Goal: Task Accomplishment & Management: Manage account settings

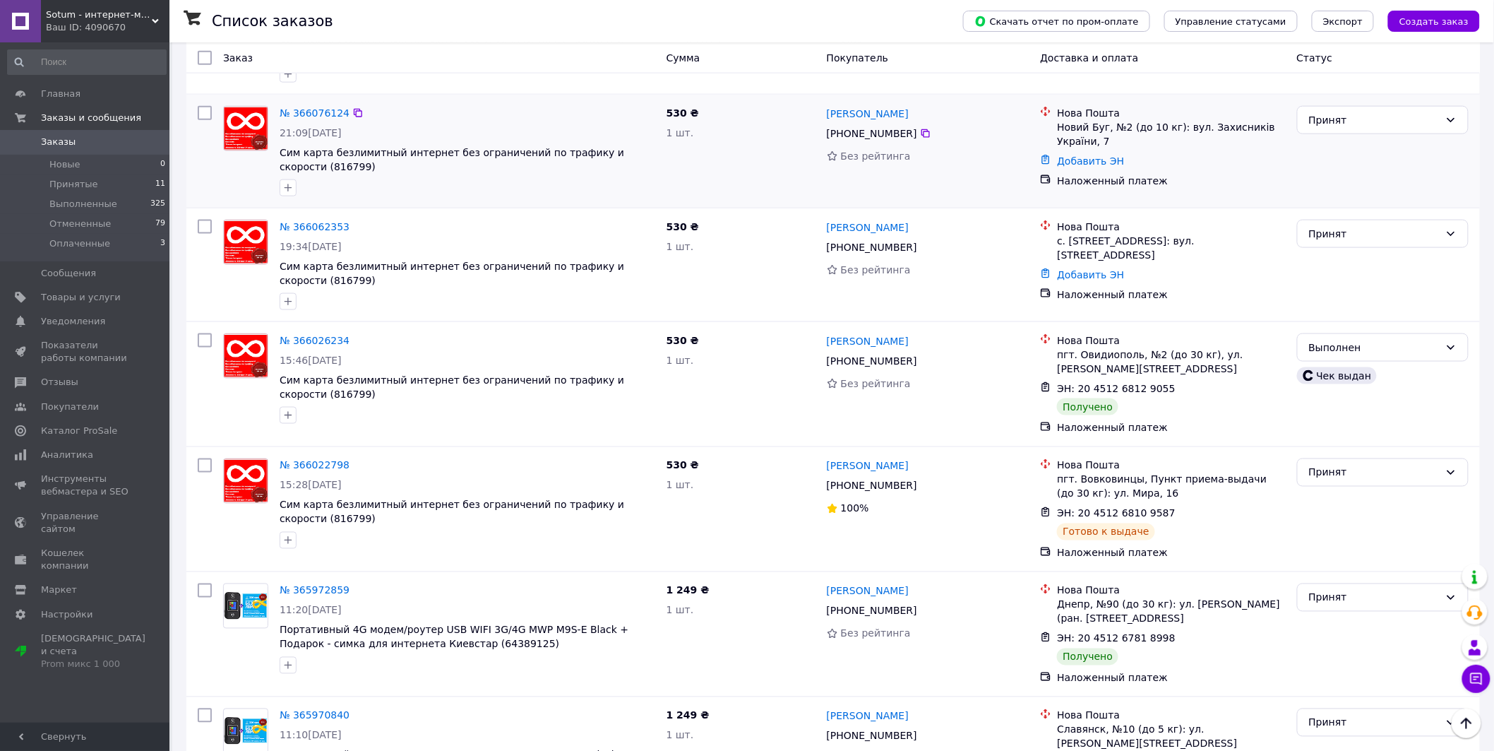
scroll to position [784, 0]
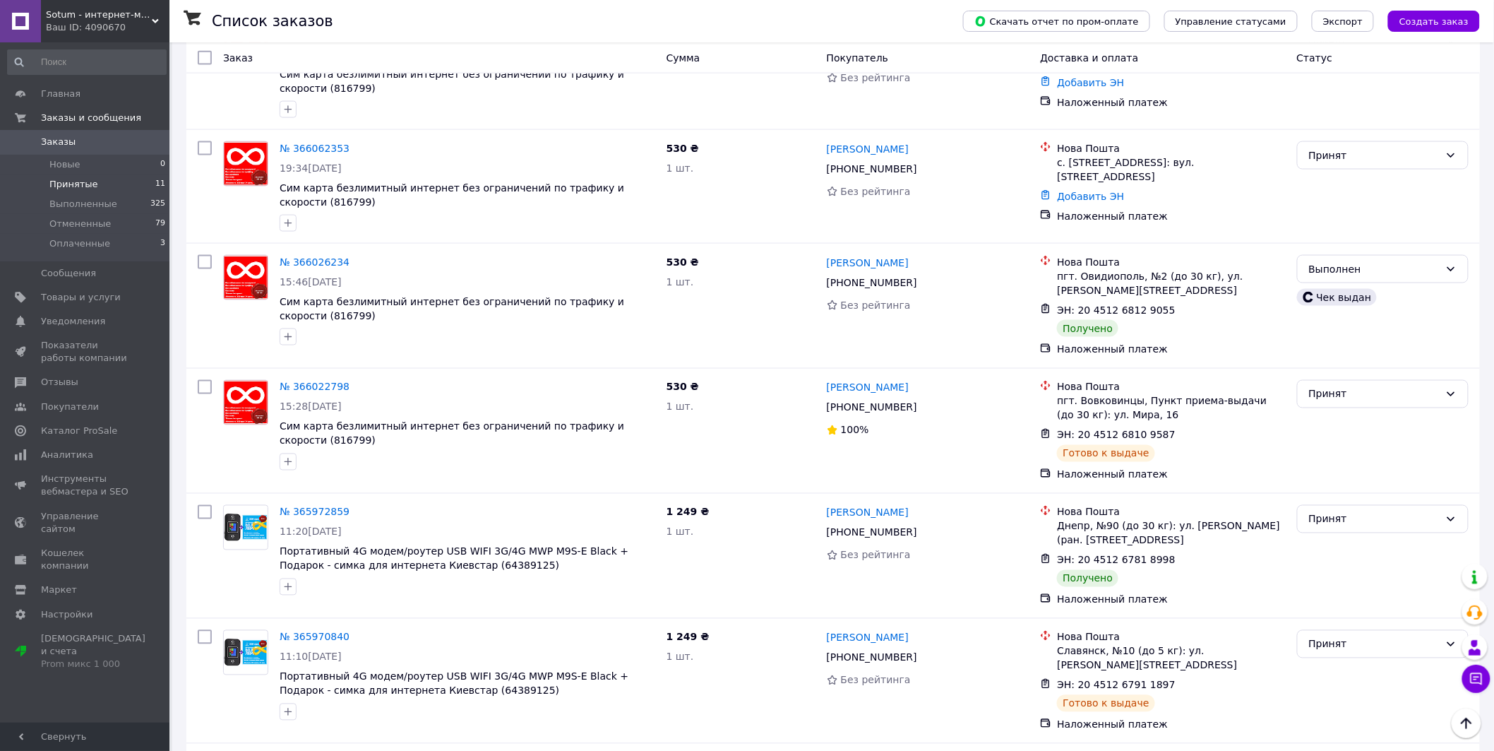
click at [114, 185] on li "Принятые 11" at bounding box center [87, 184] width 174 height 20
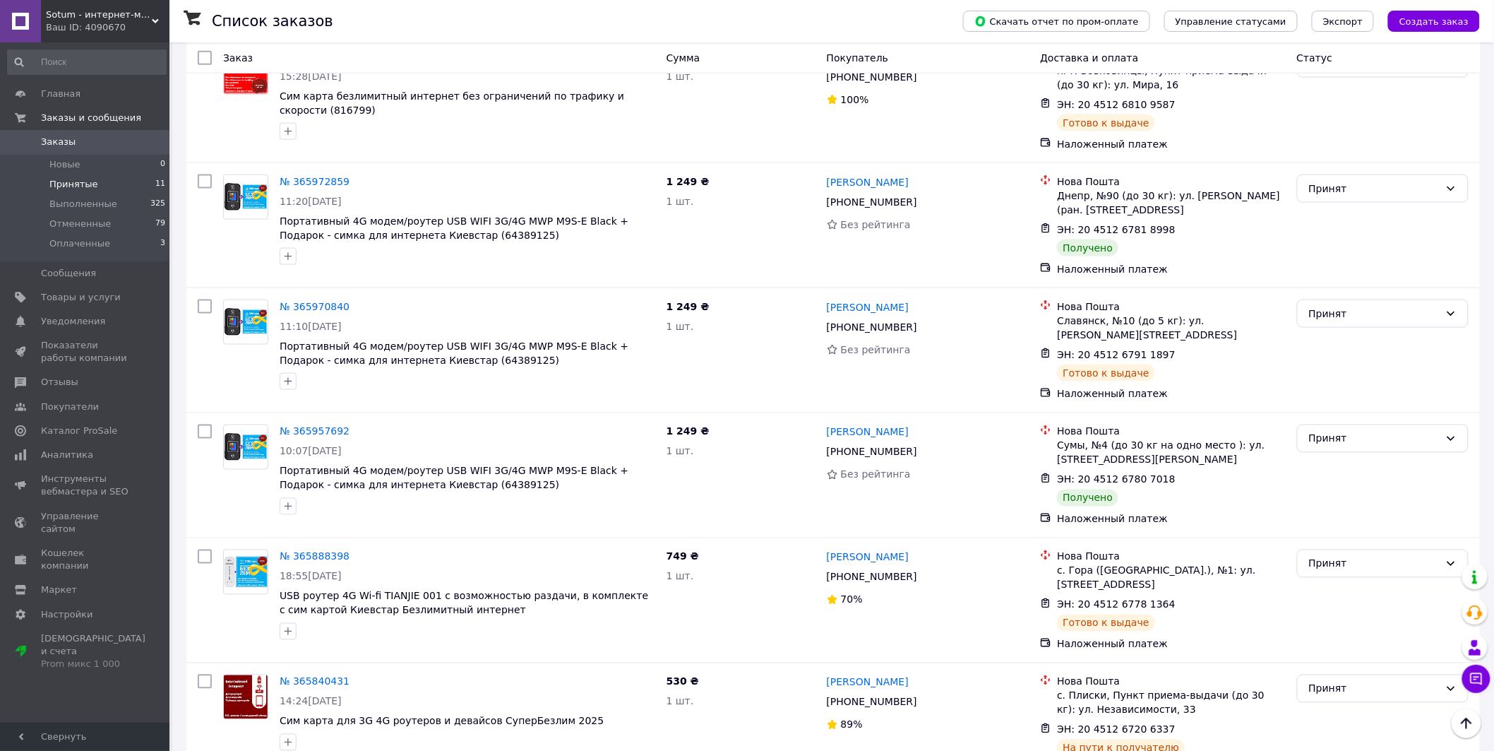
scroll to position [745, 0]
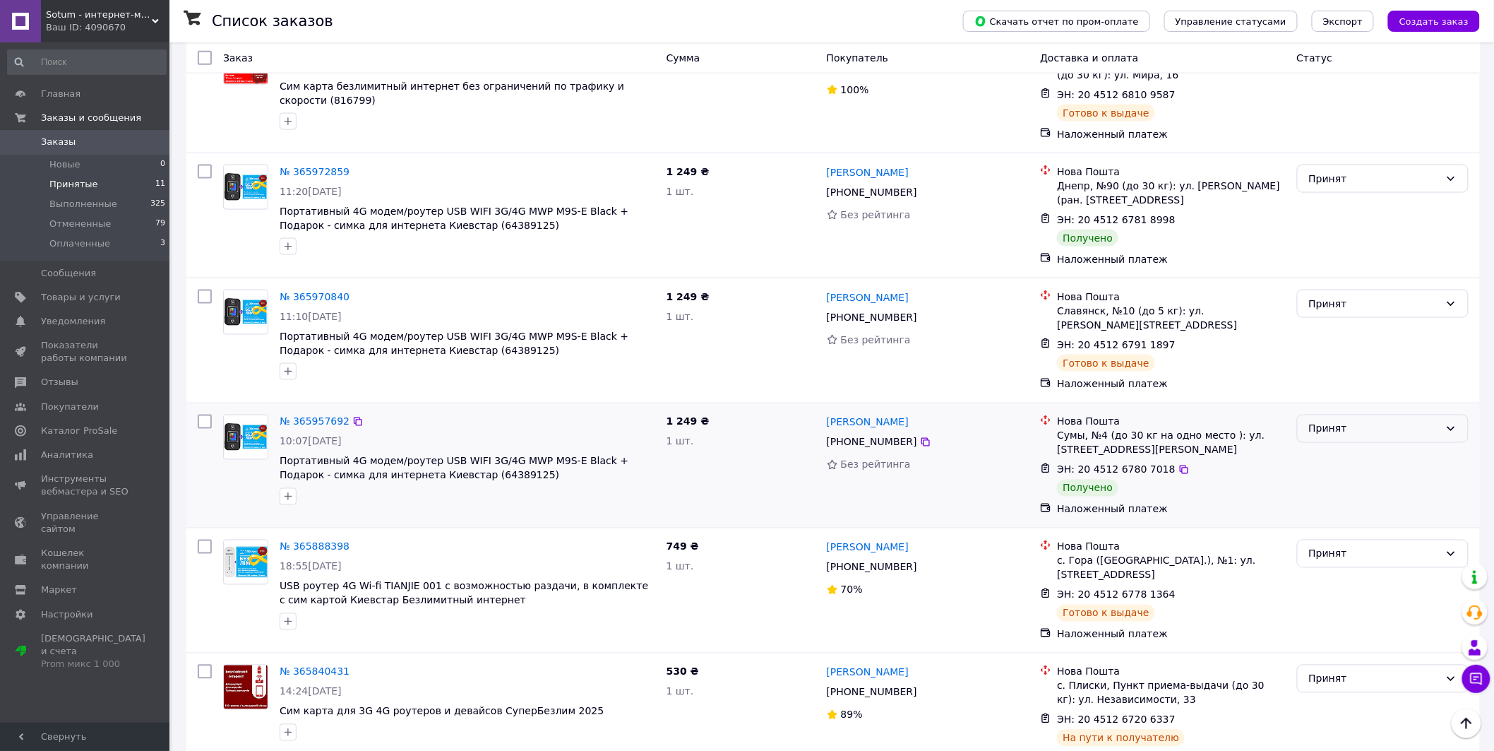
click at [1380, 421] on div "Принят" at bounding box center [1374, 429] width 131 height 16
click at [1373, 428] on li "Выполнен" at bounding box center [1383, 429] width 171 height 25
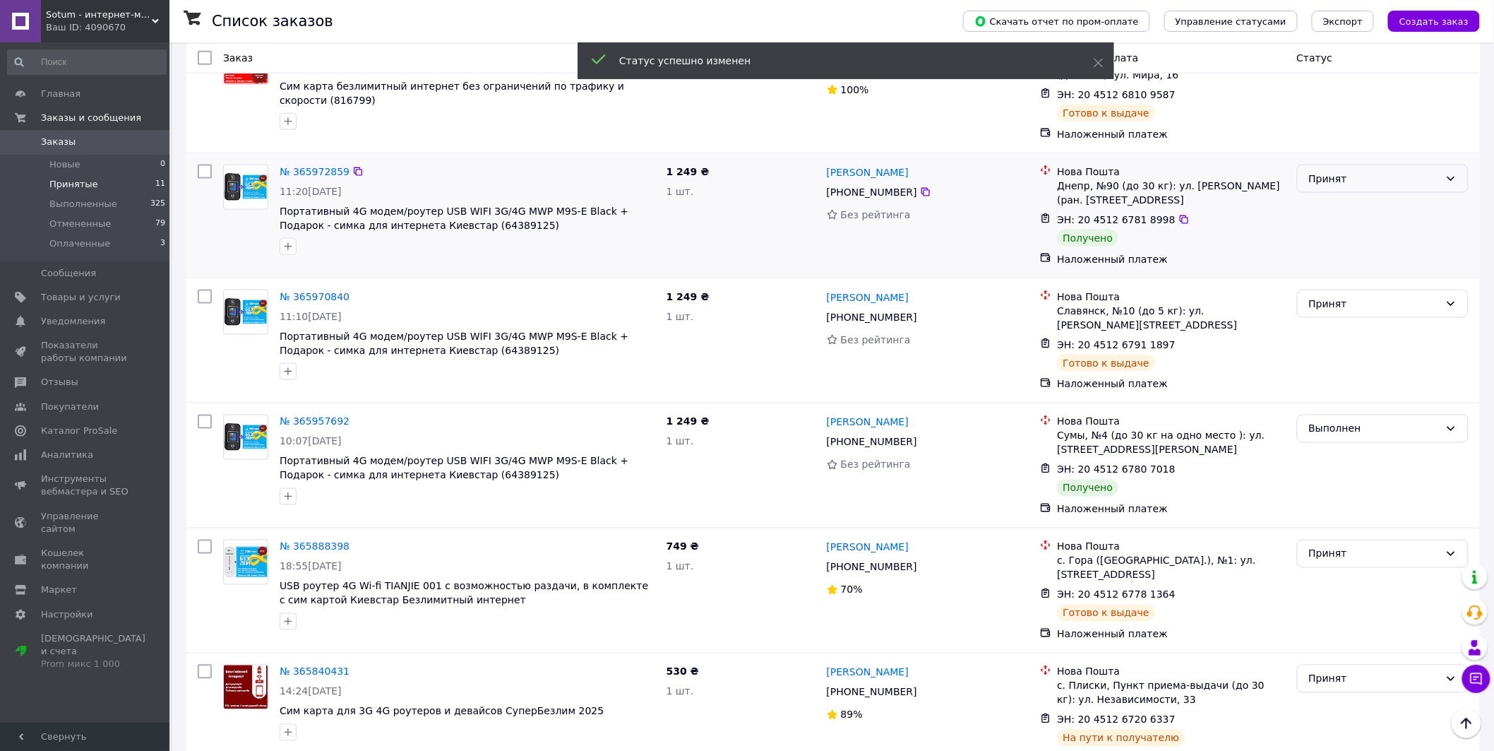
click at [1373, 169] on div "Принят" at bounding box center [1383, 179] width 172 height 28
click at [1360, 187] on li "Выполнен" at bounding box center [1383, 190] width 171 height 25
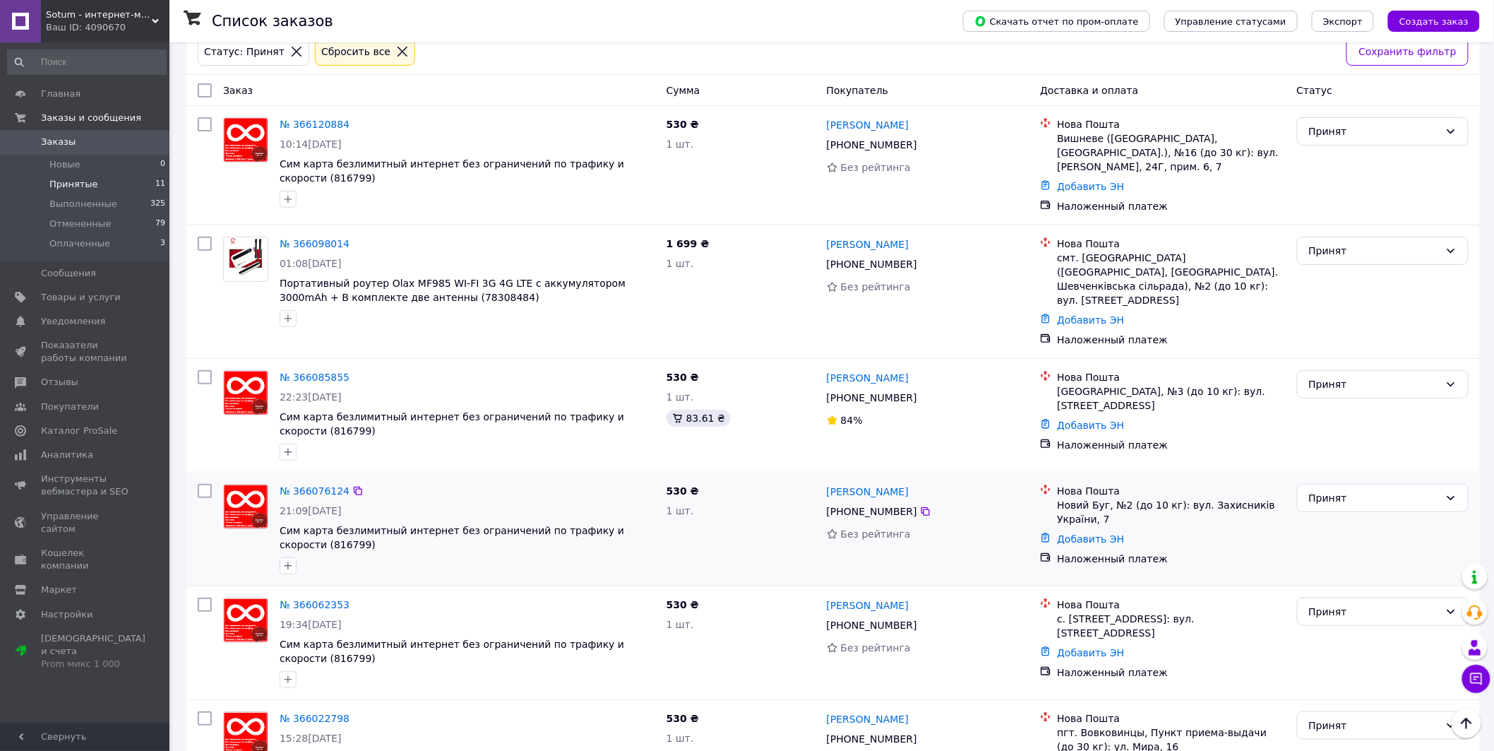
scroll to position [0, 0]
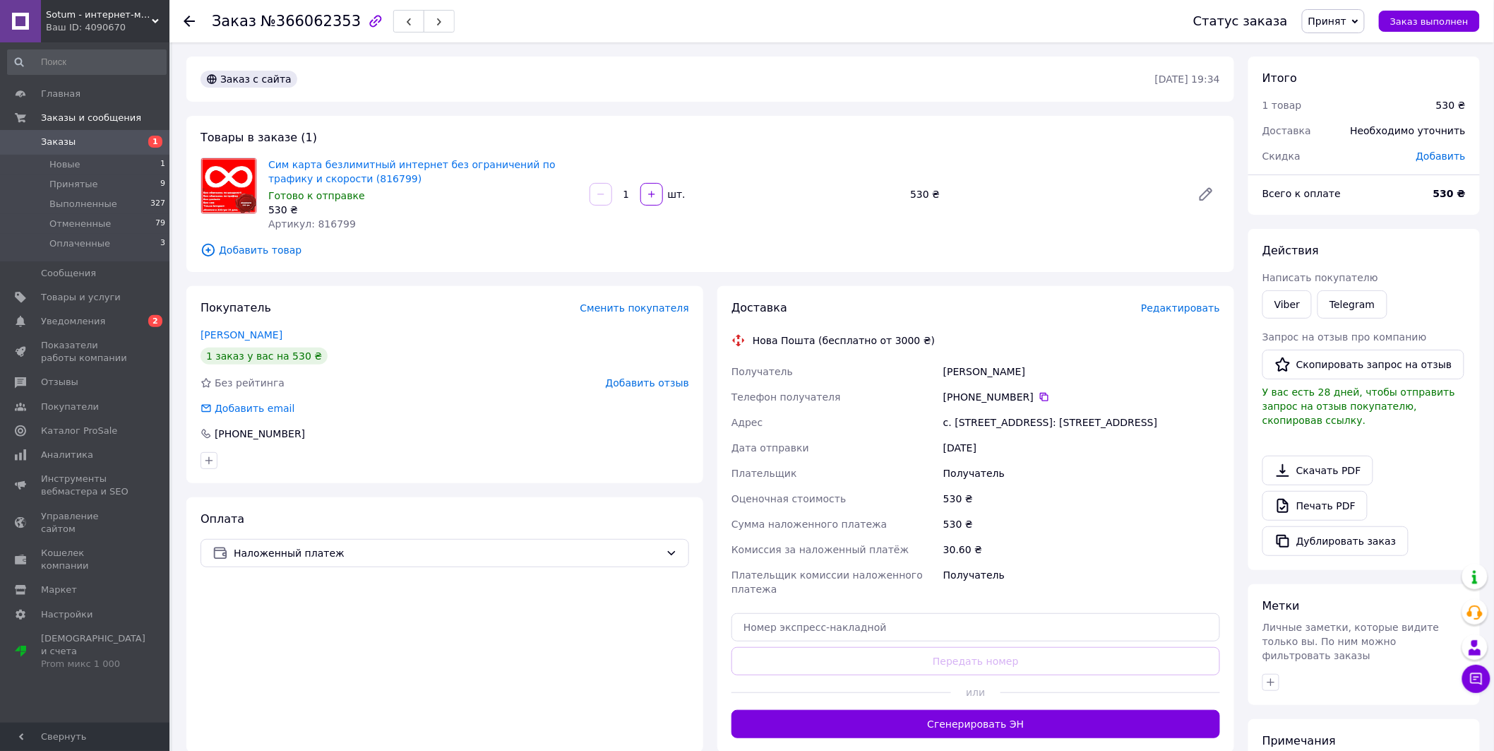
click at [1169, 308] on span "Редактировать" at bounding box center [1180, 307] width 79 height 11
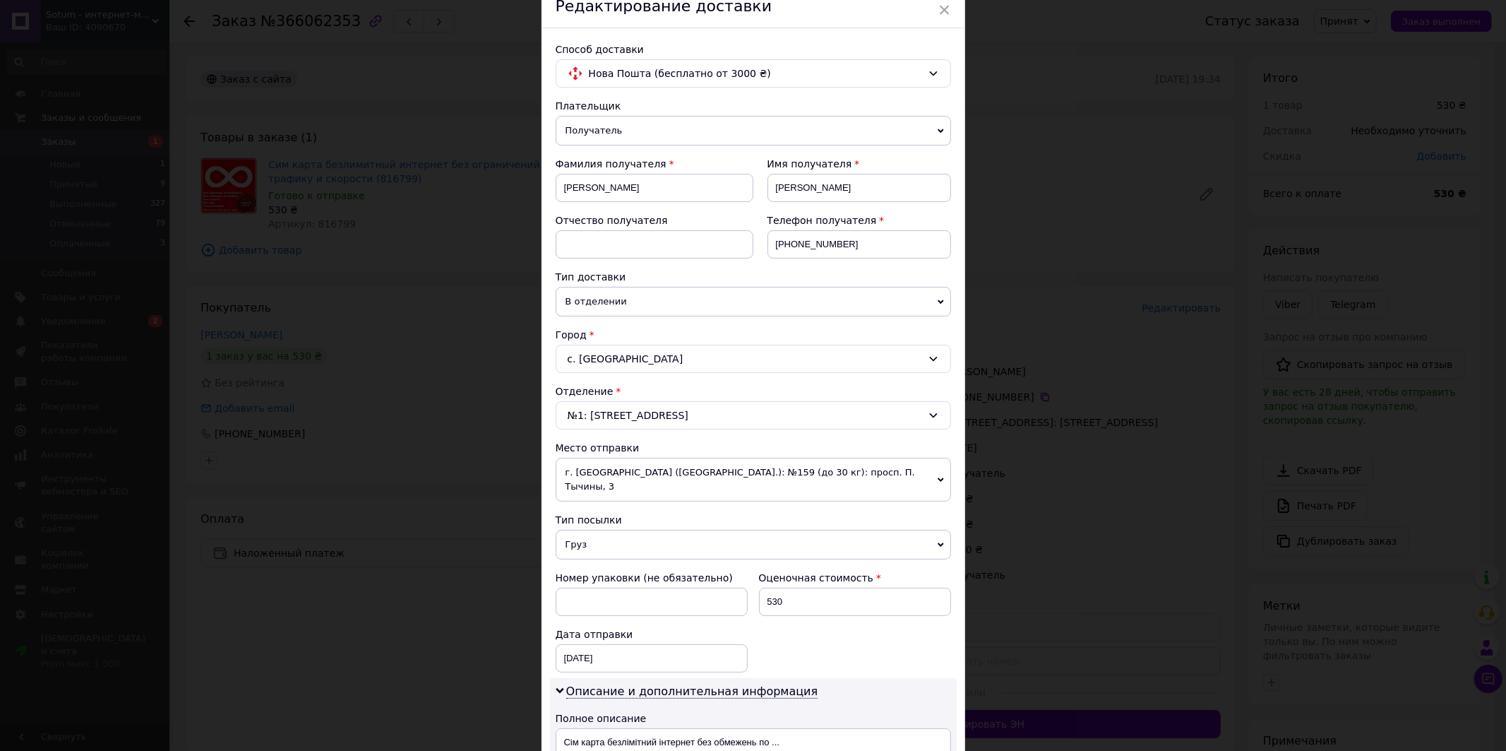
scroll to position [157, 0]
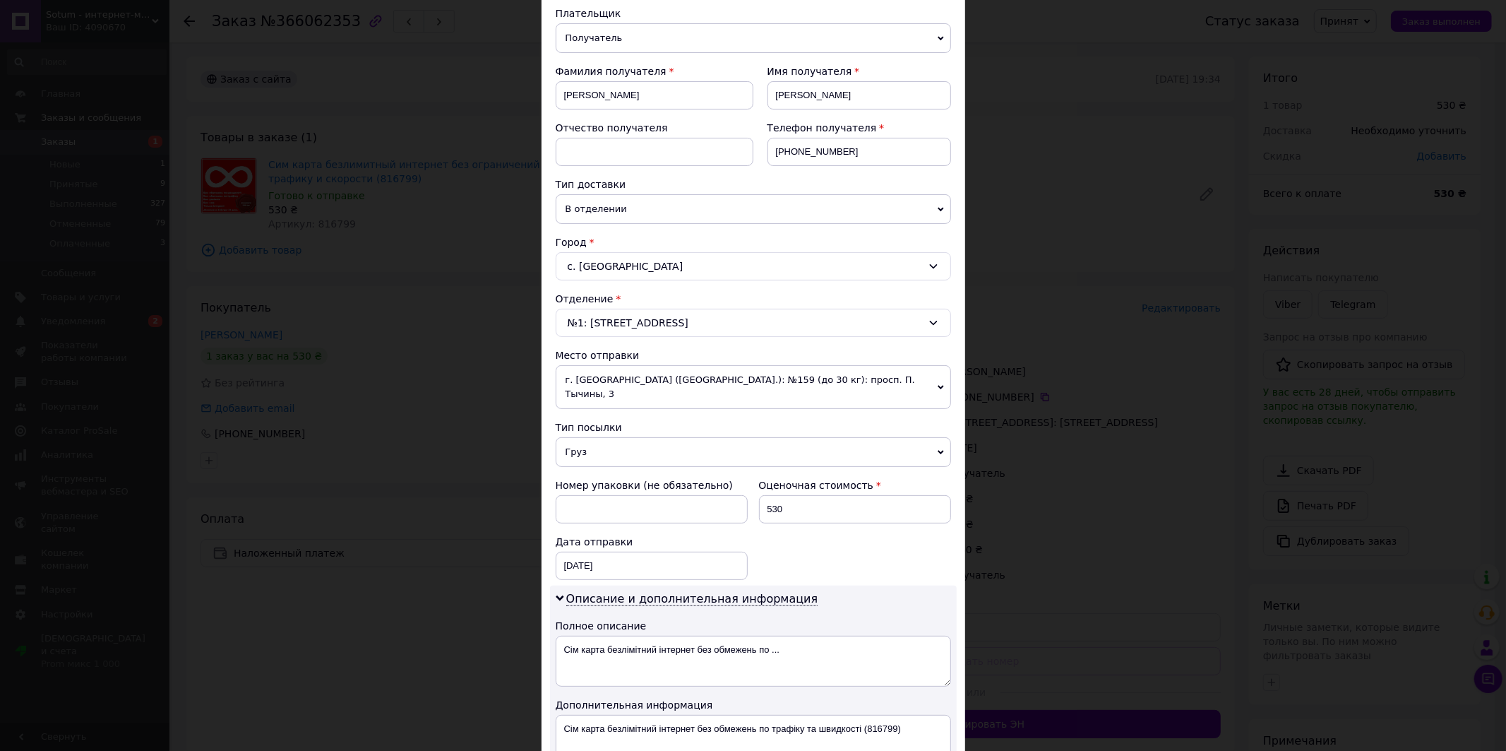
click at [768, 382] on span "г. Киев (Киевская обл.): №159 (до 30 кг): просп. П. Тычины, 3" at bounding box center [753, 387] width 395 height 44
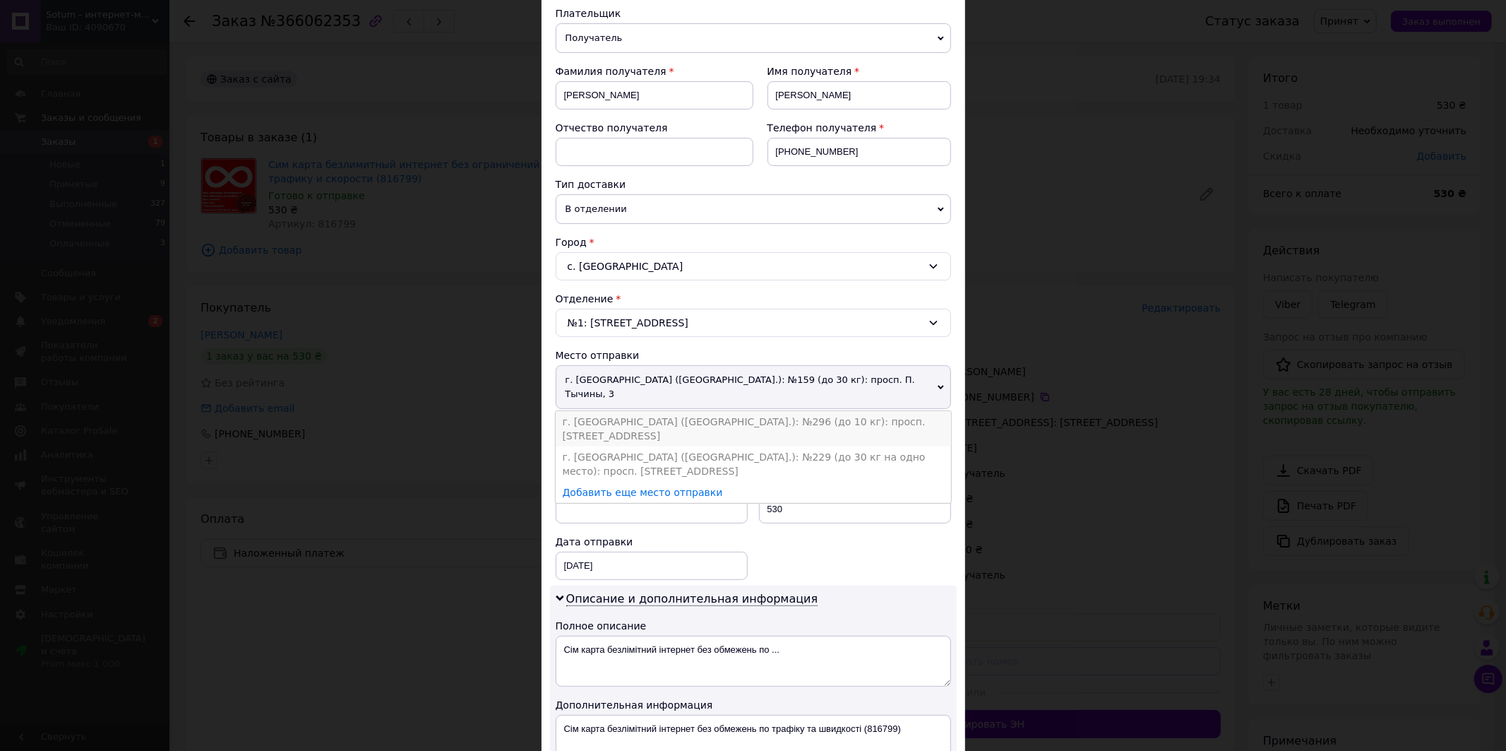
click at [756, 411] on li "г. [GEOGRAPHIC_DATA] ([GEOGRAPHIC_DATA].): №296 (до 10 кг): просп. [STREET_ADDR…" at bounding box center [753, 428] width 395 height 35
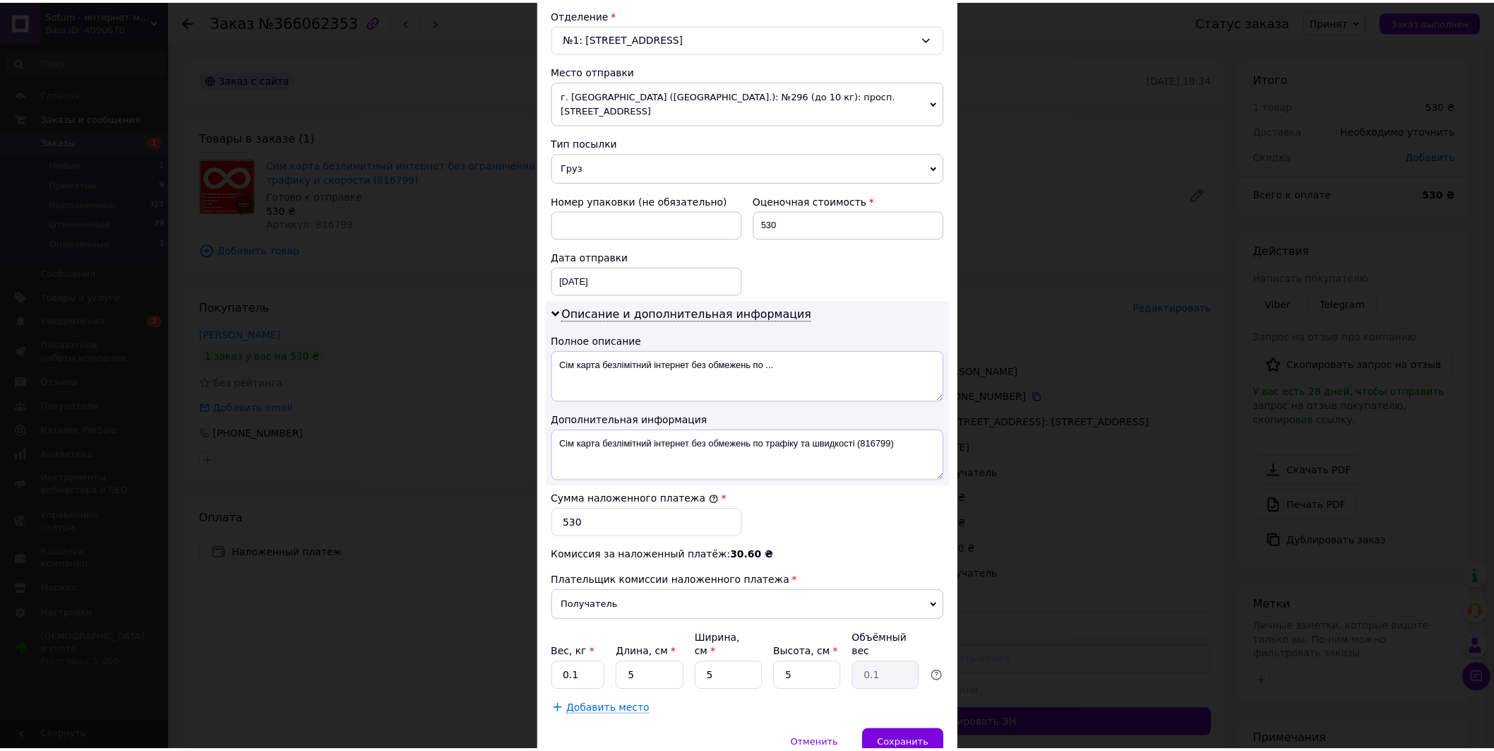
scroll to position [470, 0]
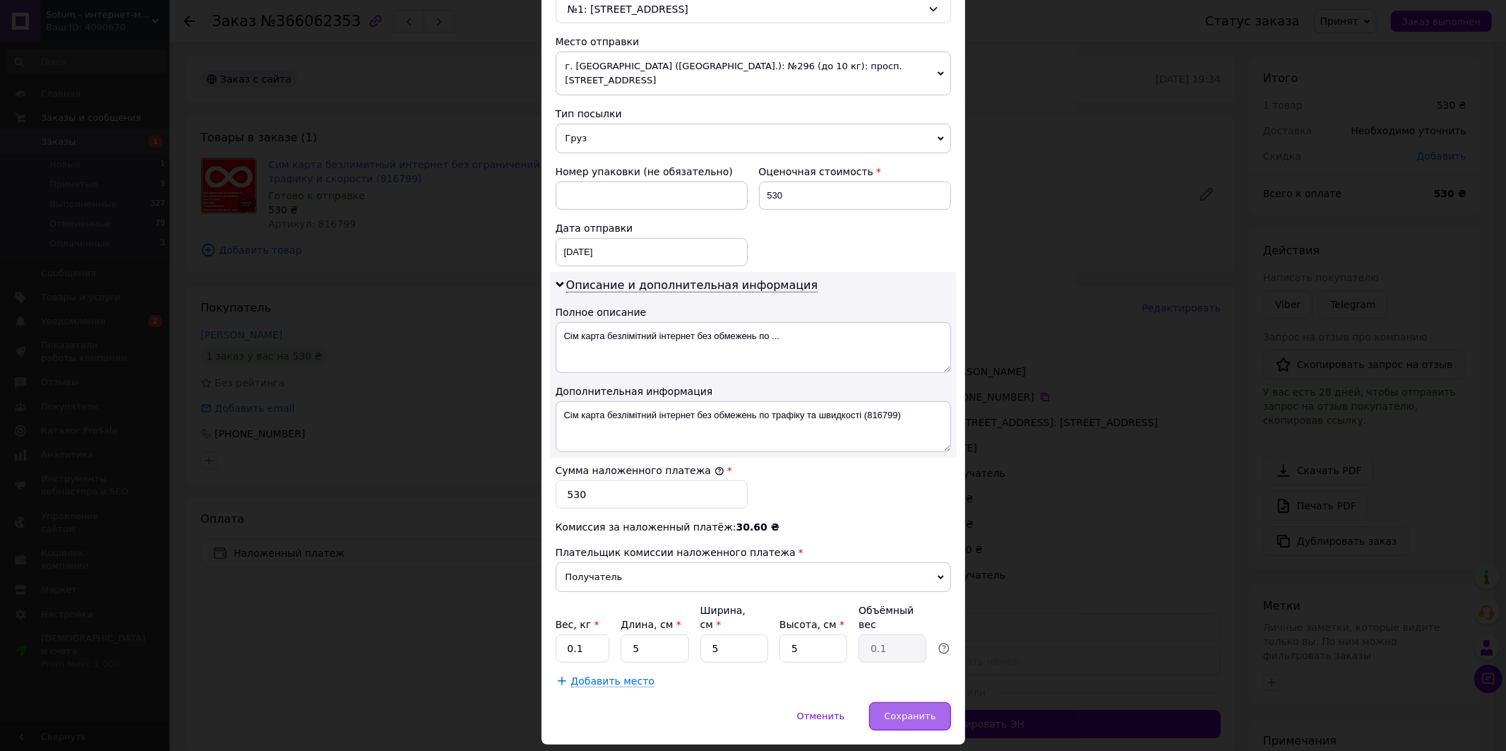
click at [907, 710] on span "Сохранить" at bounding box center [910, 715] width 52 height 11
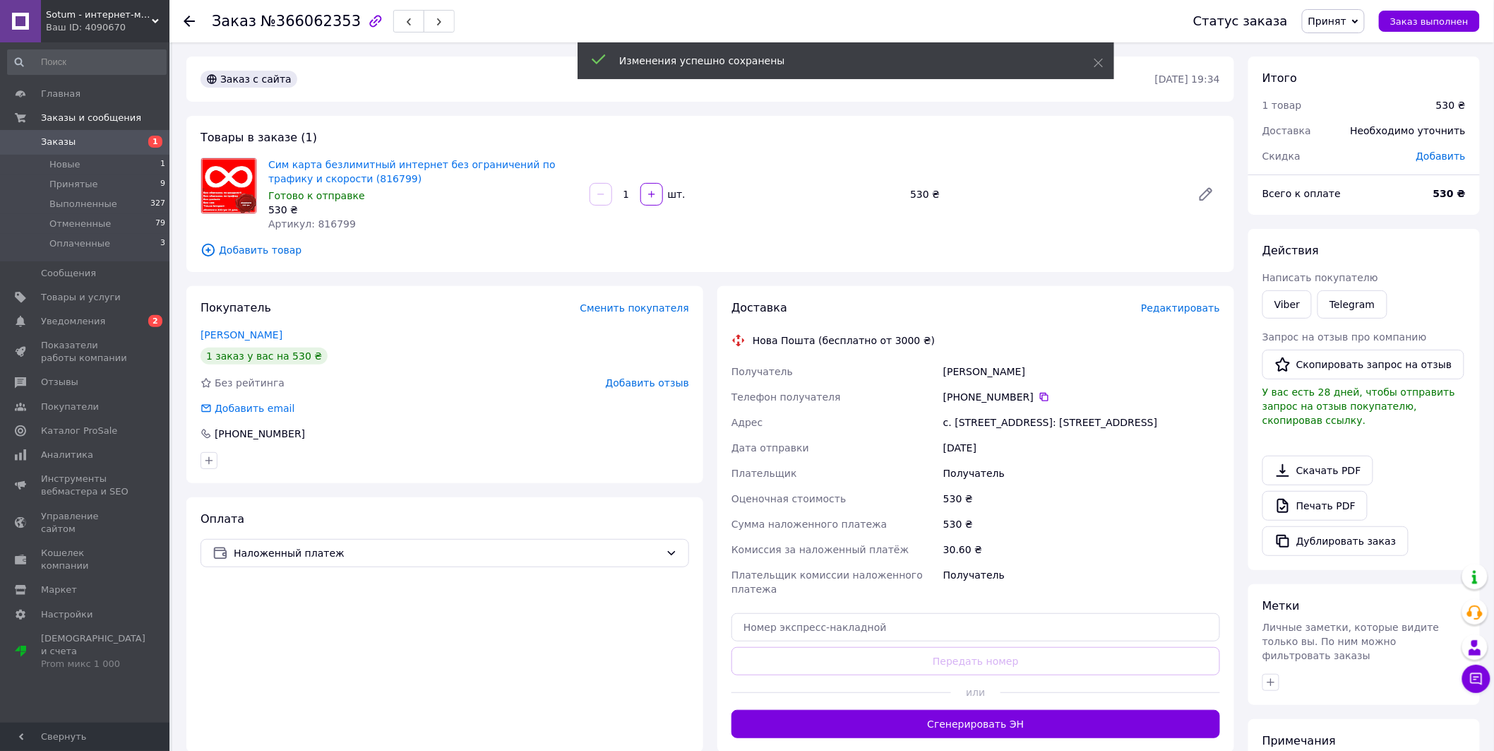
click at [962, 710] on button "Сгенерировать ЭН" at bounding box center [976, 724] width 489 height 28
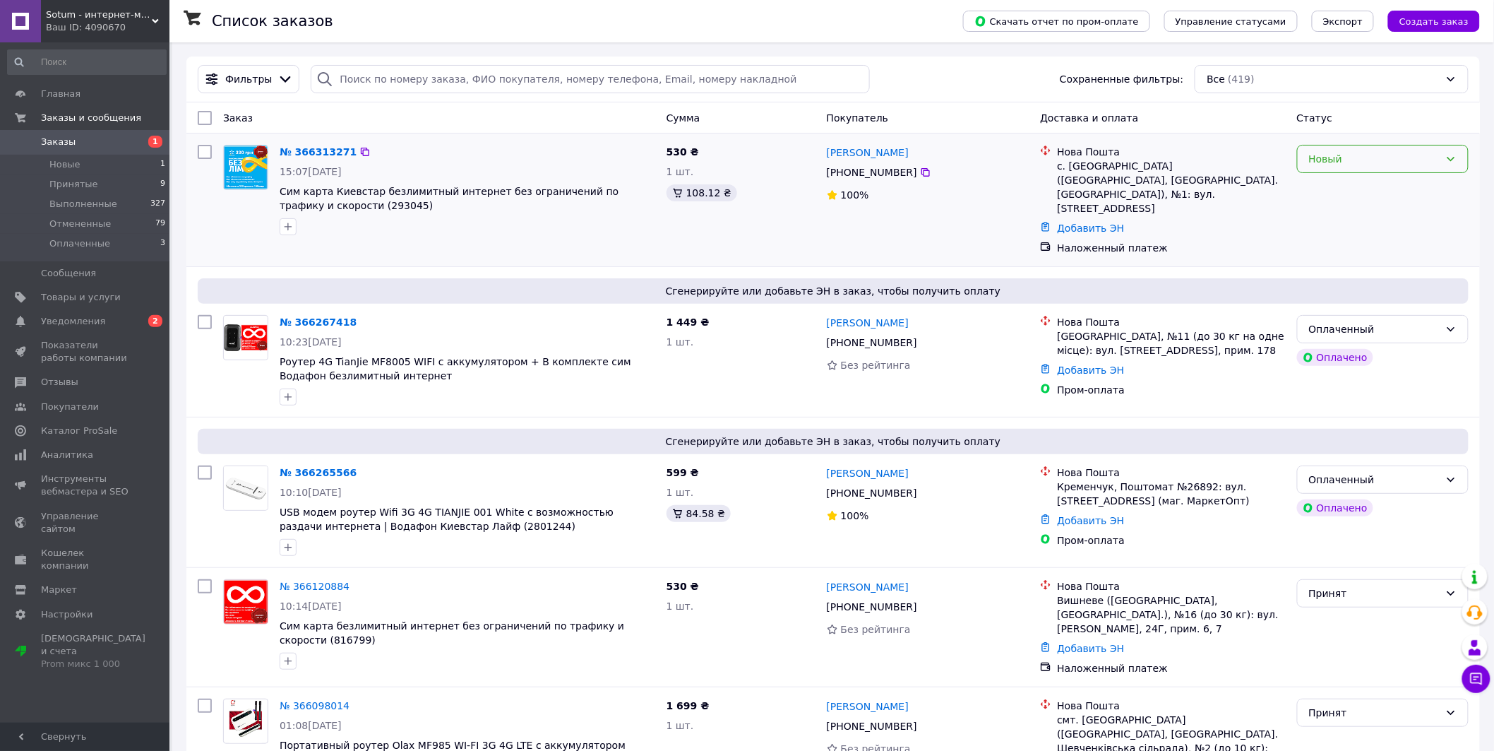
drag, startPoint x: 1388, startPoint y: 153, endPoint x: 1384, endPoint y: 165, distance: 13.4
click at [1388, 153] on div "Новый" at bounding box center [1374, 159] width 131 height 16
click at [1373, 181] on li "Принят" at bounding box center [1383, 190] width 171 height 25
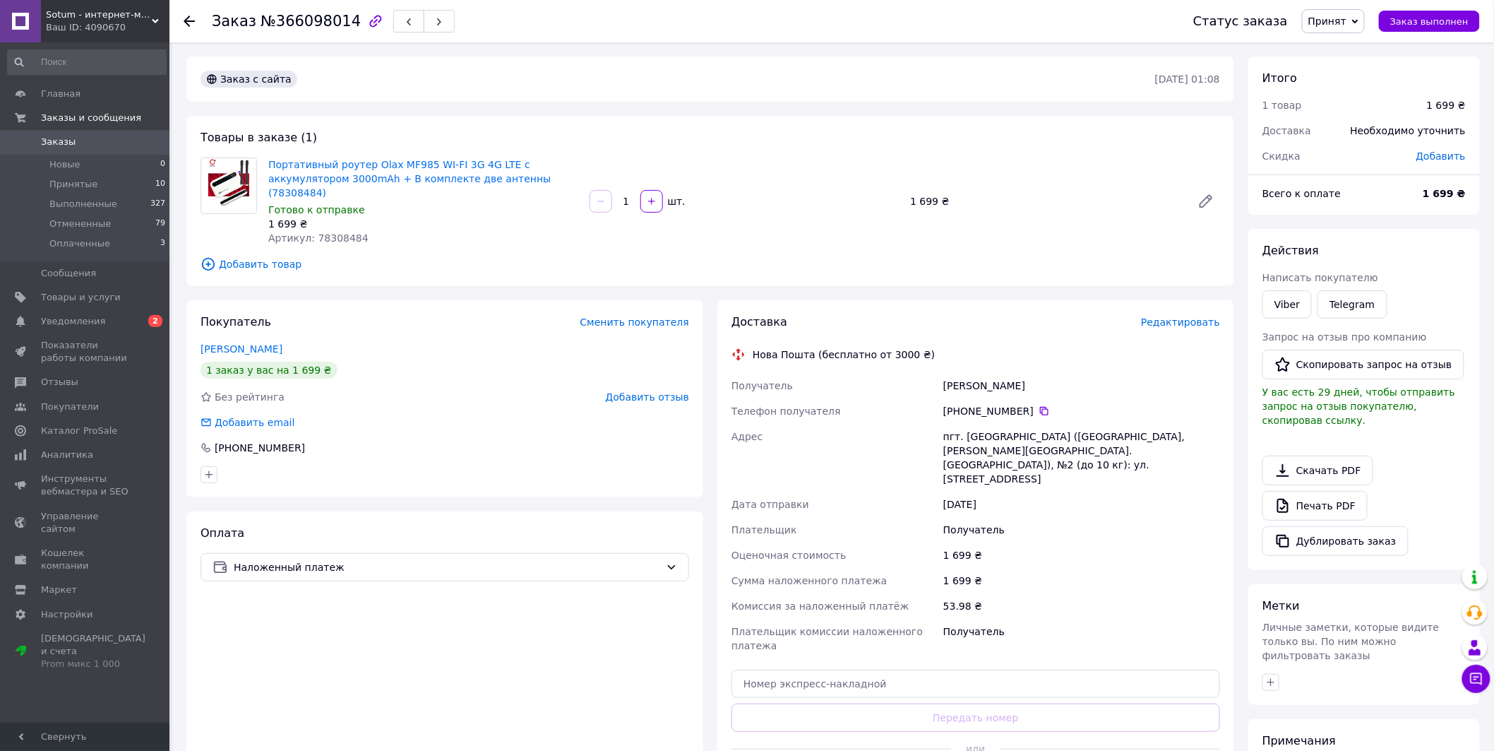
click at [1185, 316] on span "Редактировать" at bounding box center [1180, 321] width 79 height 11
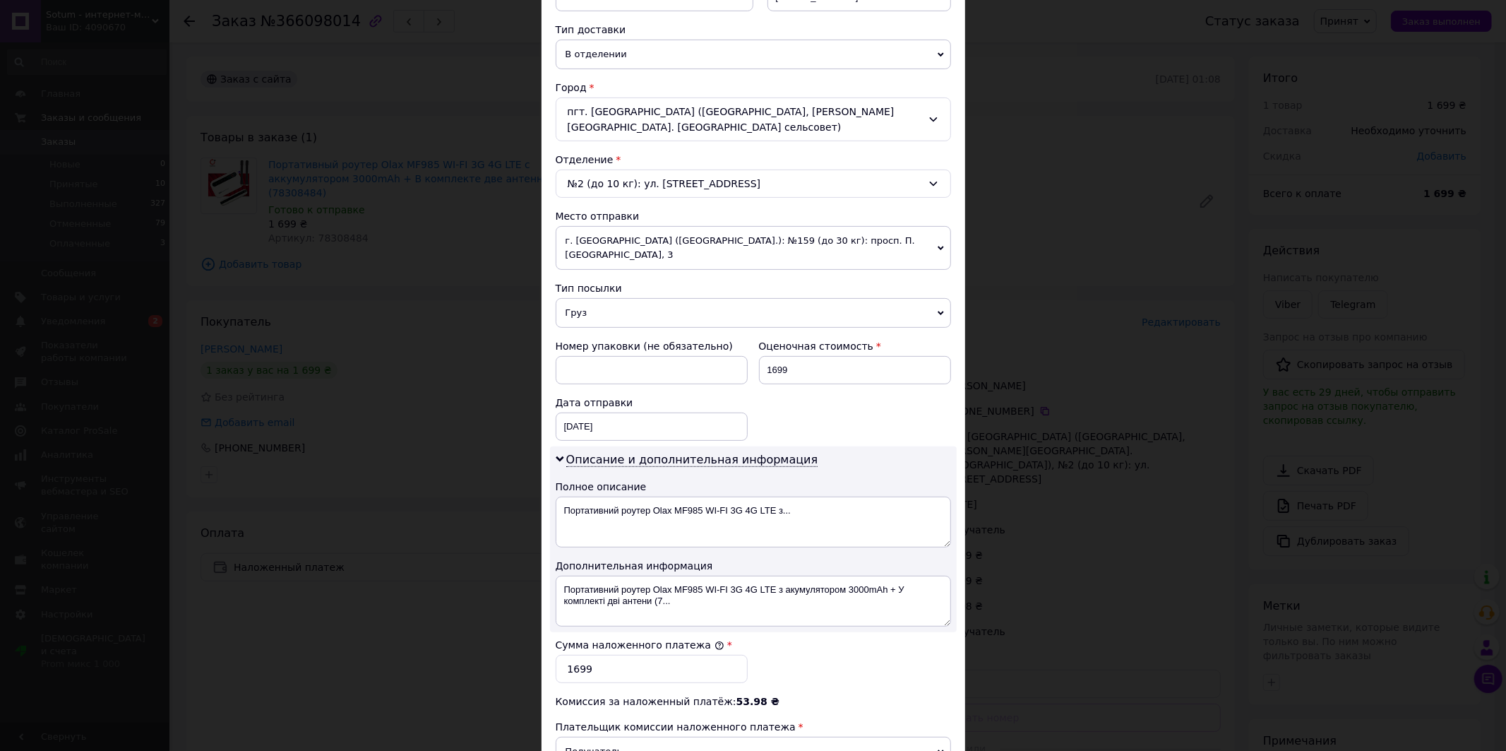
scroll to position [314, 0]
click at [735, 244] on span "г. [GEOGRAPHIC_DATA] ([GEOGRAPHIC_DATA].): №159 (до 30 кг): просп. П. Тычины, 3" at bounding box center [753, 246] width 395 height 44
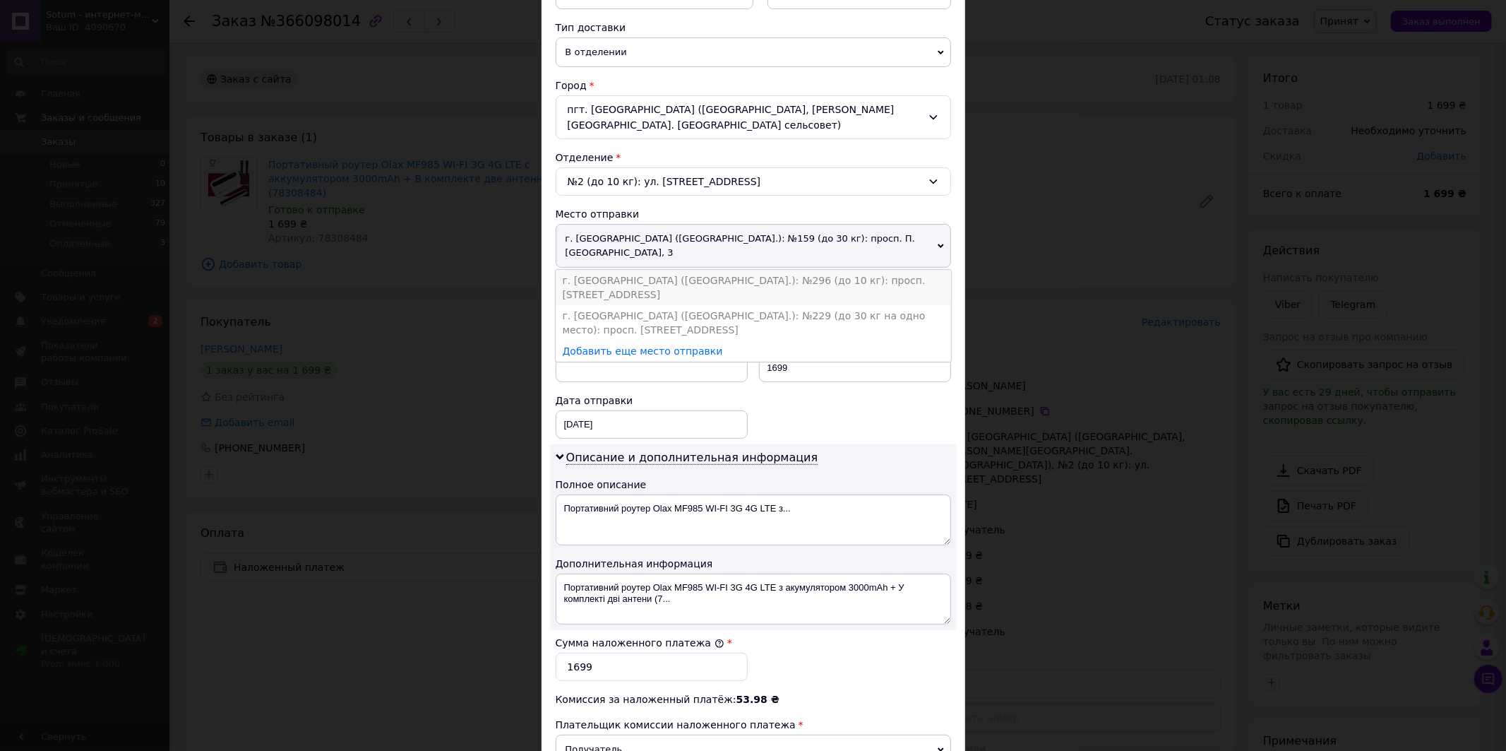
click at [728, 270] on li "г. [GEOGRAPHIC_DATA] ([GEOGRAPHIC_DATA].): №296 (до 10 кг): просп. [STREET_ADDR…" at bounding box center [753, 287] width 395 height 35
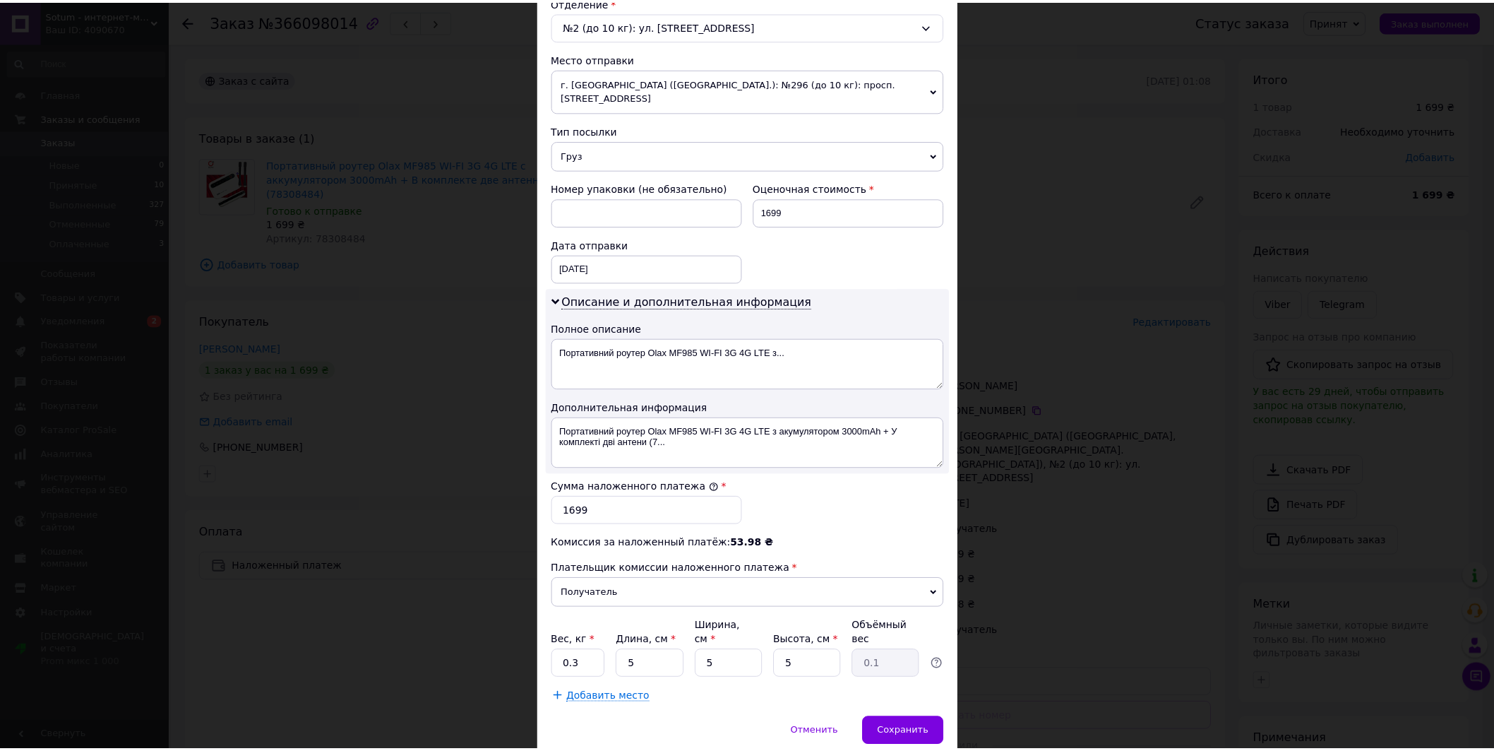
scroll to position [503, 0]
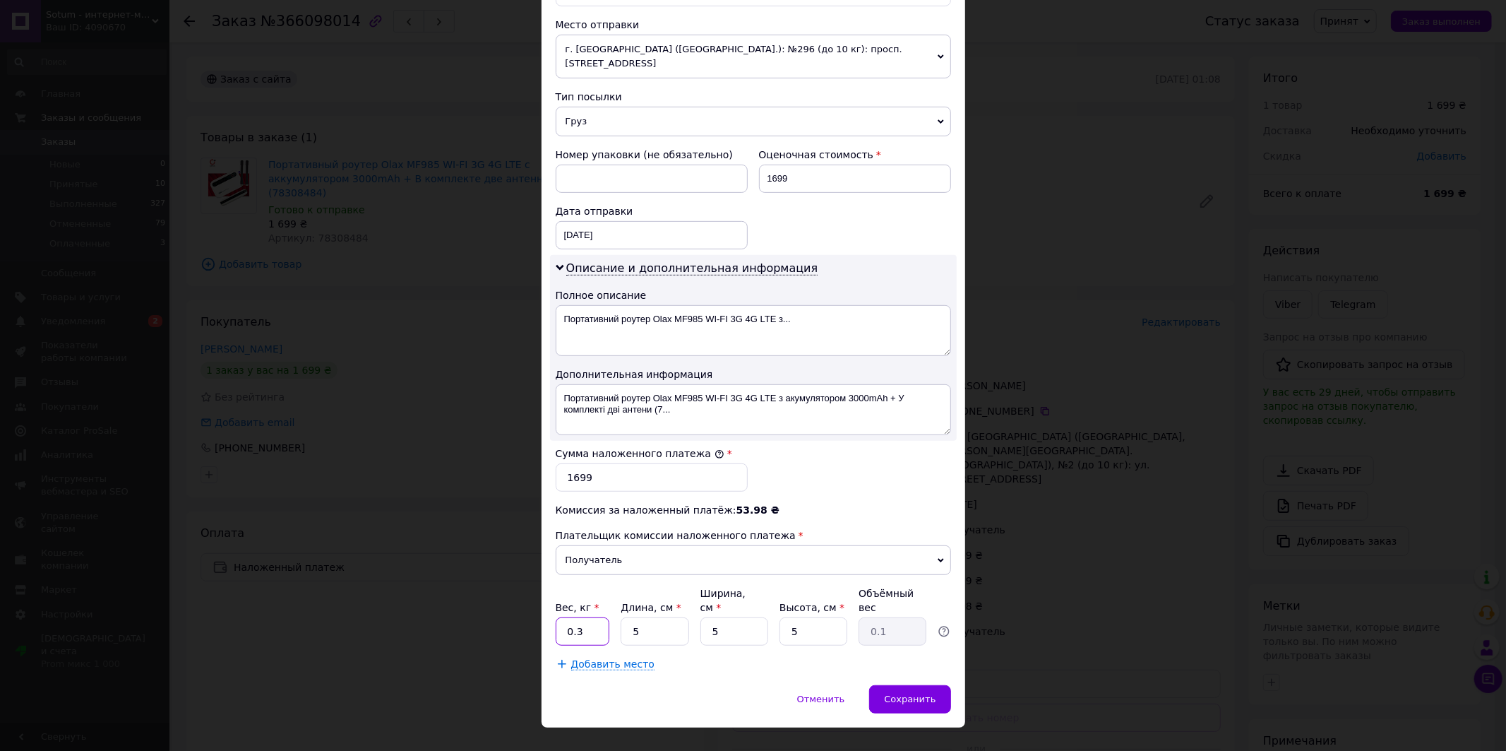
click at [596, 617] on input "0.3" at bounding box center [583, 631] width 54 height 28
type input "0.1"
click at [900, 693] on span "Сохранить" at bounding box center [910, 698] width 52 height 11
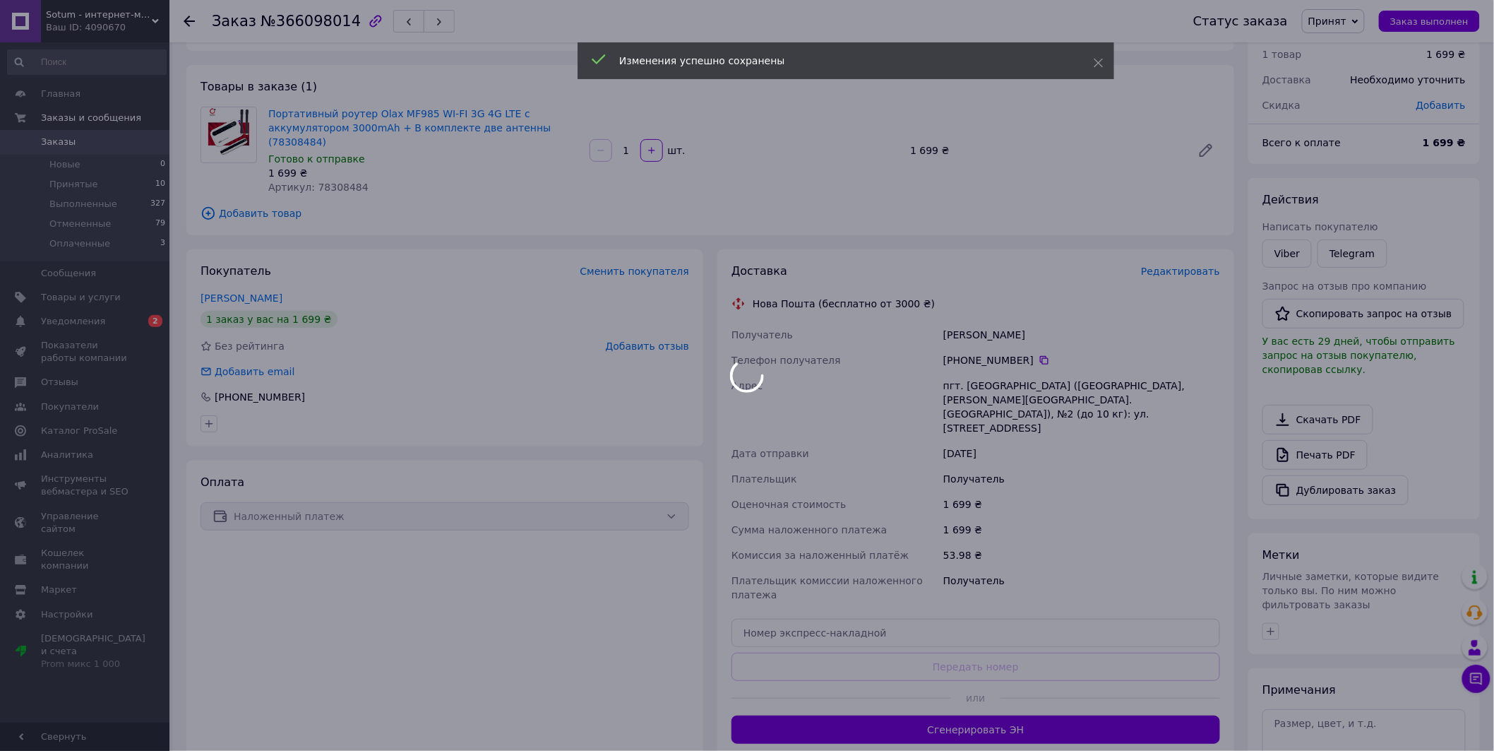
scroll to position [78, 0]
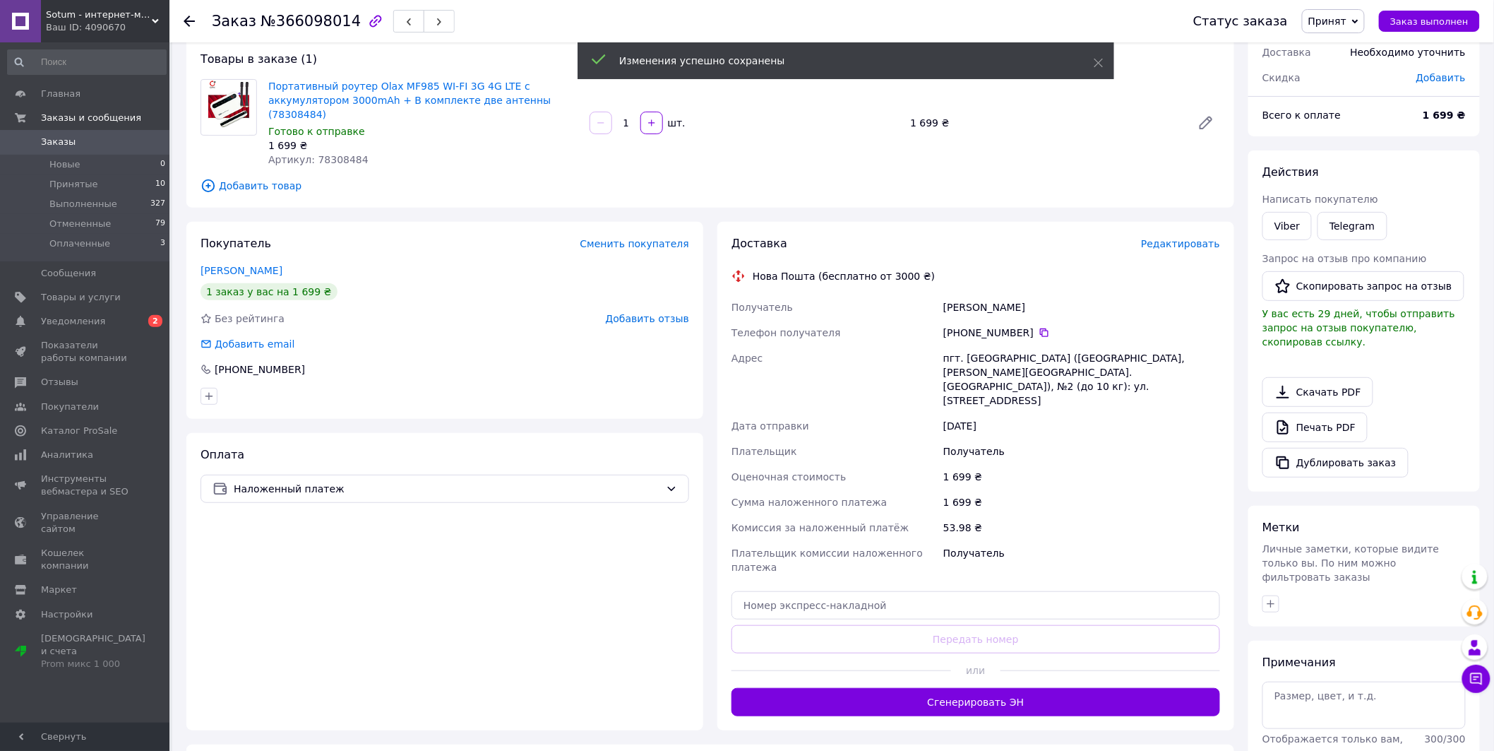
click at [900, 688] on button "Сгенерировать ЭН" at bounding box center [976, 702] width 489 height 28
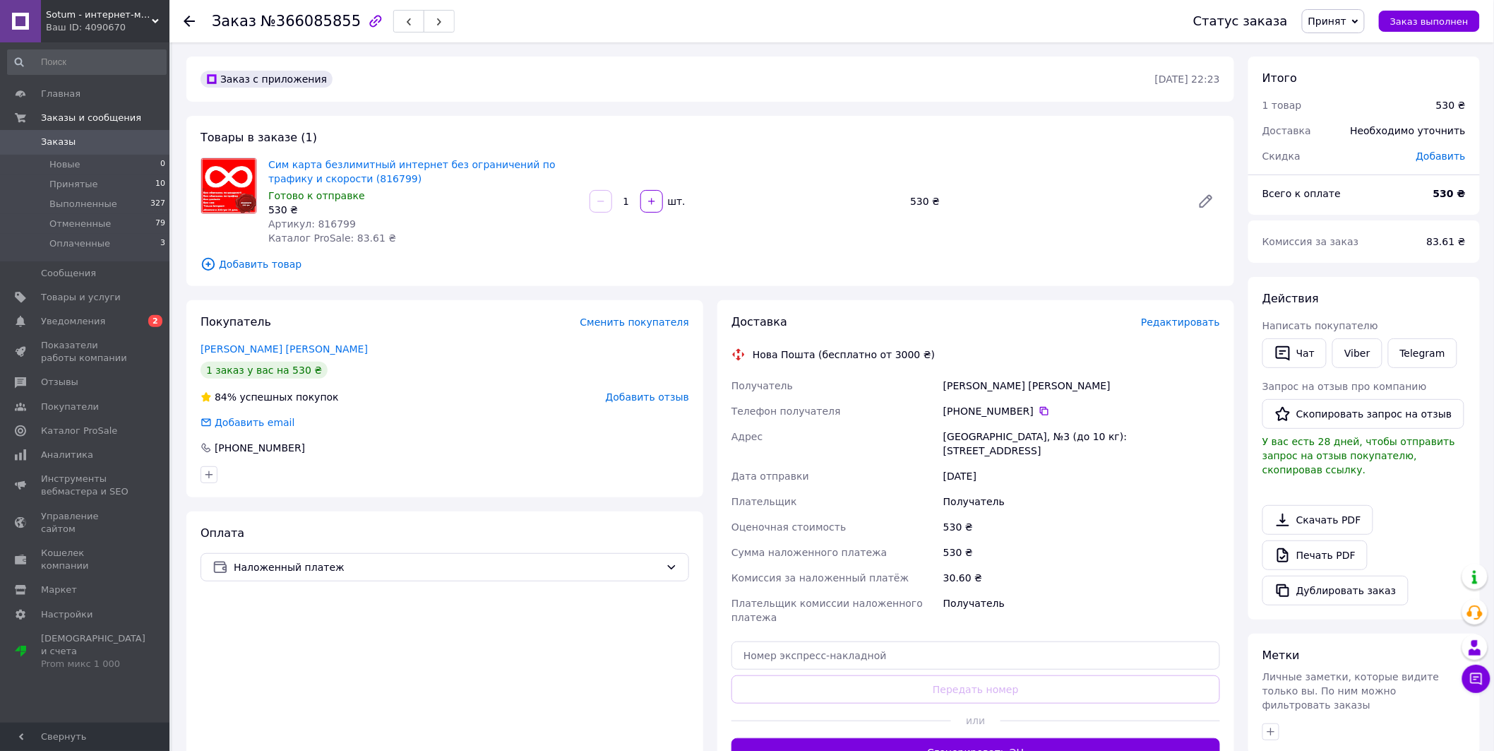
click at [1176, 327] on span "Редактировать" at bounding box center [1180, 321] width 79 height 11
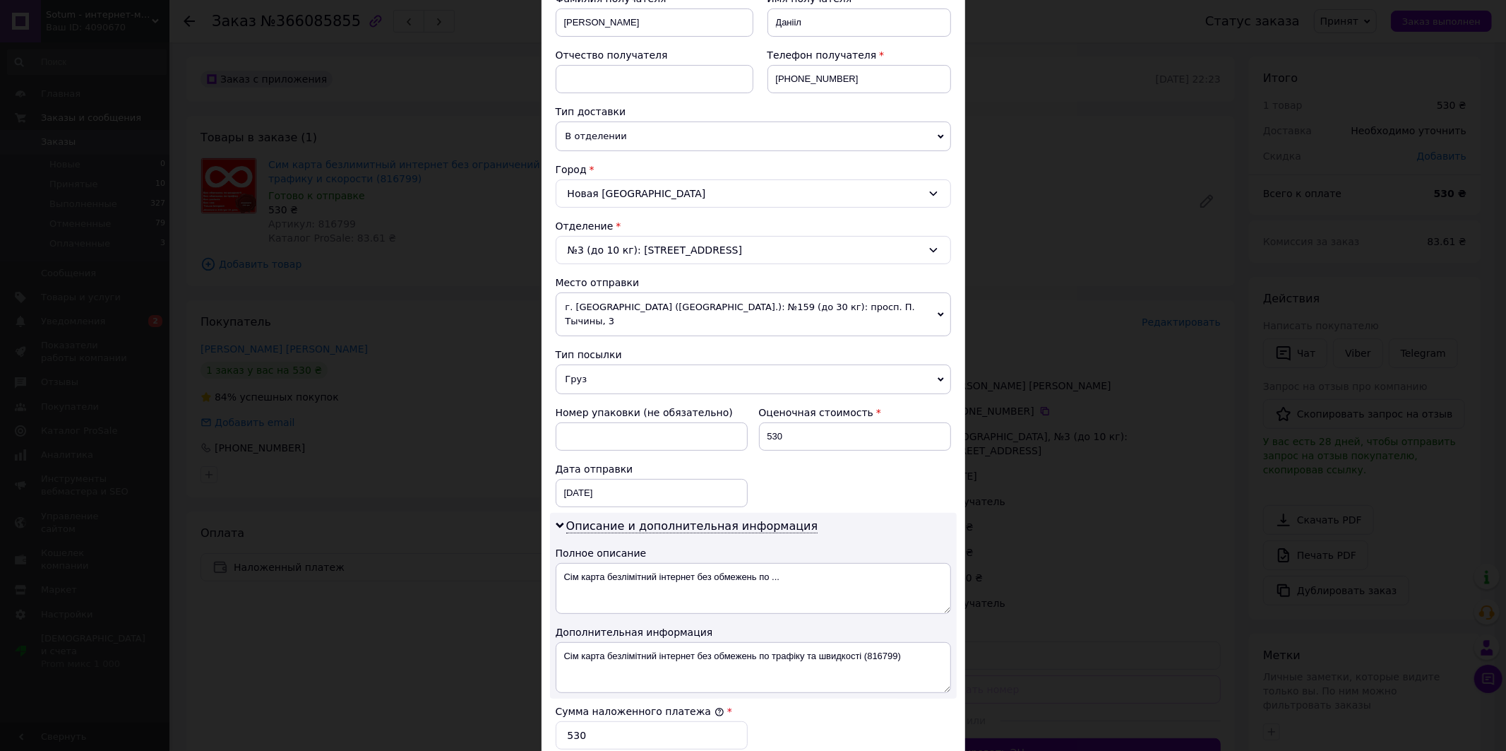
scroll to position [235, 0]
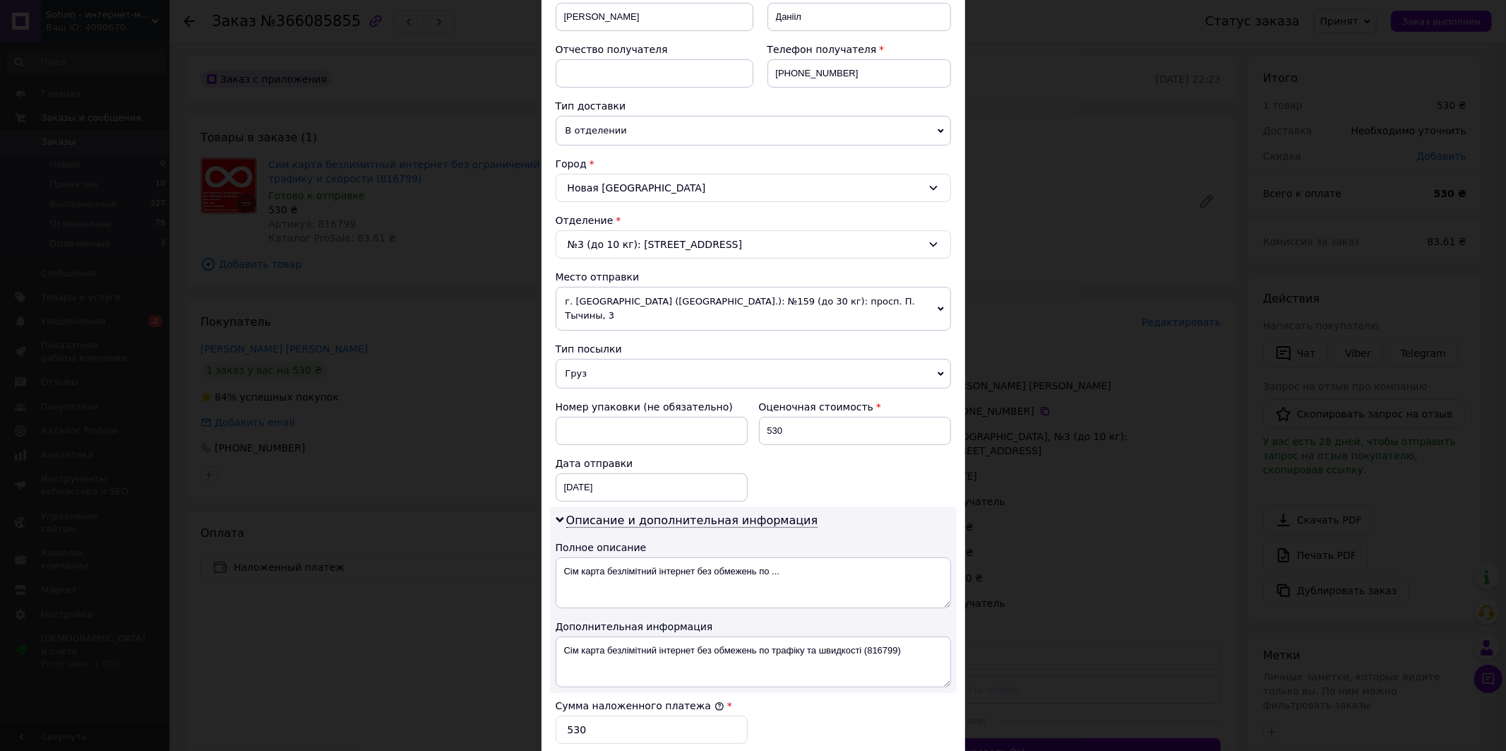
click at [729, 304] on span "г. [GEOGRAPHIC_DATA] ([GEOGRAPHIC_DATA].): №159 (до 30 кг): просп. П. Тычины, 3" at bounding box center [753, 309] width 395 height 44
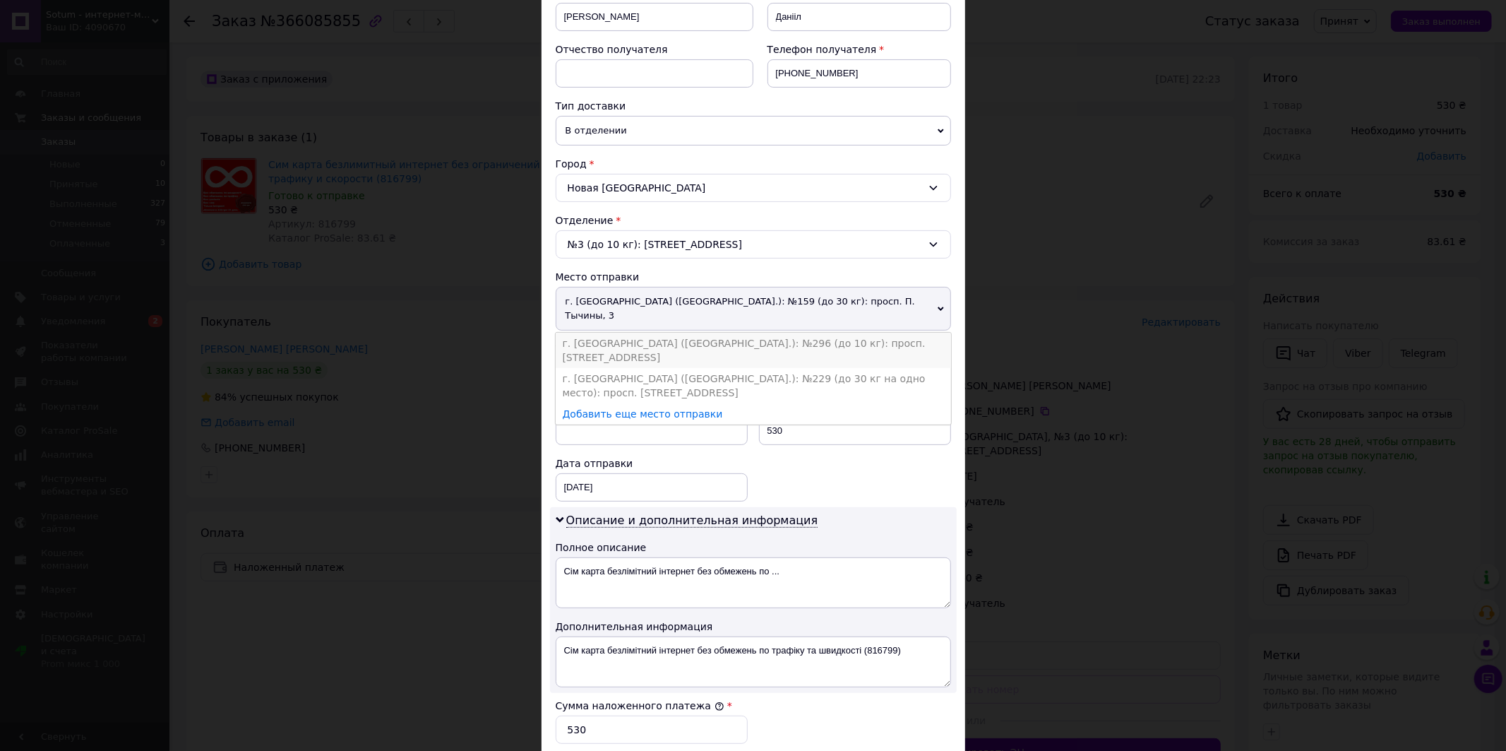
click at [713, 333] on li "г. [GEOGRAPHIC_DATA] ([GEOGRAPHIC_DATA].): №296 (до 10 кг): просп. [STREET_ADDR…" at bounding box center [753, 350] width 395 height 35
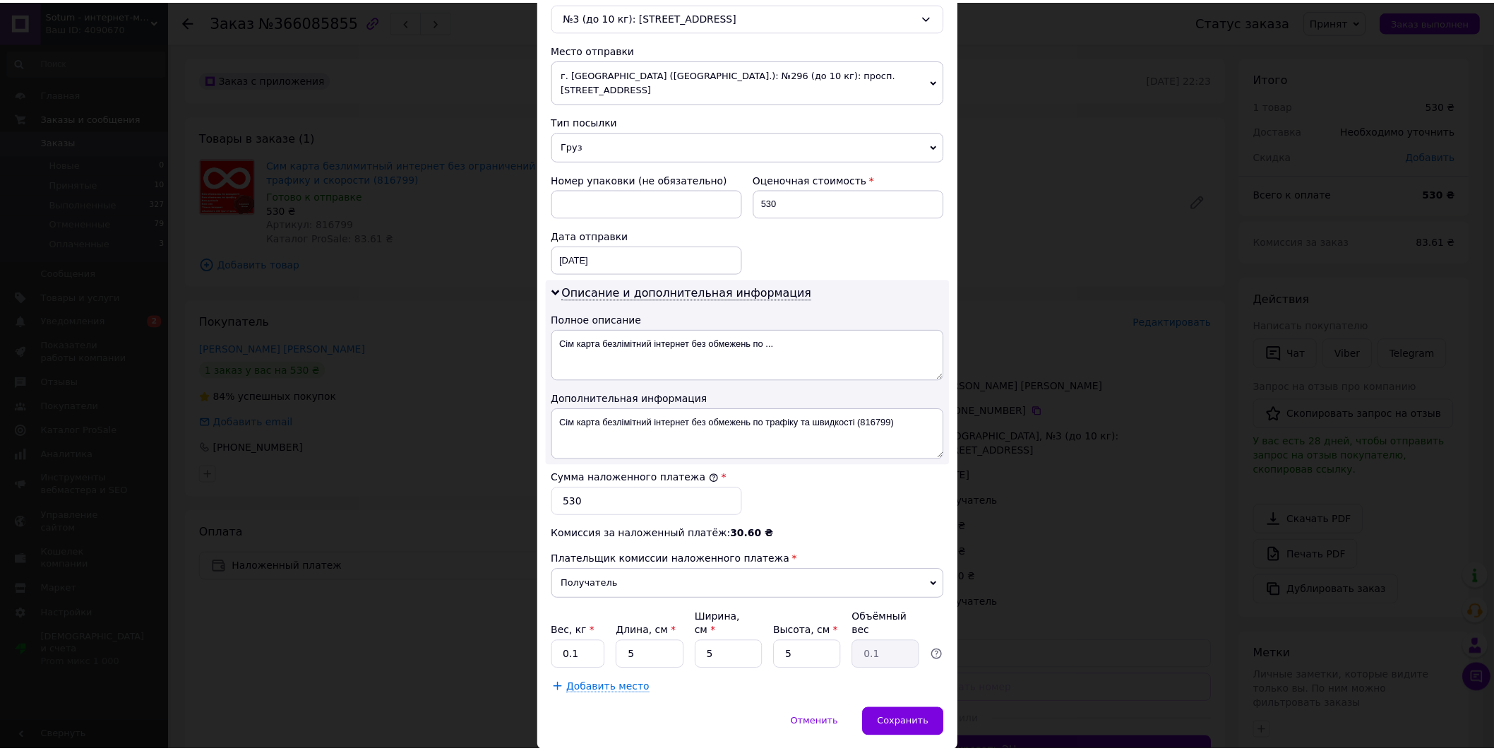
scroll to position [487, 0]
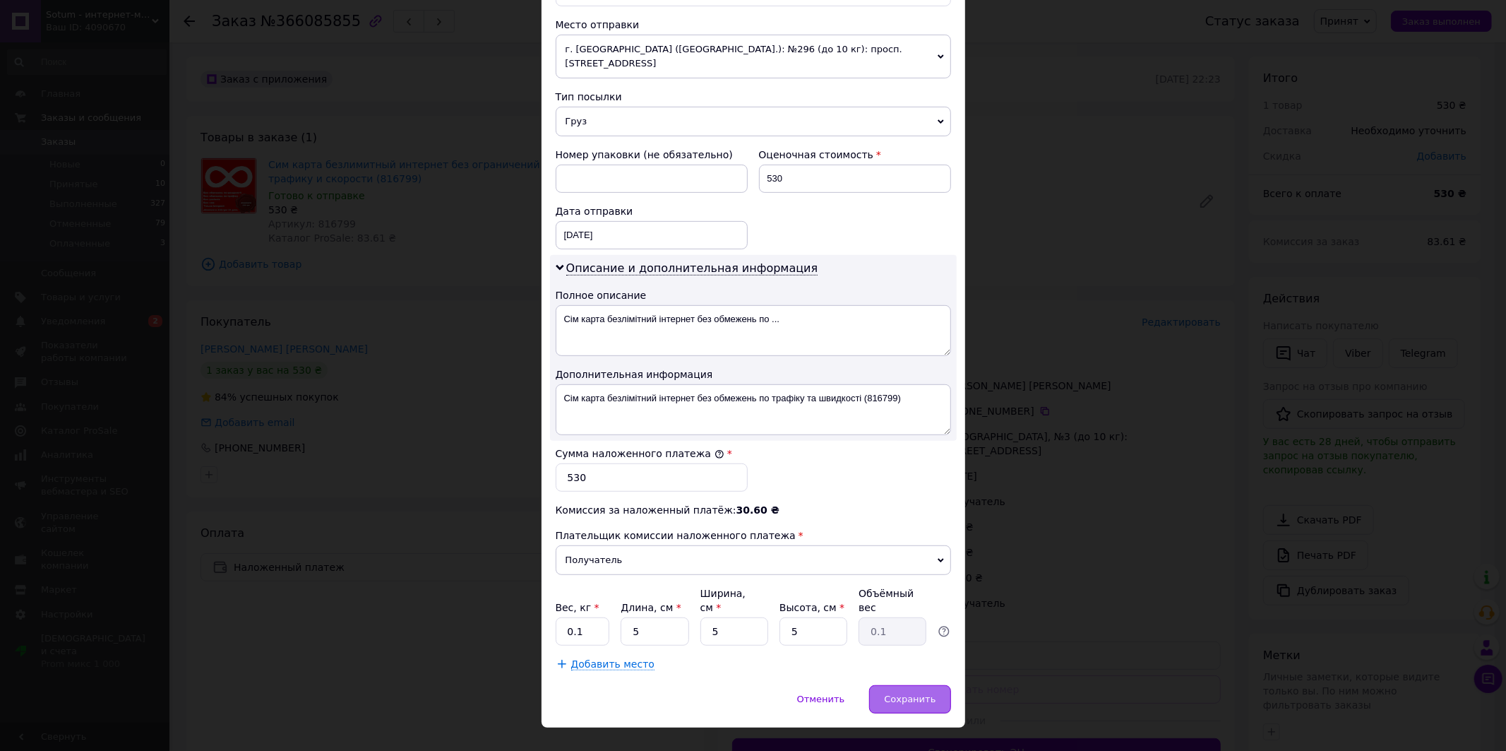
click at [922, 693] on span "Сохранить" at bounding box center [910, 698] width 52 height 11
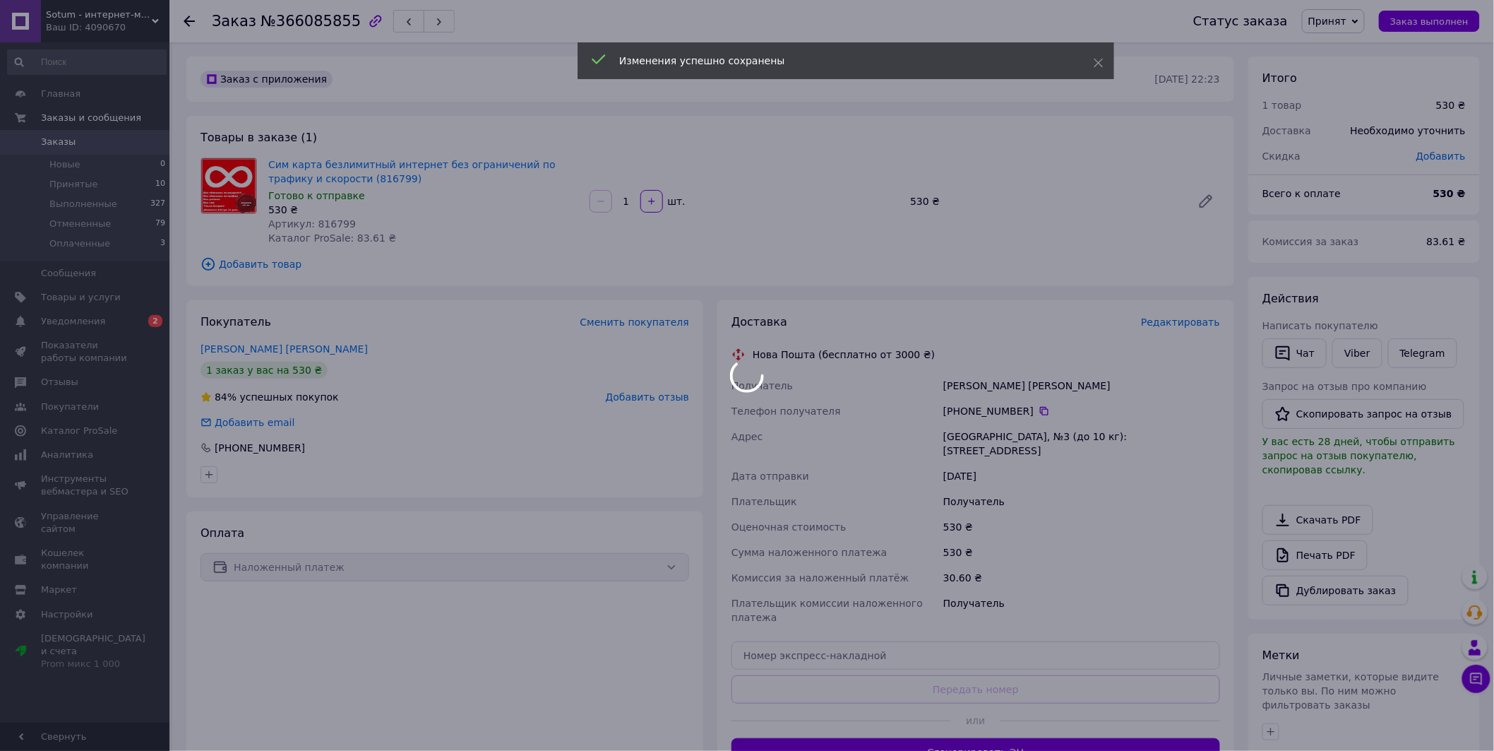
scroll to position [78, 0]
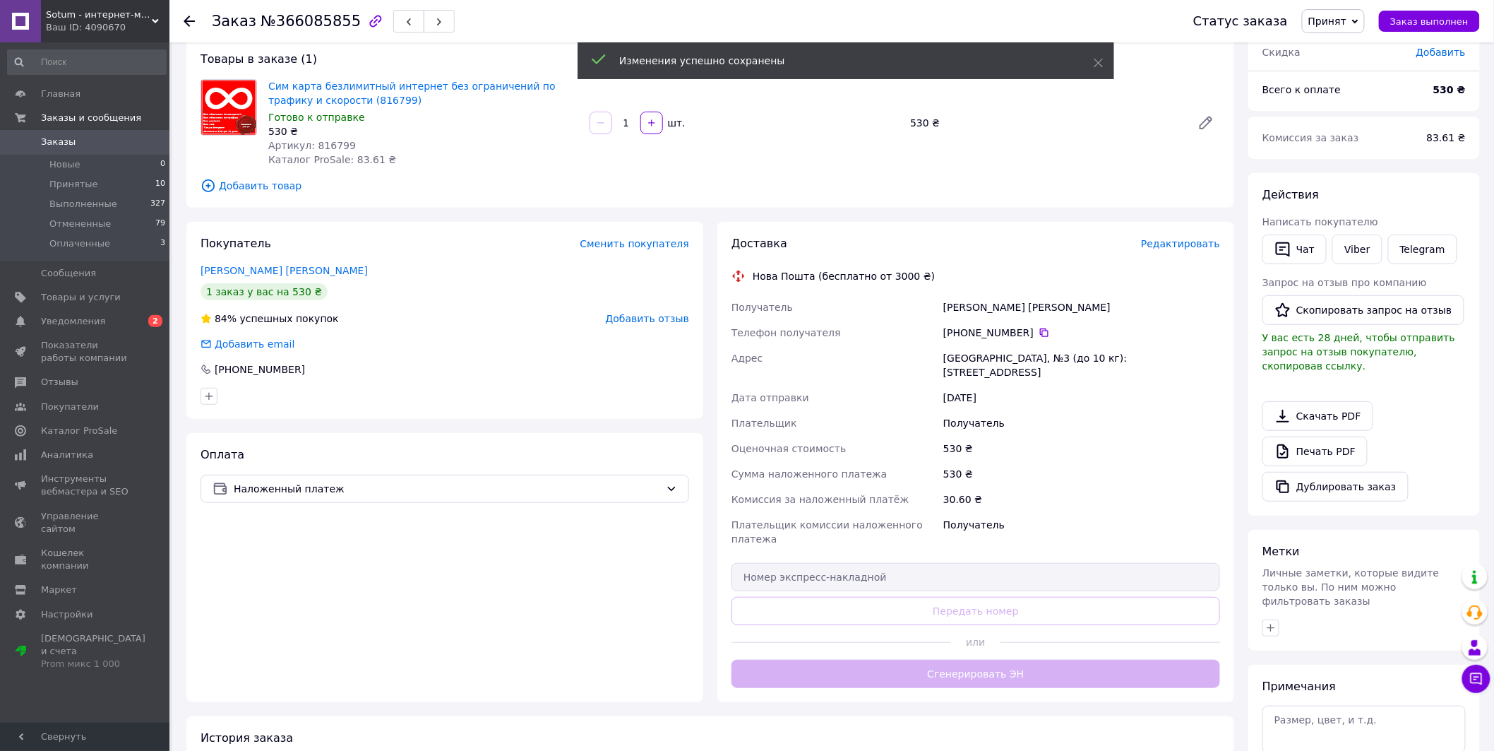
click at [969, 660] on button "Сгенерировать ЭН" at bounding box center [976, 674] width 489 height 28
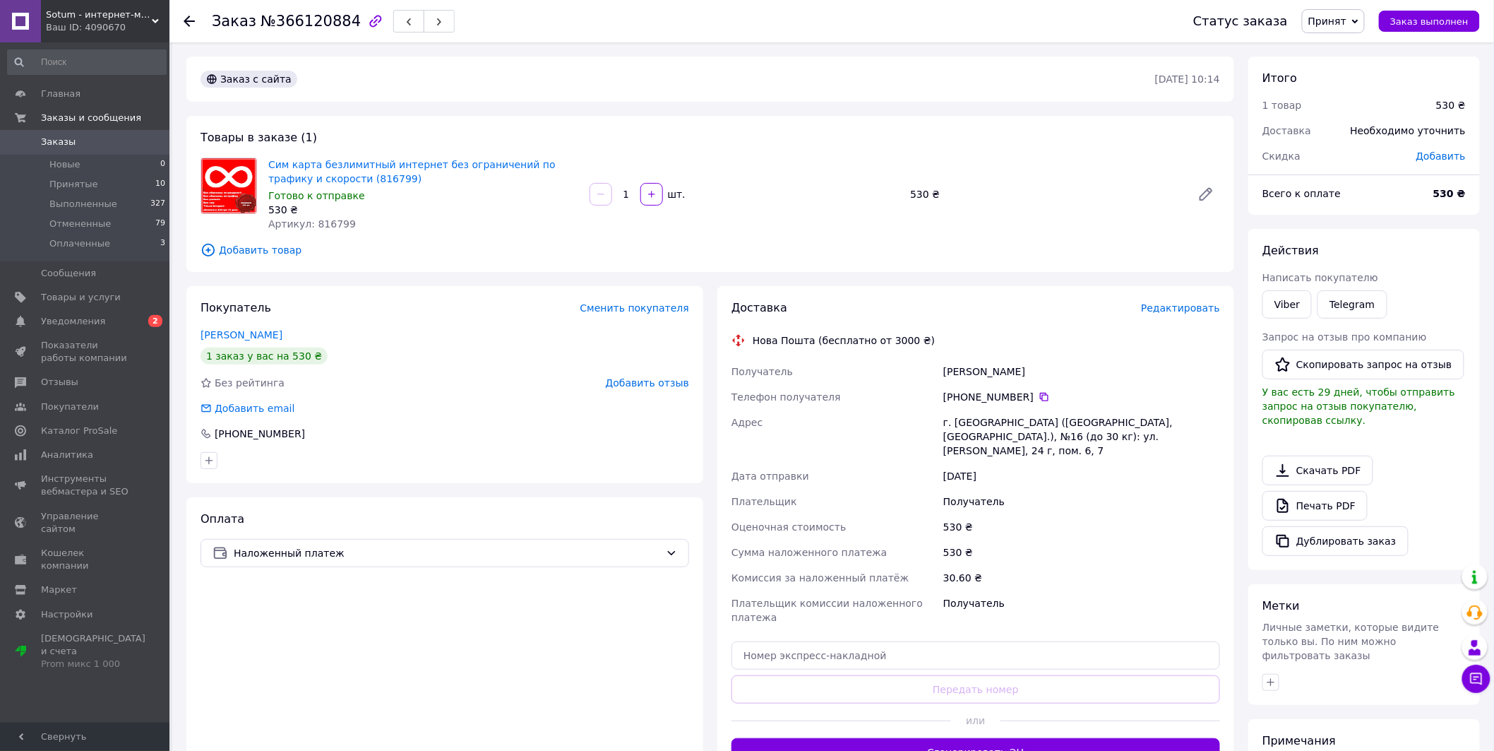
click at [1176, 302] on span "Редактировать" at bounding box center [1180, 307] width 79 height 11
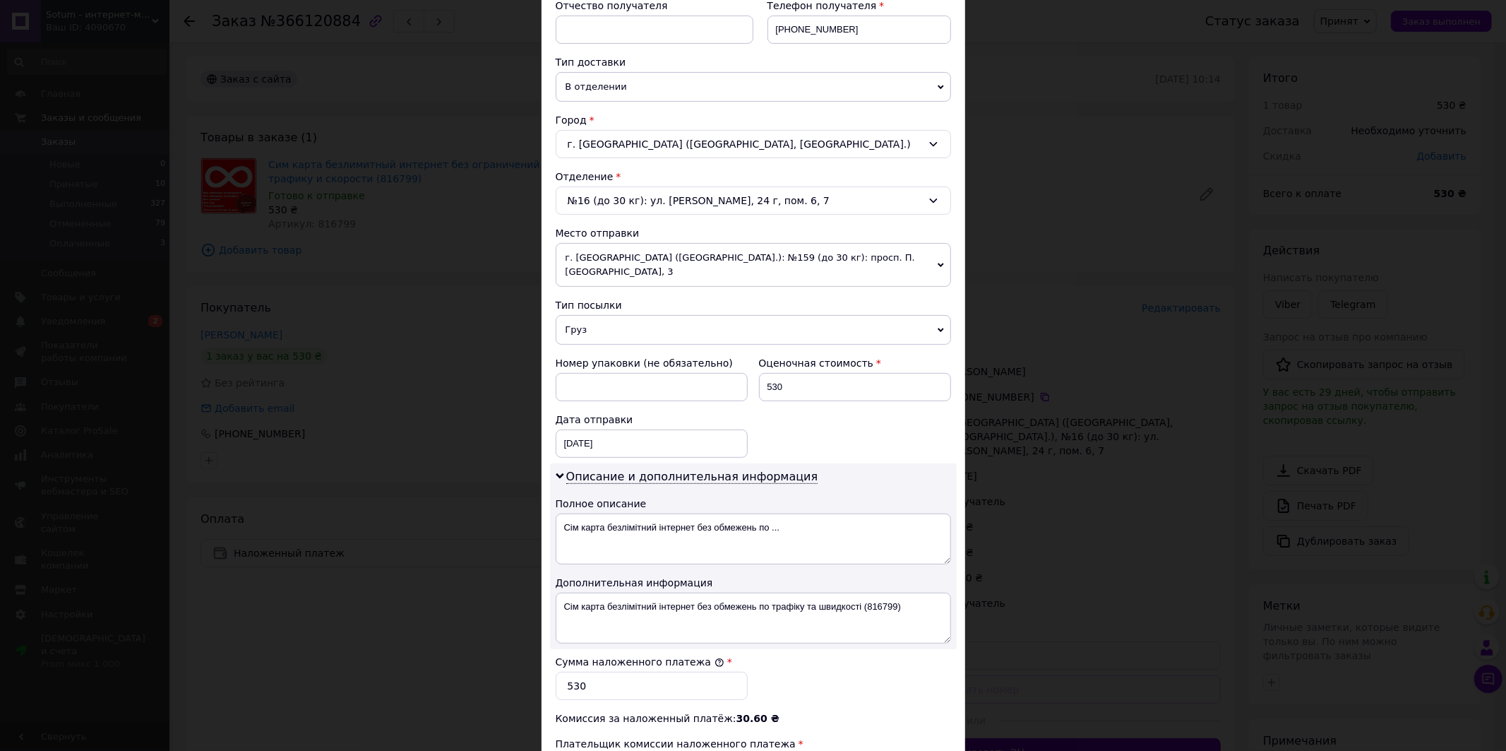
scroll to position [314, 0]
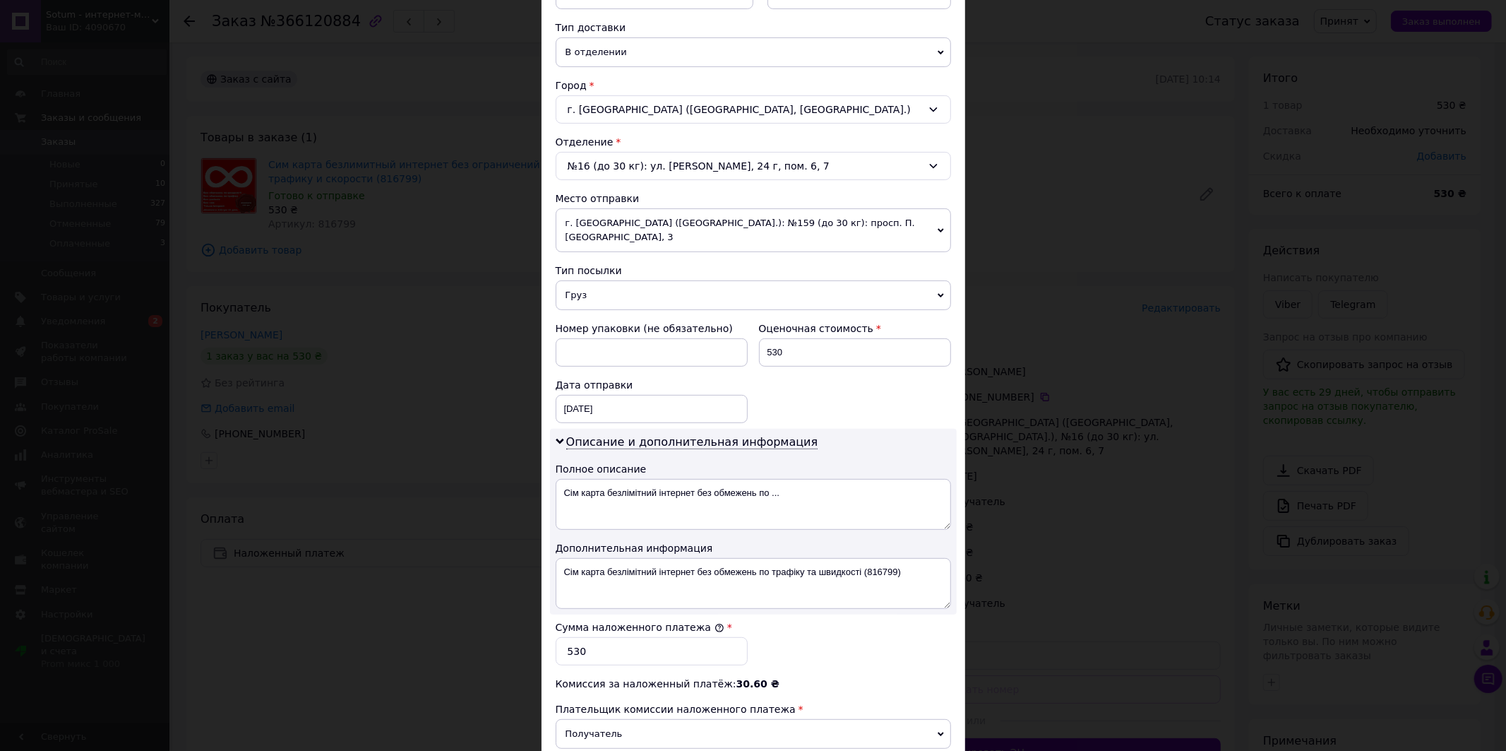
click at [713, 229] on span "г. [GEOGRAPHIC_DATA] ([GEOGRAPHIC_DATA].): №159 (до 30 кг): просп. П. [GEOGRAPH…" at bounding box center [753, 230] width 395 height 44
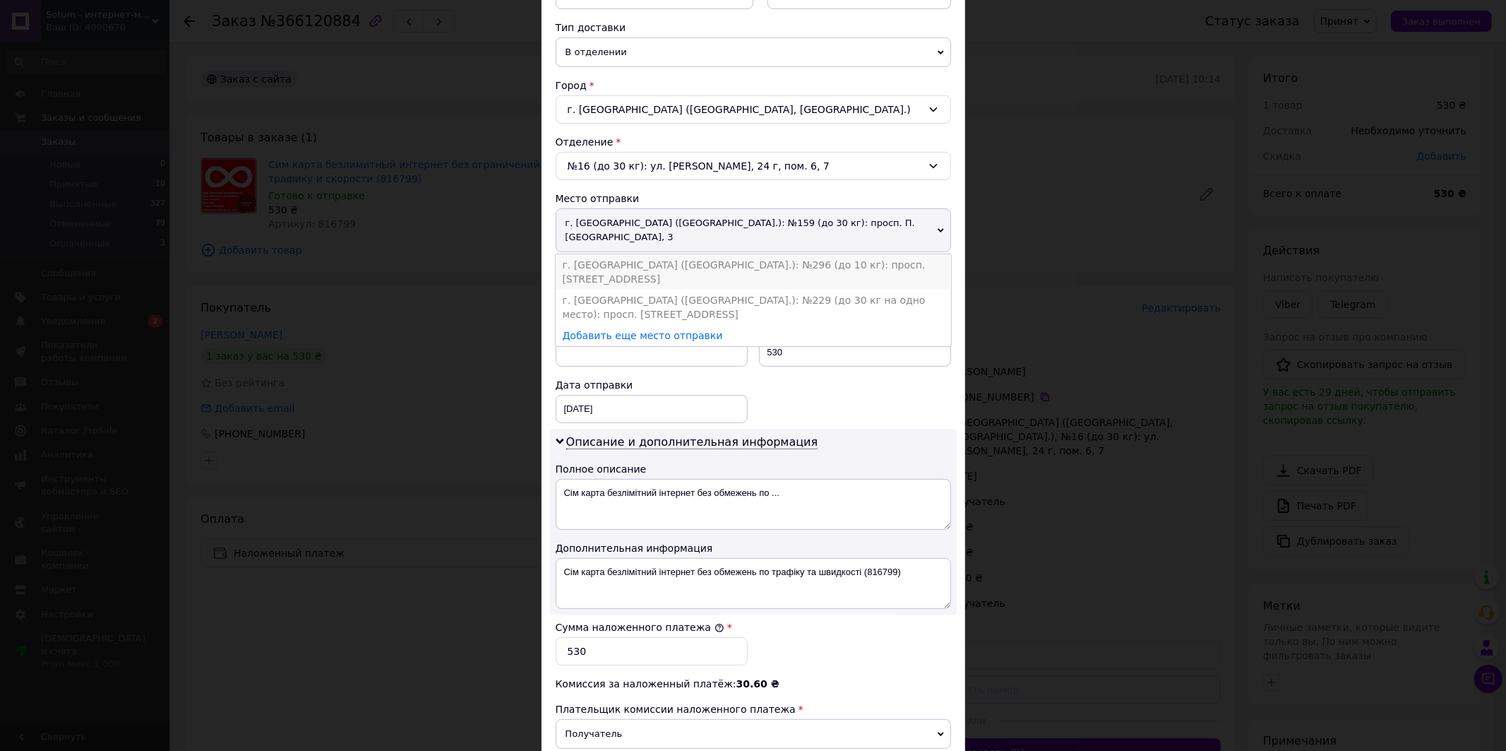
click at [699, 254] on li "г. [GEOGRAPHIC_DATA] ([GEOGRAPHIC_DATA].): №296 (до 10 кг): просп. [STREET_ADDR…" at bounding box center [753, 271] width 395 height 35
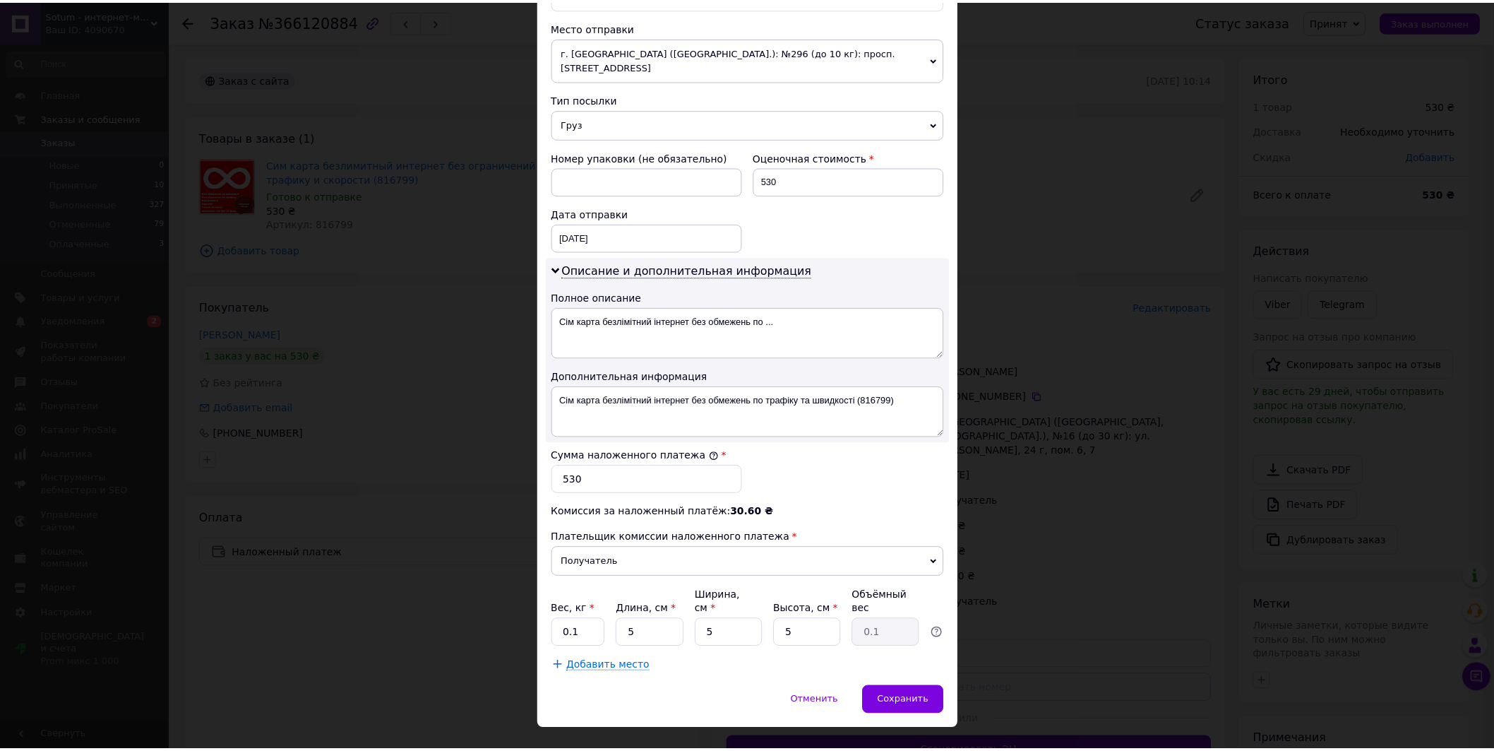
scroll to position [487, 0]
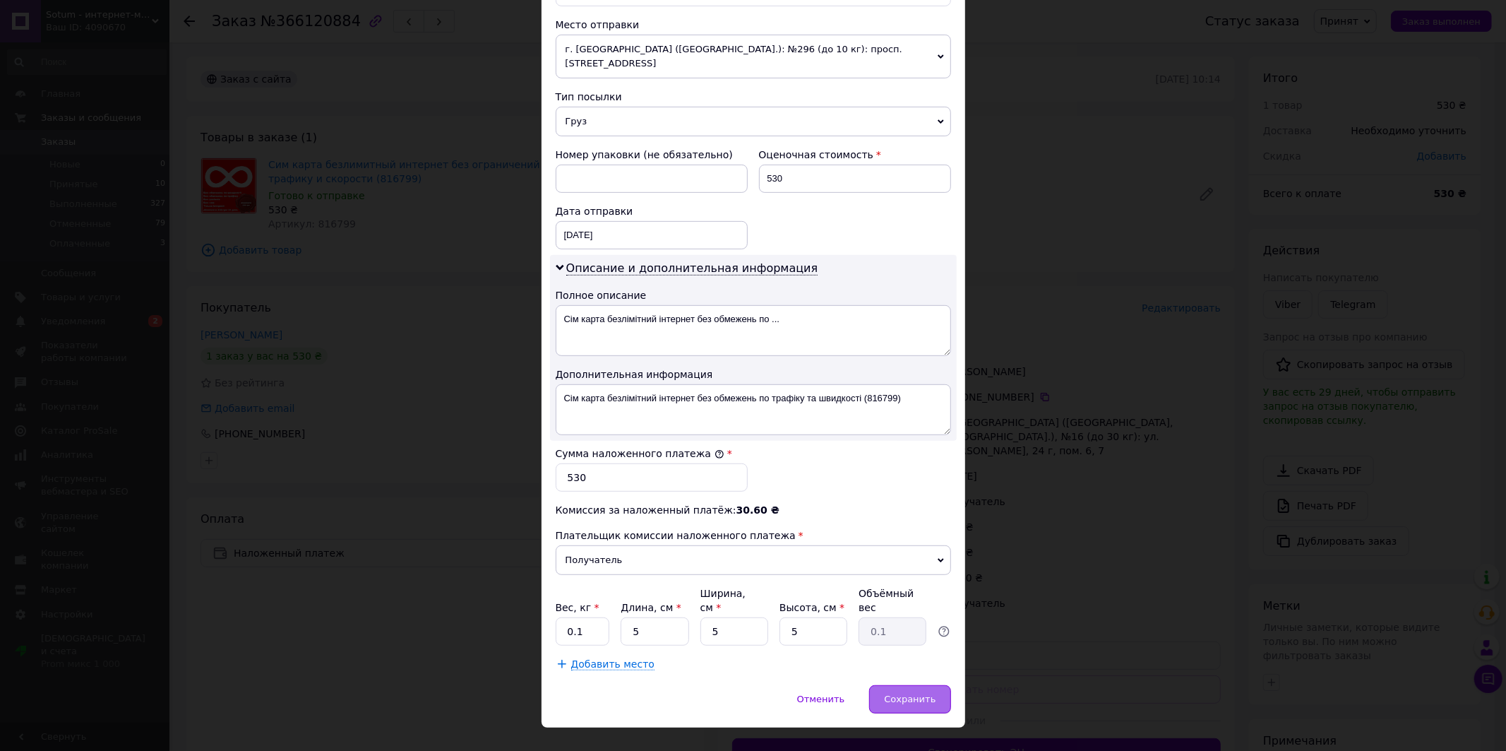
click at [879, 685] on div "Сохранить" at bounding box center [909, 699] width 81 height 28
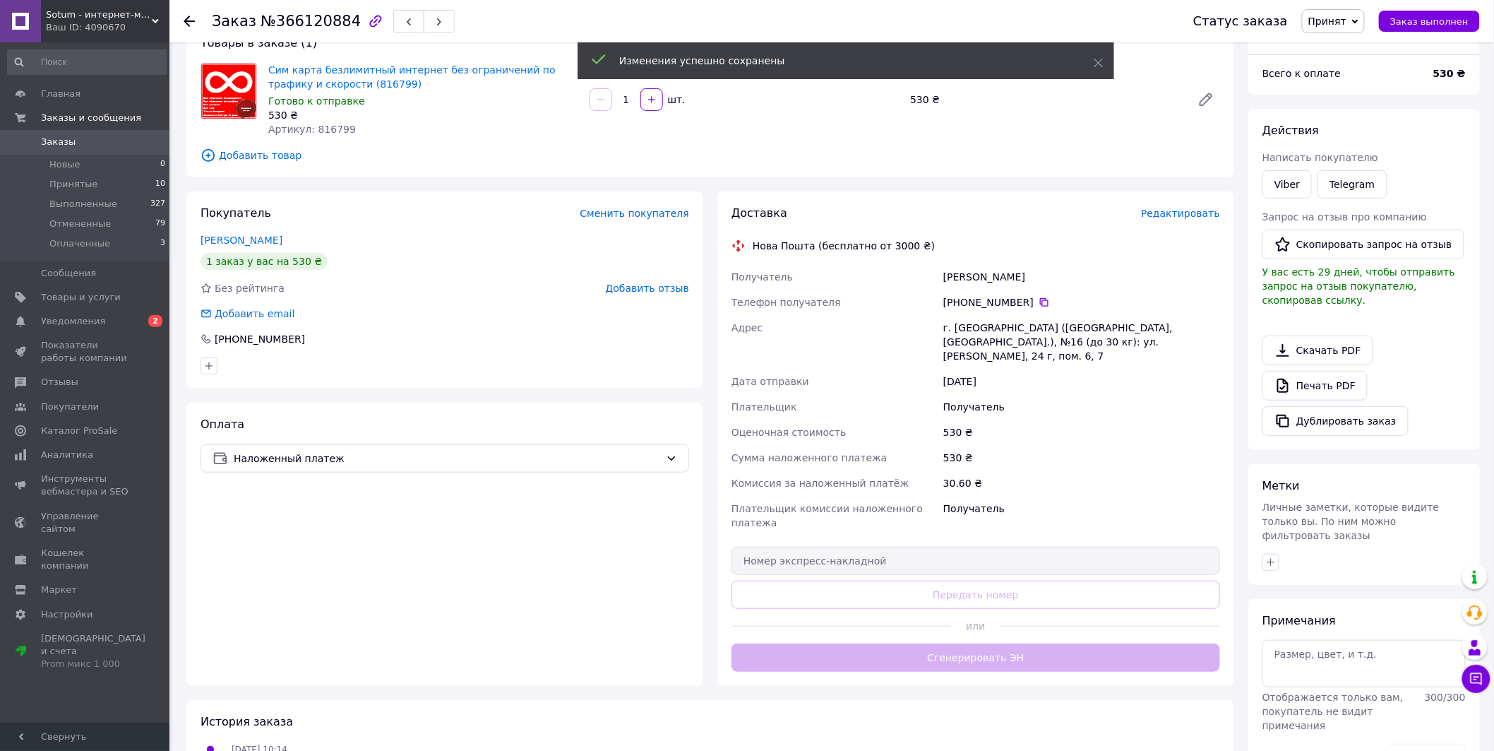
scroll to position [147, 0]
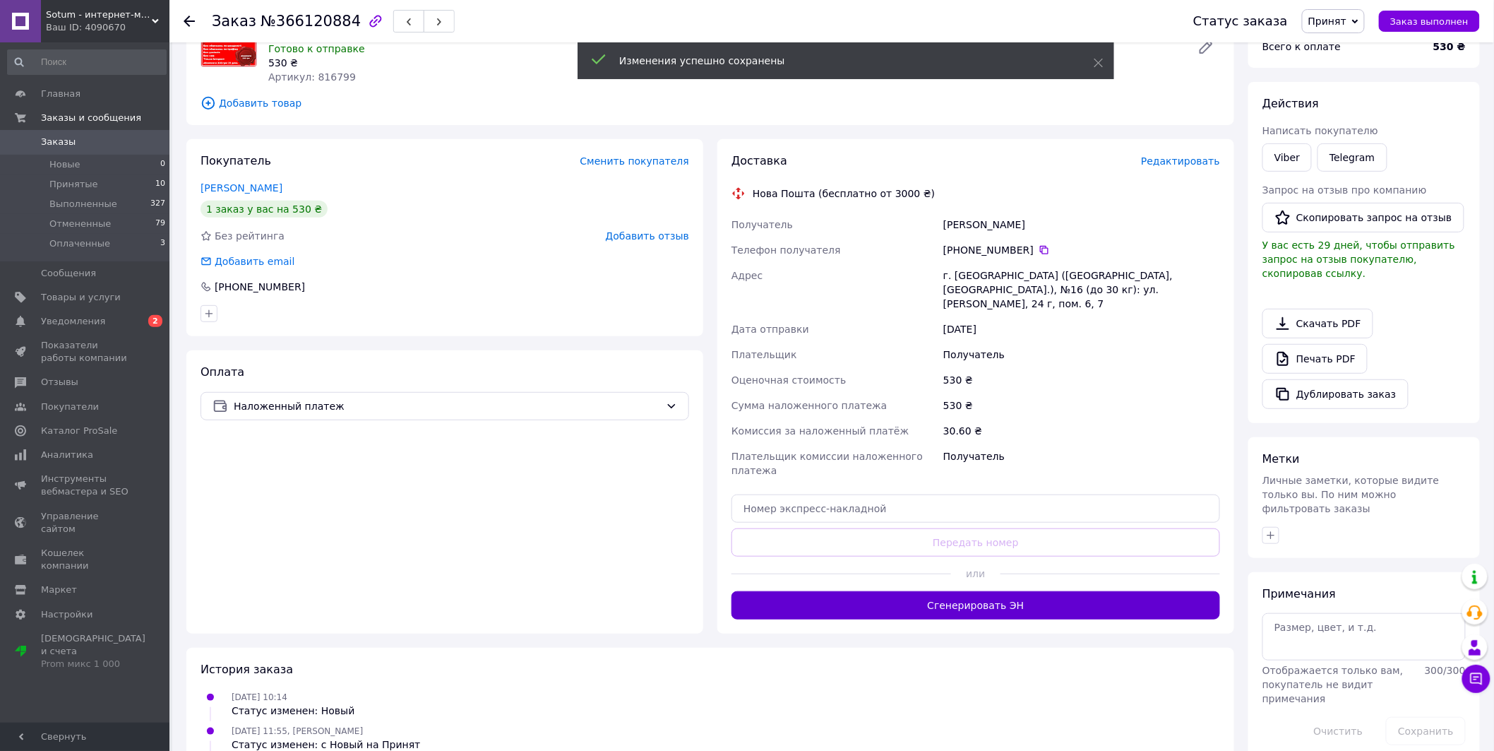
click at [967, 591] on button "Сгенерировать ЭН" at bounding box center [976, 605] width 489 height 28
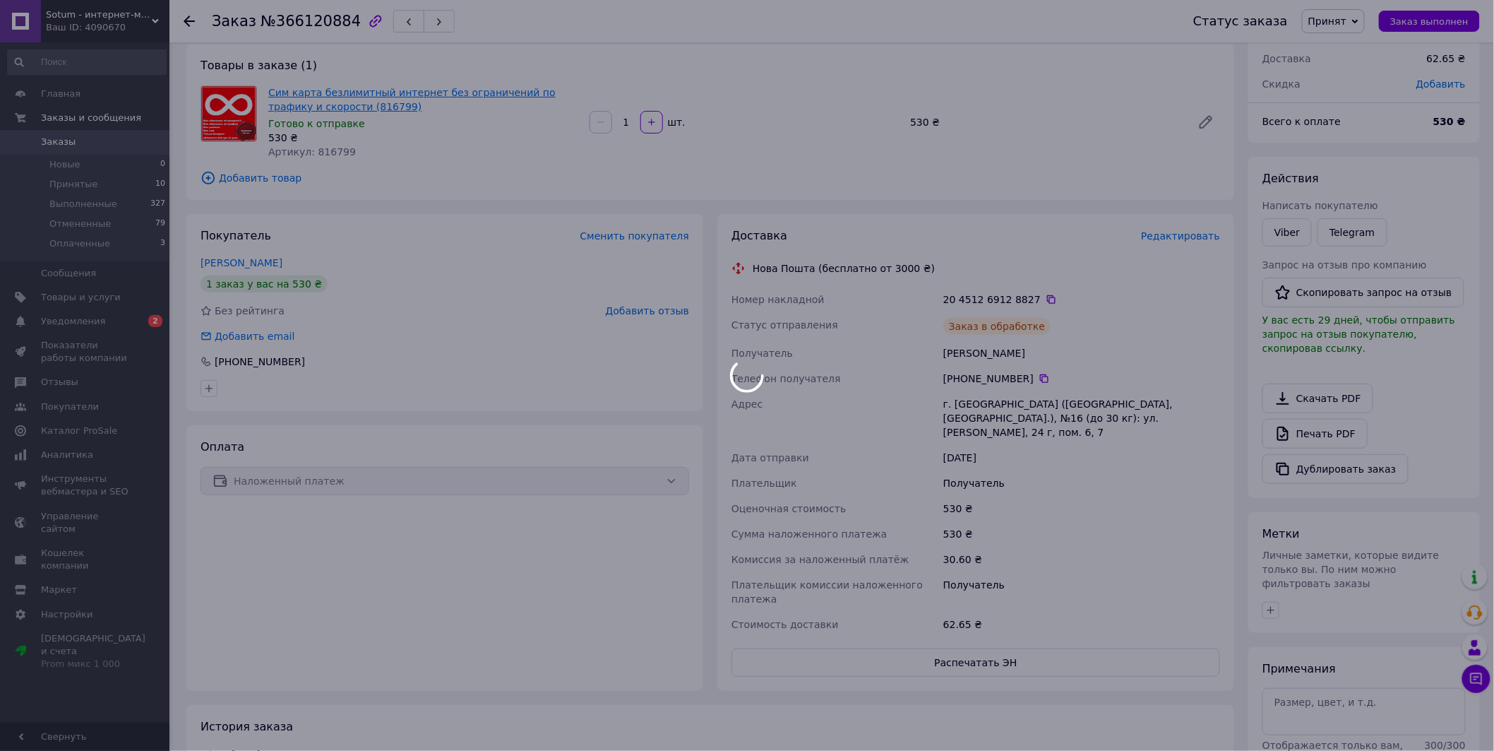
scroll to position [0, 0]
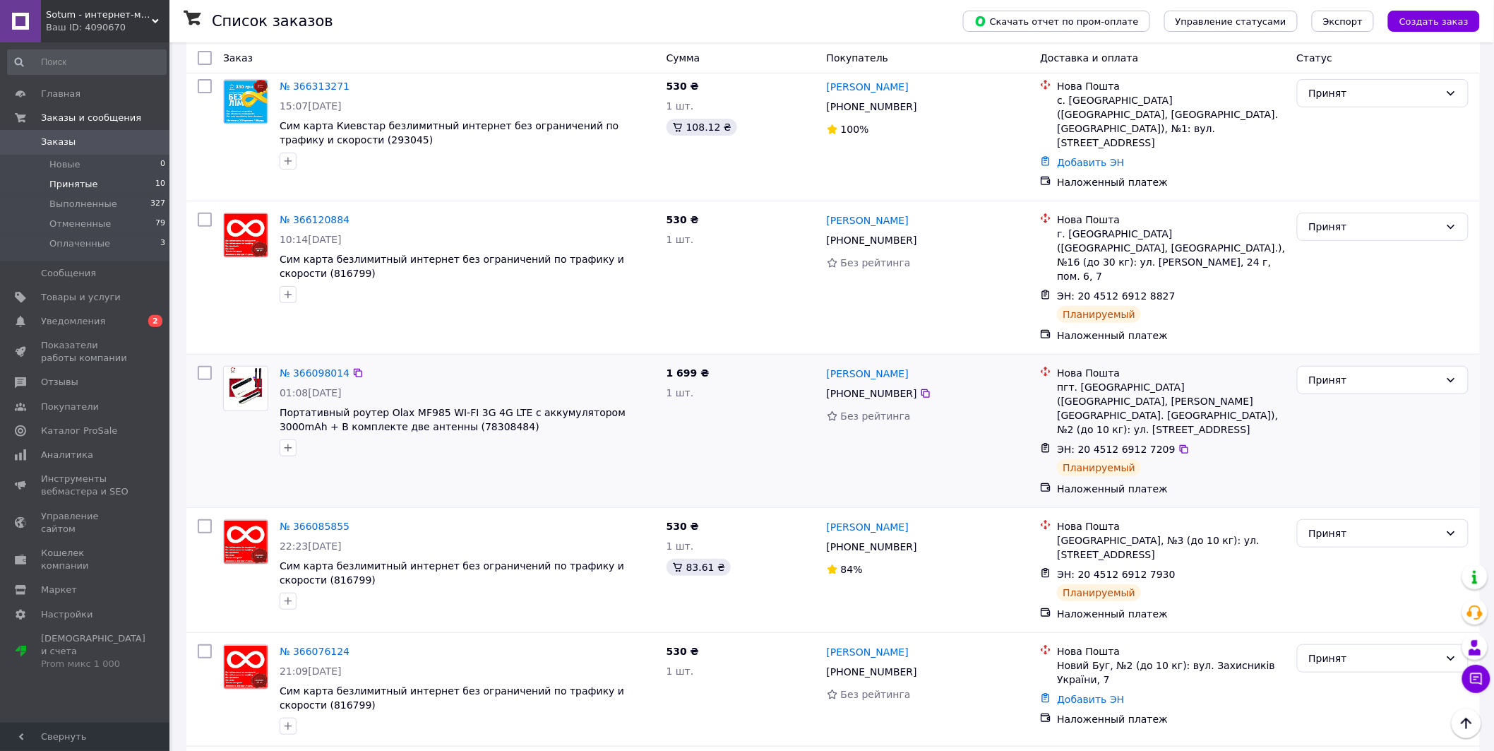
scroll to position [78, 0]
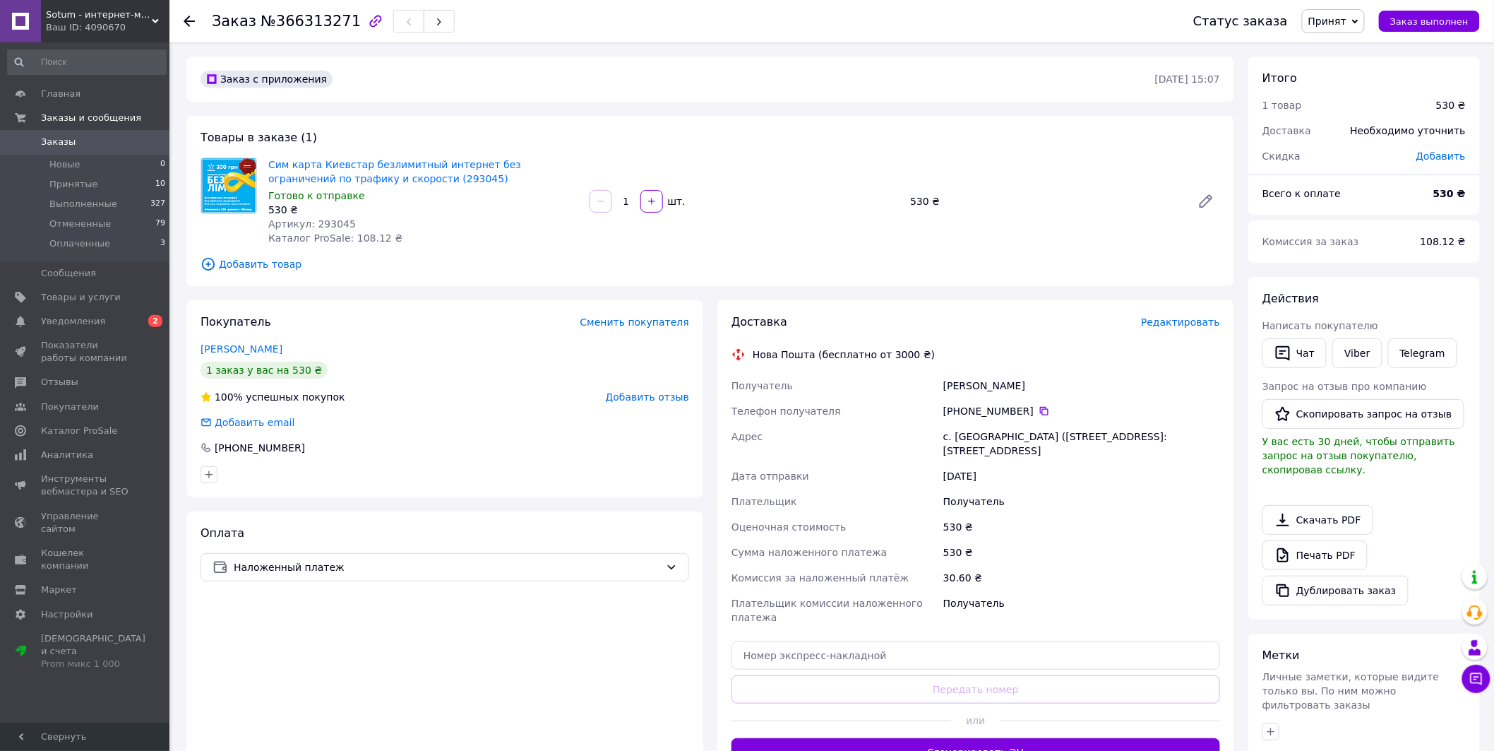
click at [1179, 330] on div "Доставка Редактировать Нова Пошта (бесплатно от 3000 ₴) Получатель [PERSON_NAME…" at bounding box center [976, 540] width 489 height 452
click at [1178, 327] on span "Редактировать" at bounding box center [1180, 321] width 79 height 11
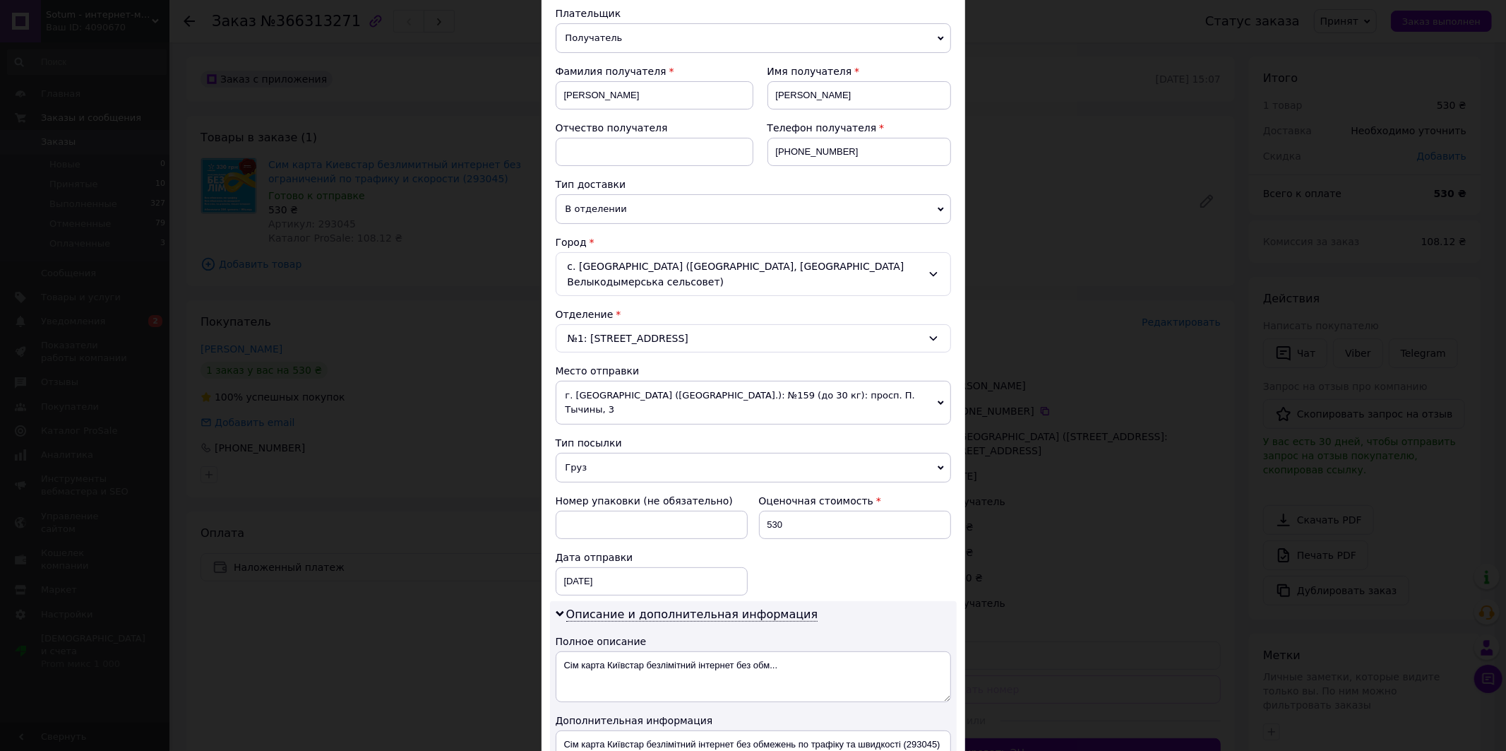
click at [758, 386] on span "г. [GEOGRAPHIC_DATA] ([GEOGRAPHIC_DATA].): №159 (до 30 кг): просп. П. Тычины, 3" at bounding box center [753, 403] width 395 height 44
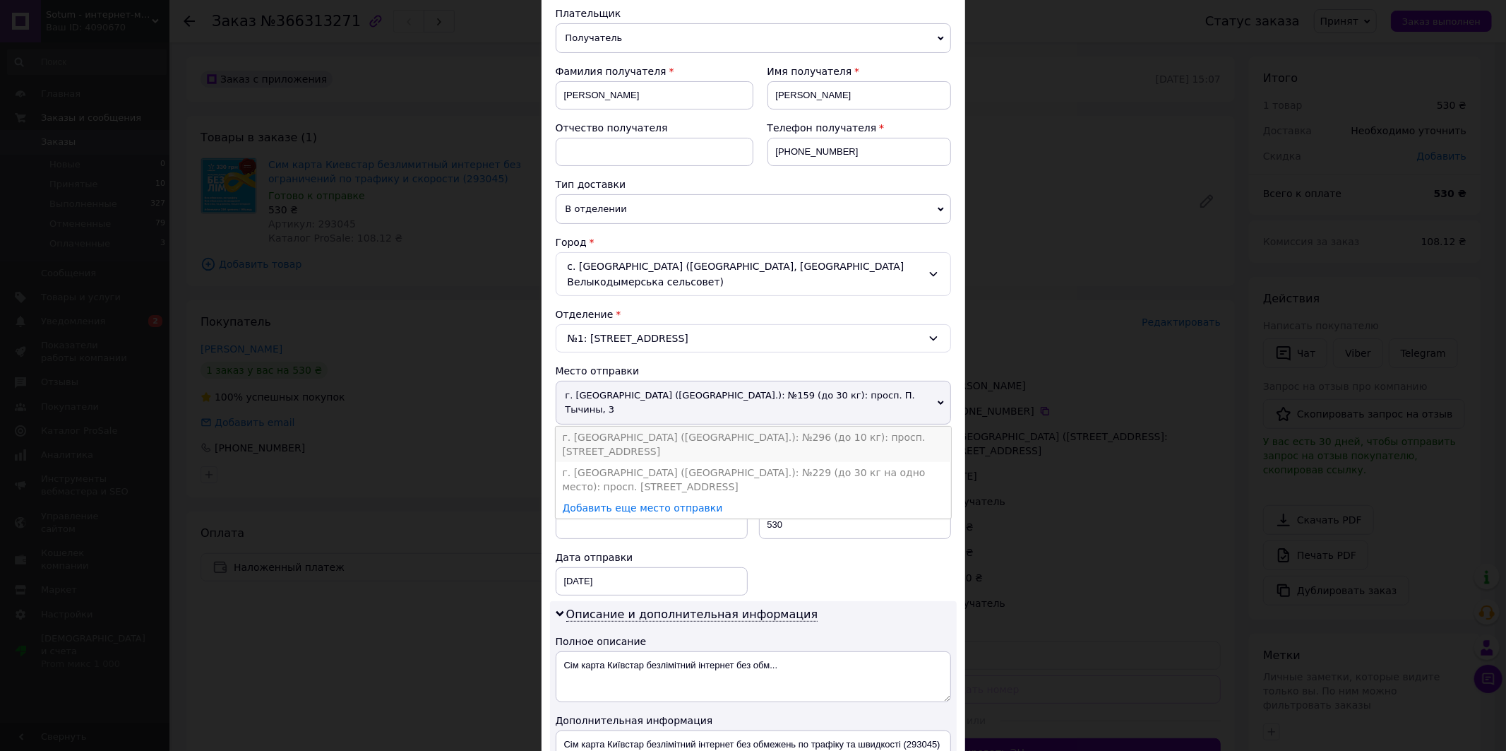
click at [750, 426] on li "г. [GEOGRAPHIC_DATA] ([GEOGRAPHIC_DATA].): №296 (до 10 кг): просп. [STREET_ADDR…" at bounding box center [753, 443] width 395 height 35
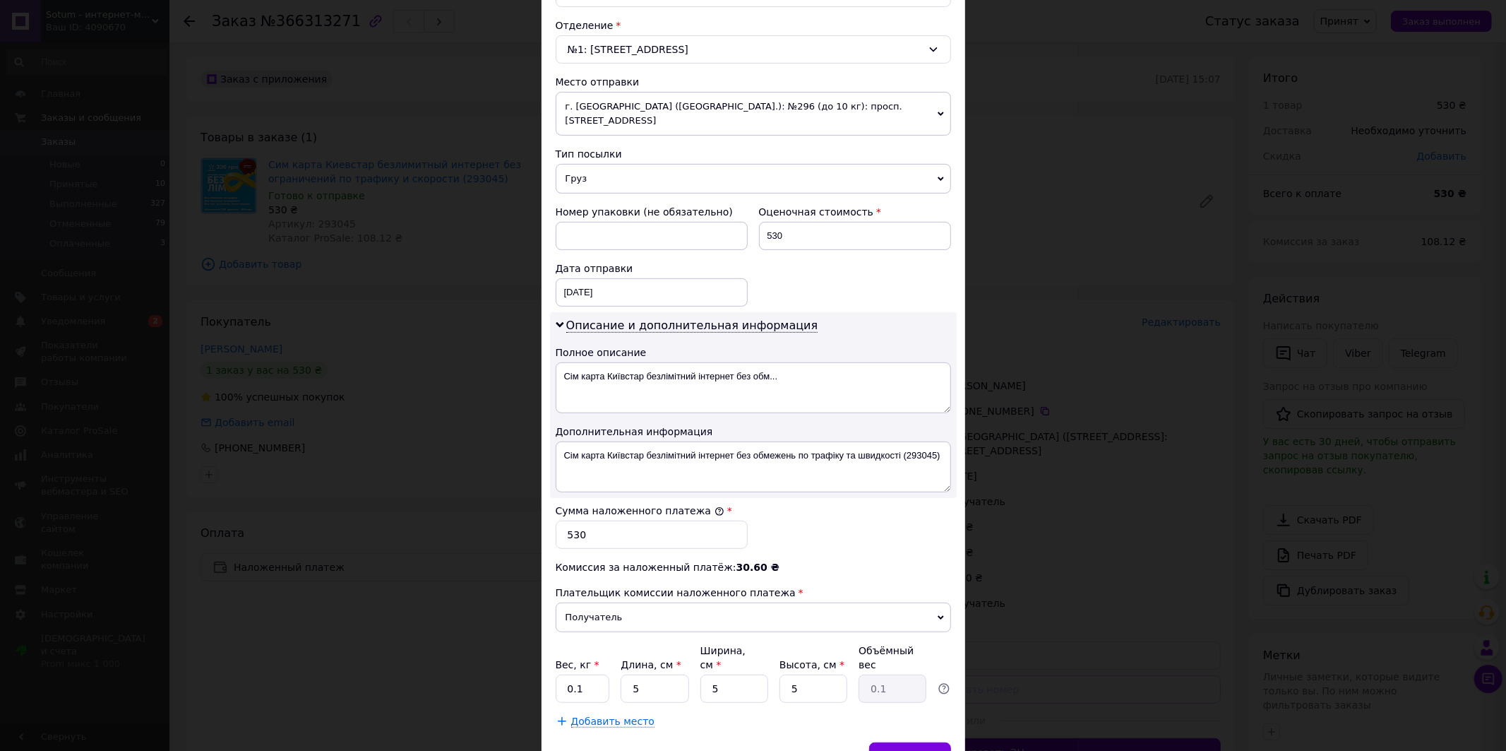
scroll to position [470, 0]
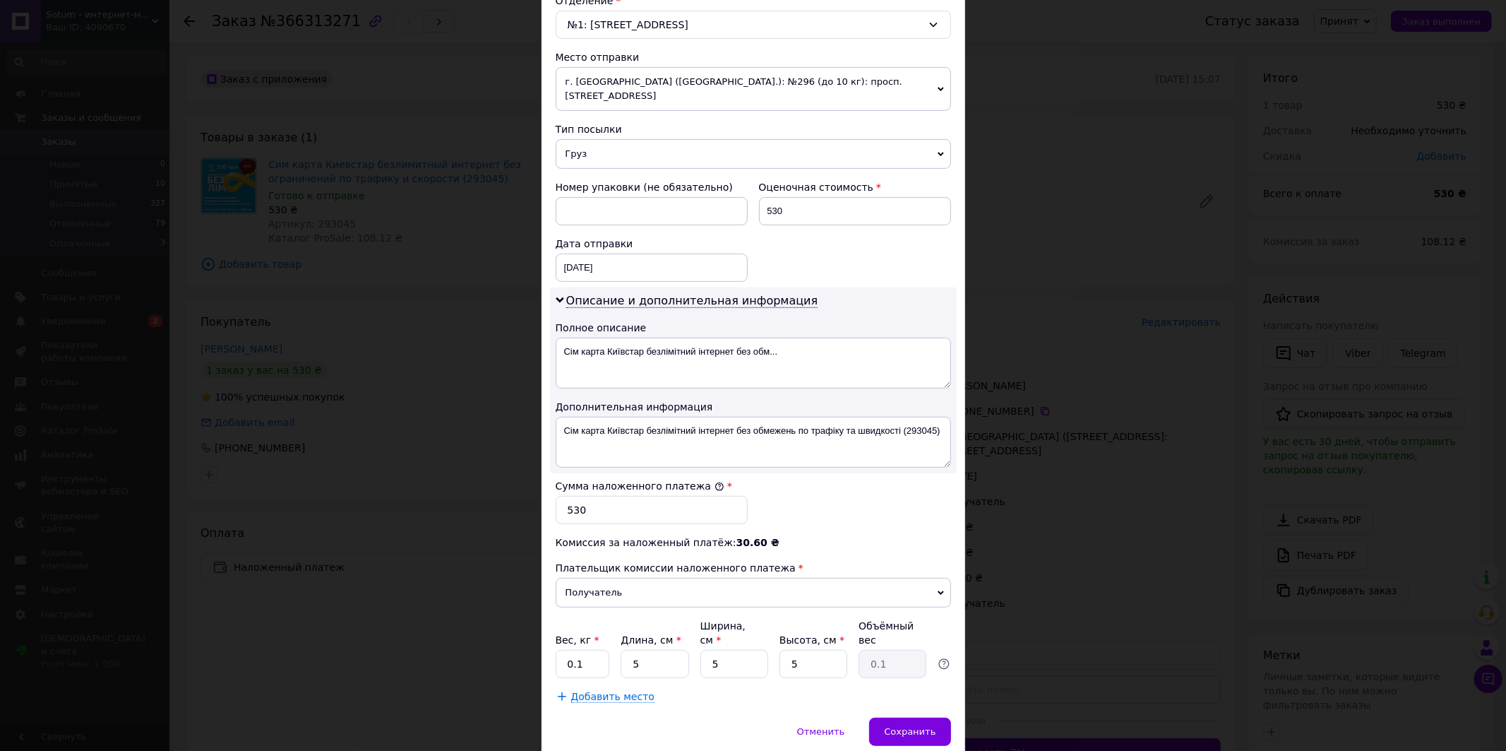
click at [731, 71] on span "г. [GEOGRAPHIC_DATA] ([GEOGRAPHIC_DATA].): №296 (до 10 кг): просп. [STREET_ADDR…" at bounding box center [753, 89] width 395 height 44
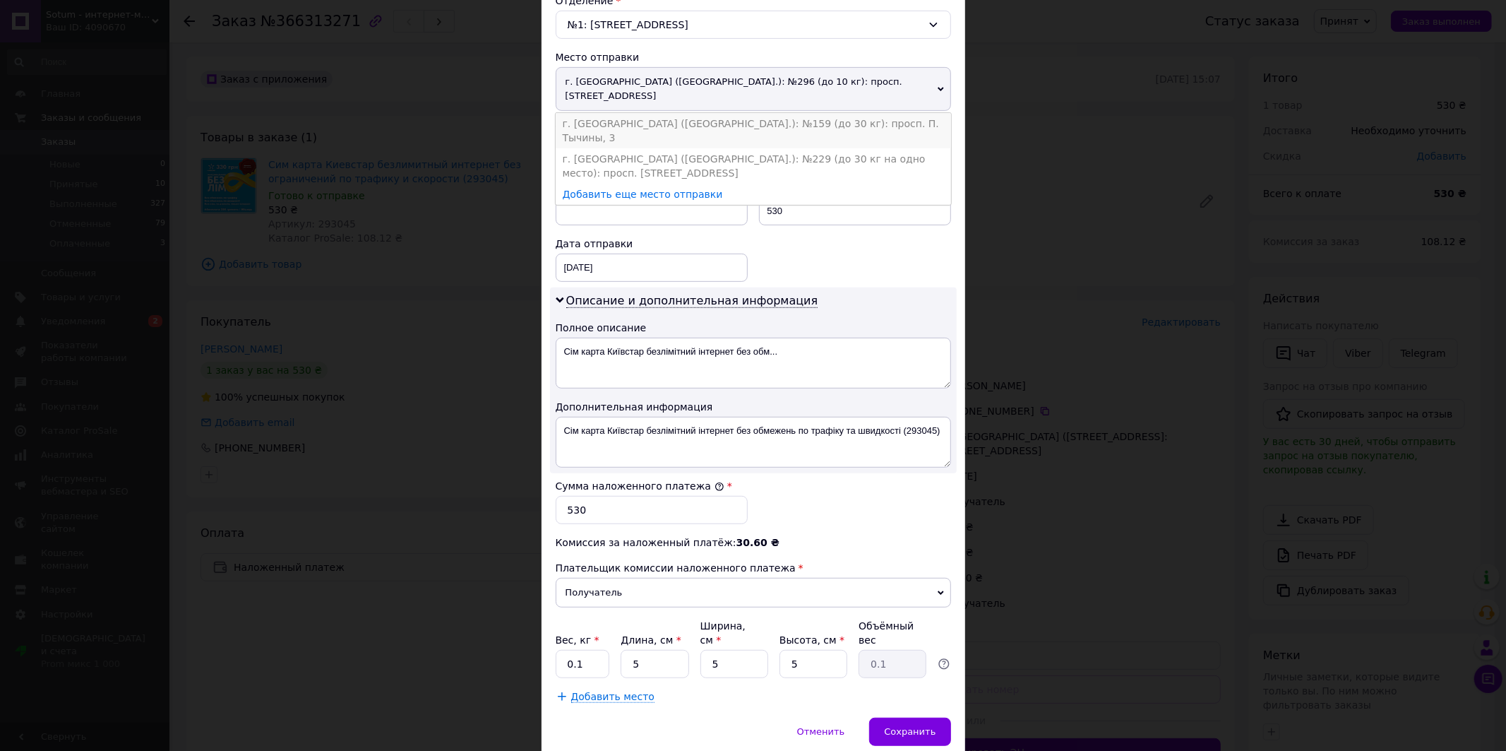
click at [710, 113] on li "г. [GEOGRAPHIC_DATA] ([GEOGRAPHIC_DATA].): №159 (до 30 кг): просп. П. Тычины, 3" at bounding box center [753, 130] width 395 height 35
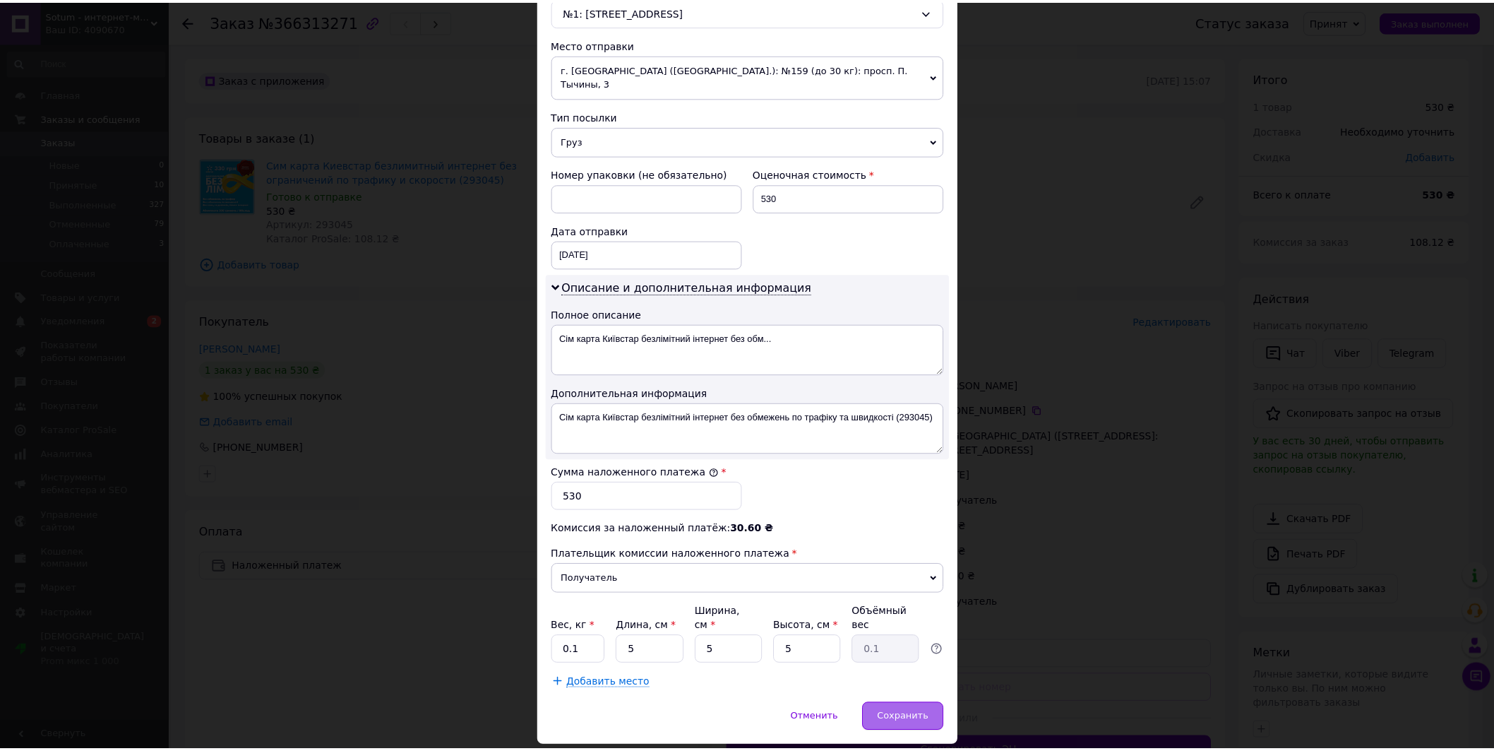
scroll to position [487, 0]
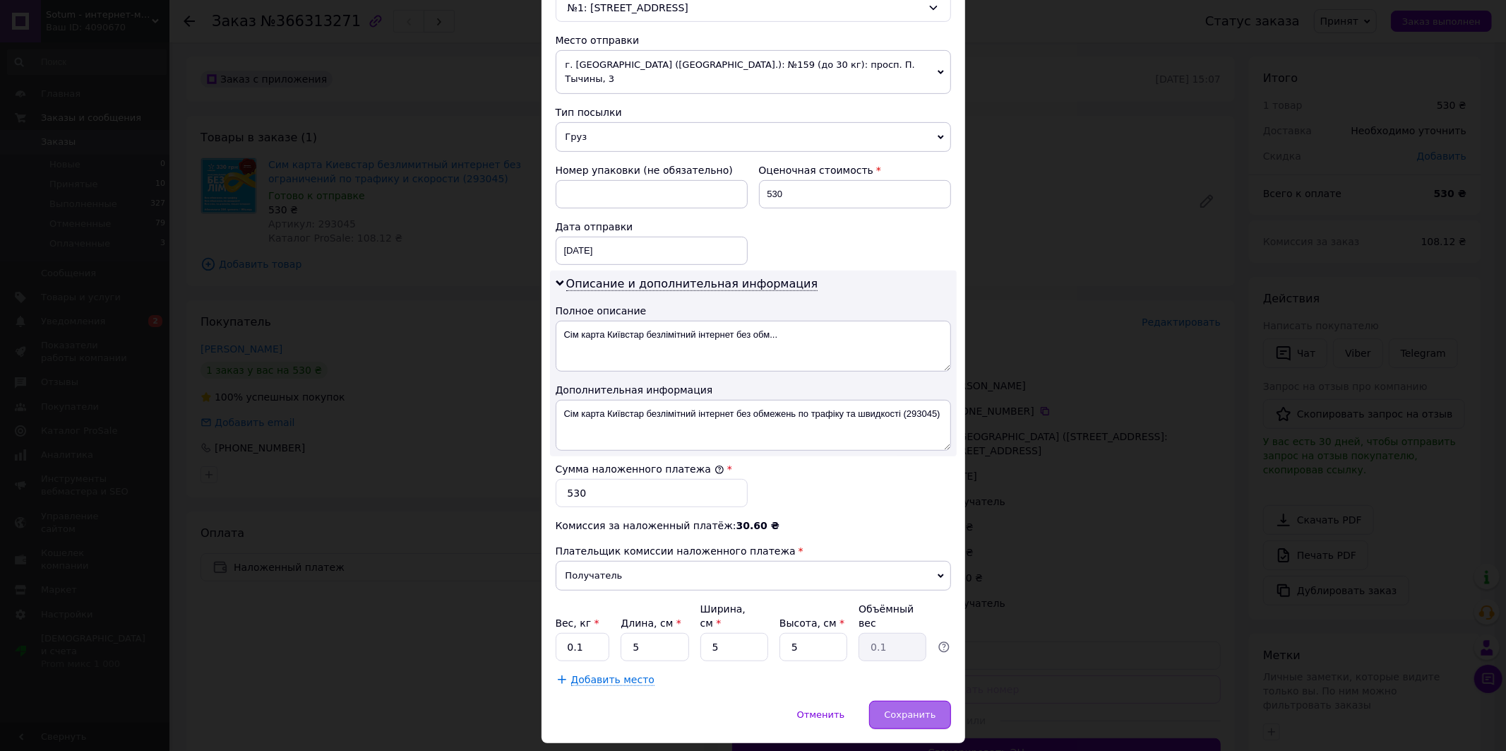
click at [919, 700] on div "Сохранить" at bounding box center [909, 714] width 81 height 28
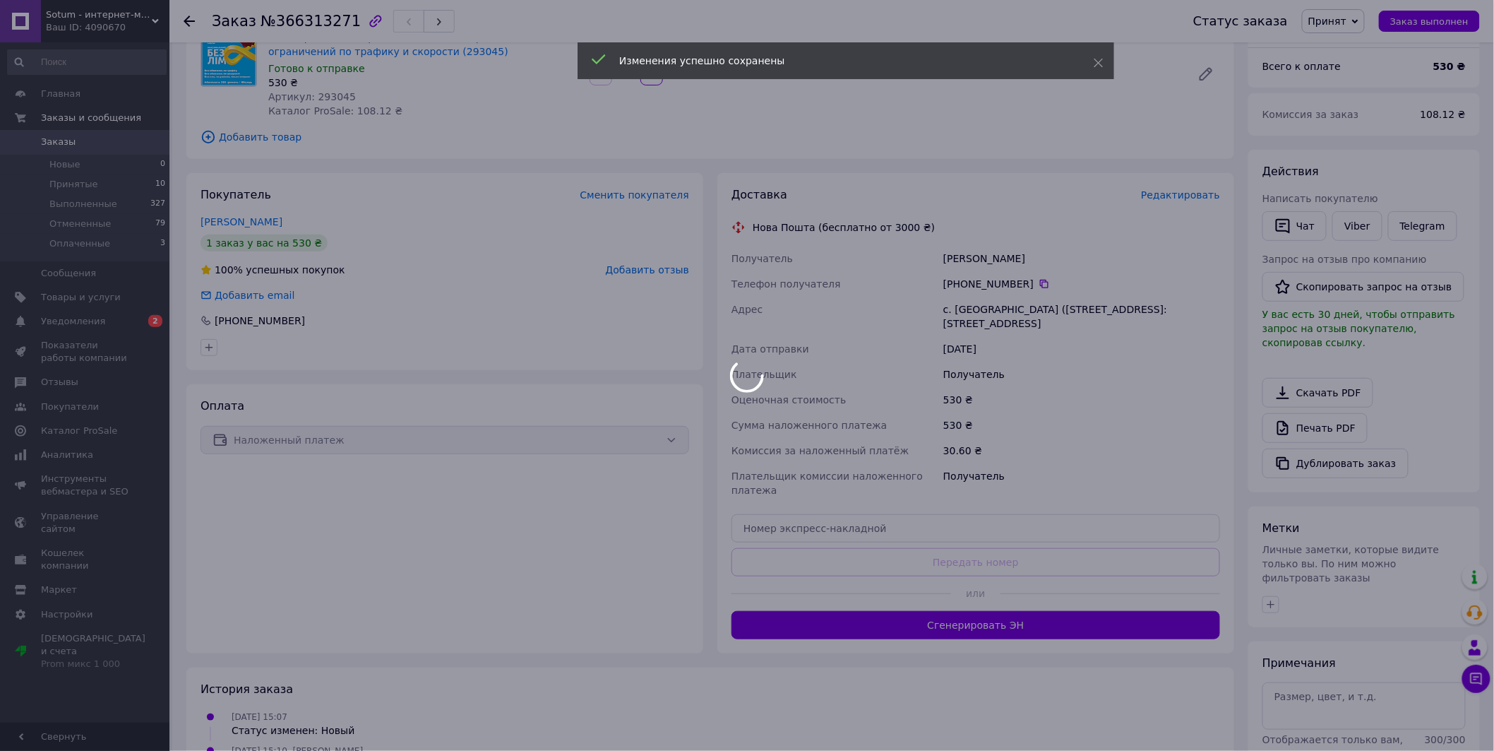
scroll to position [157, 0]
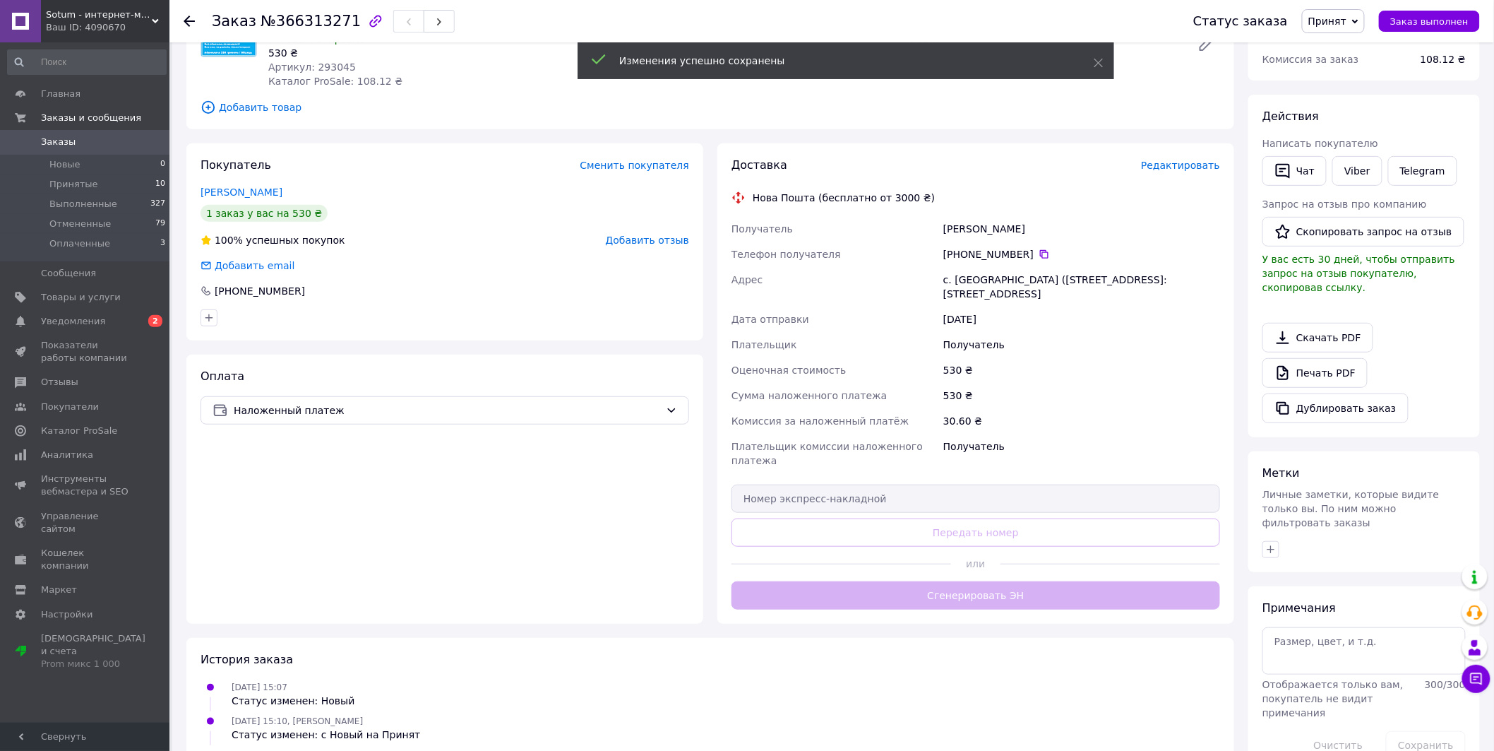
click at [1005, 575] on div "Доставка Редактировать Нова Пошта (бесплатно от 3000 ₴) Получатель [PERSON_NAME…" at bounding box center [976, 383] width 489 height 452
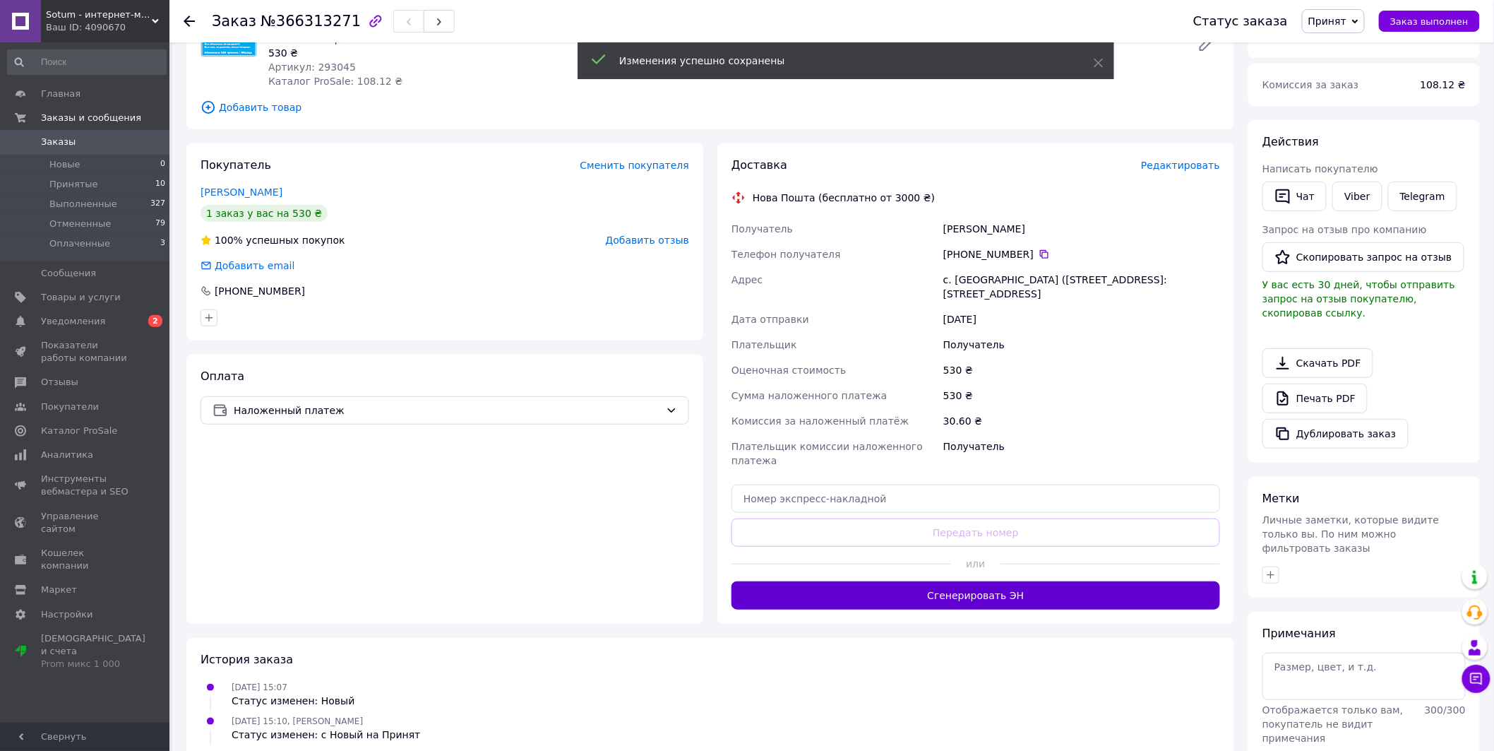
click at [994, 590] on button "Сгенерировать ЭН" at bounding box center [976, 595] width 489 height 28
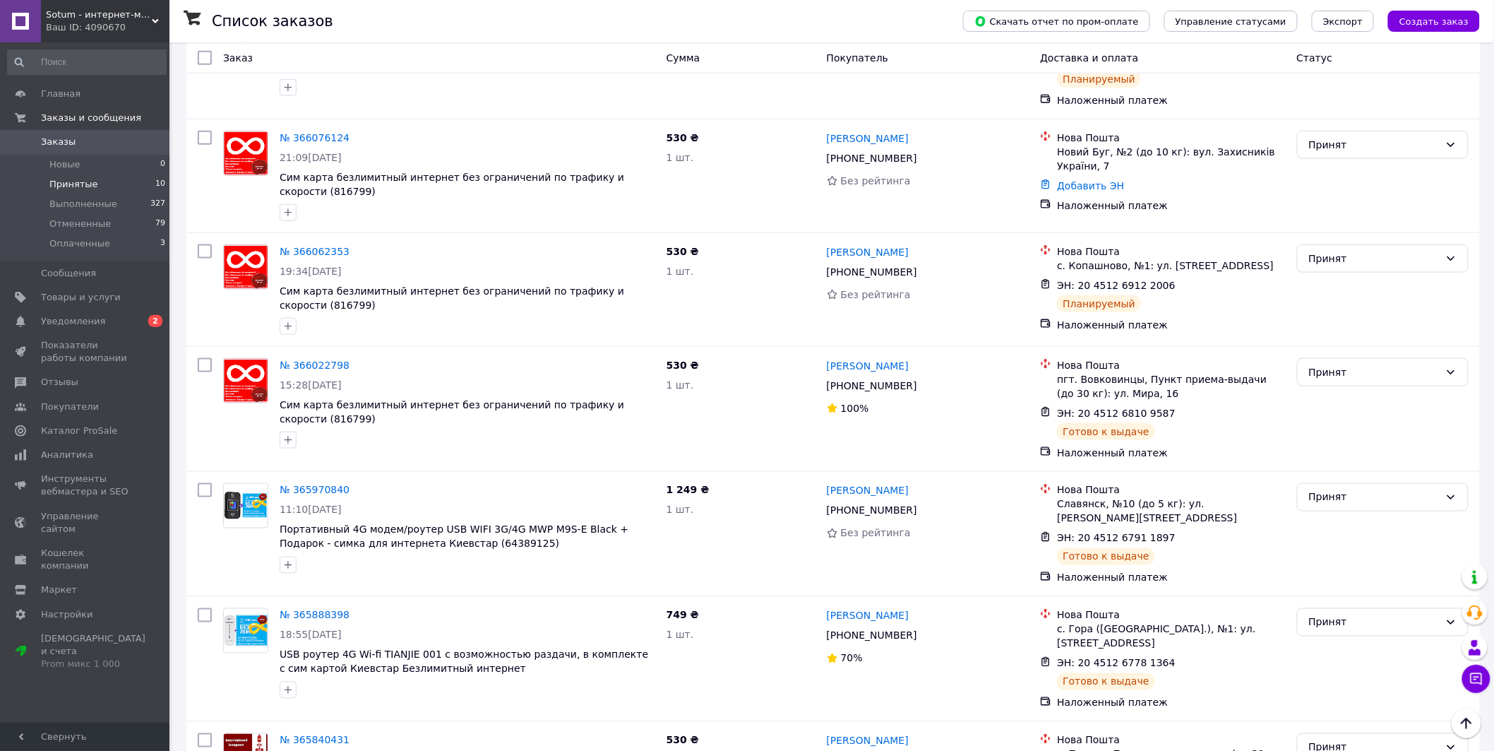
scroll to position [676, 0]
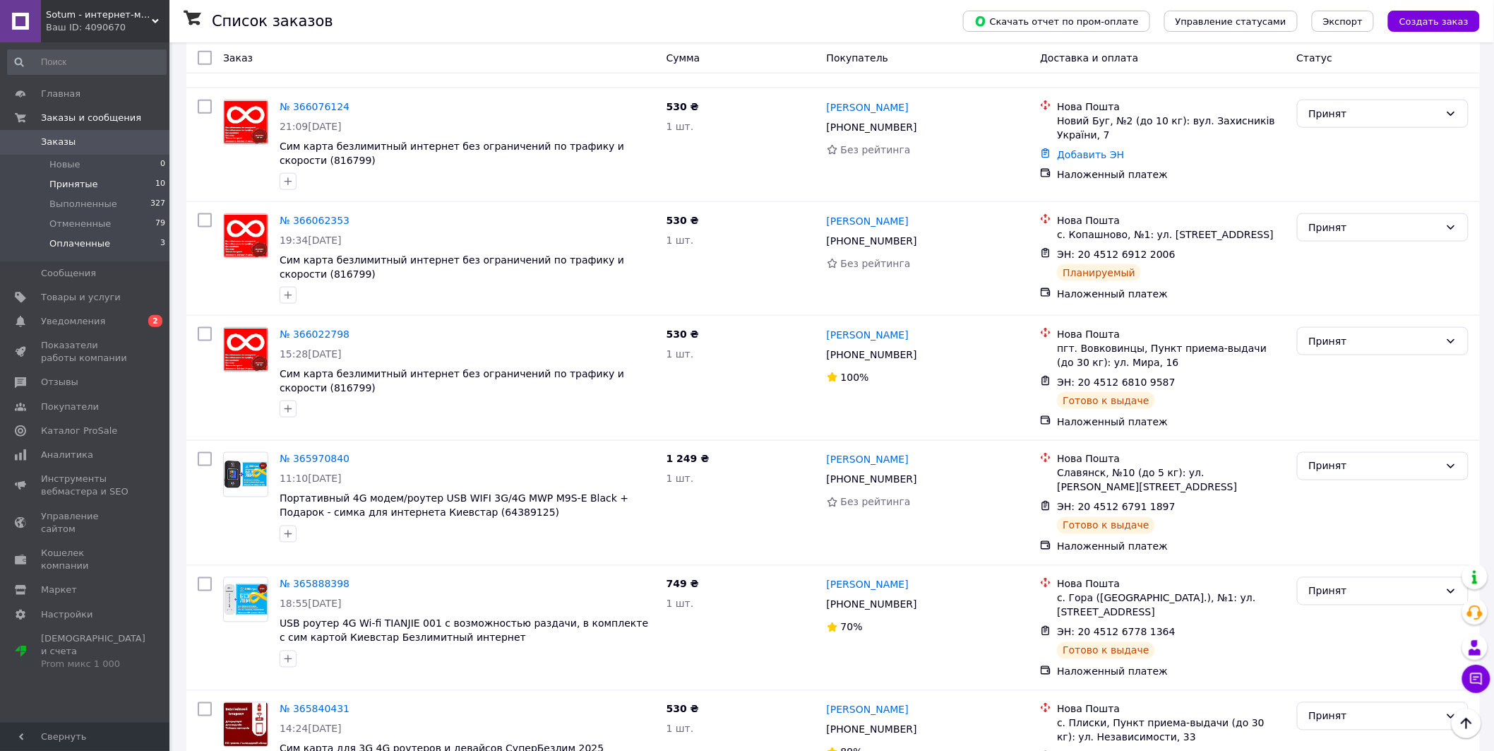
click at [110, 243] on li "Оплаченные 3" at bounding box center [87, 247] width 174 height 27
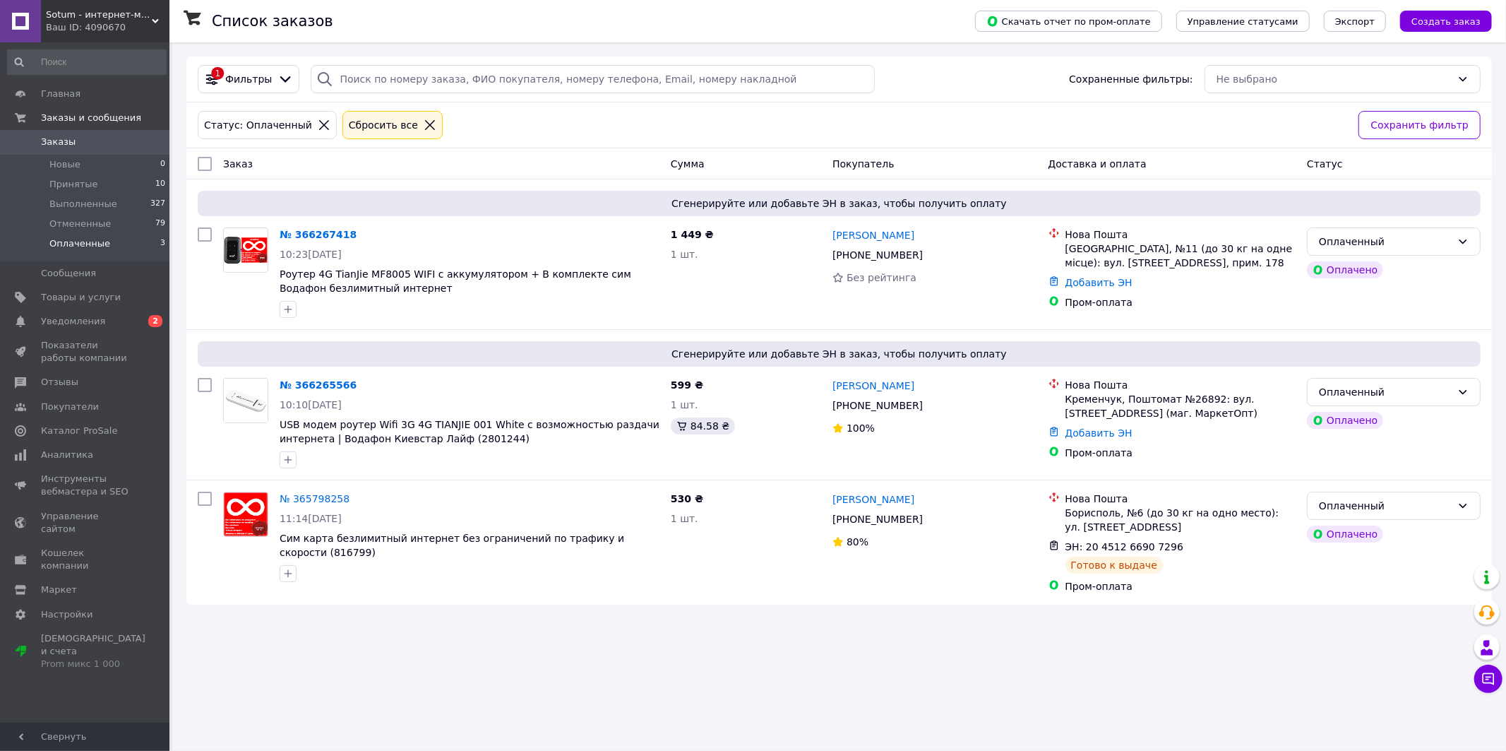
click at [80, 138] on span "Заказы" at bounding box center [86, 142] width 90 height 13
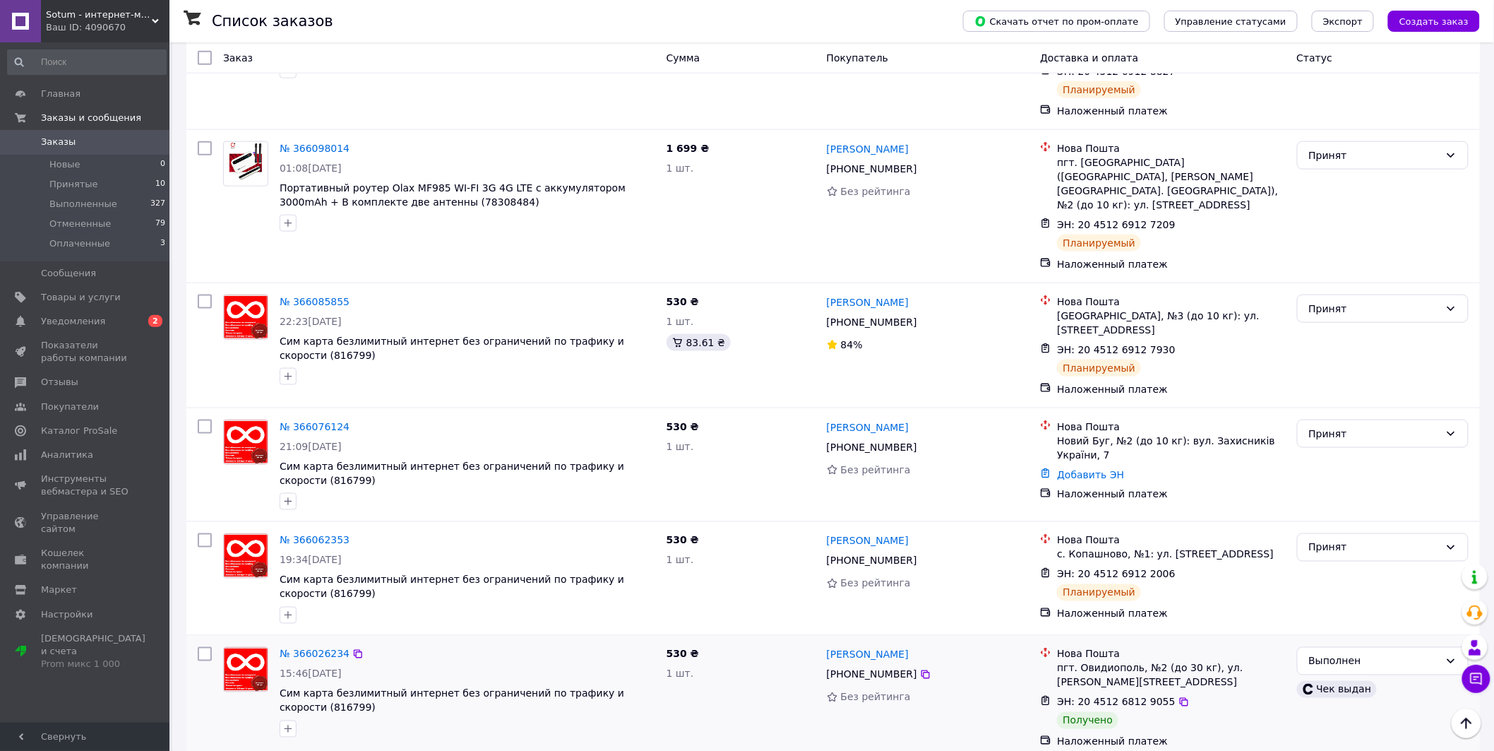
scroll to position [627, 0]
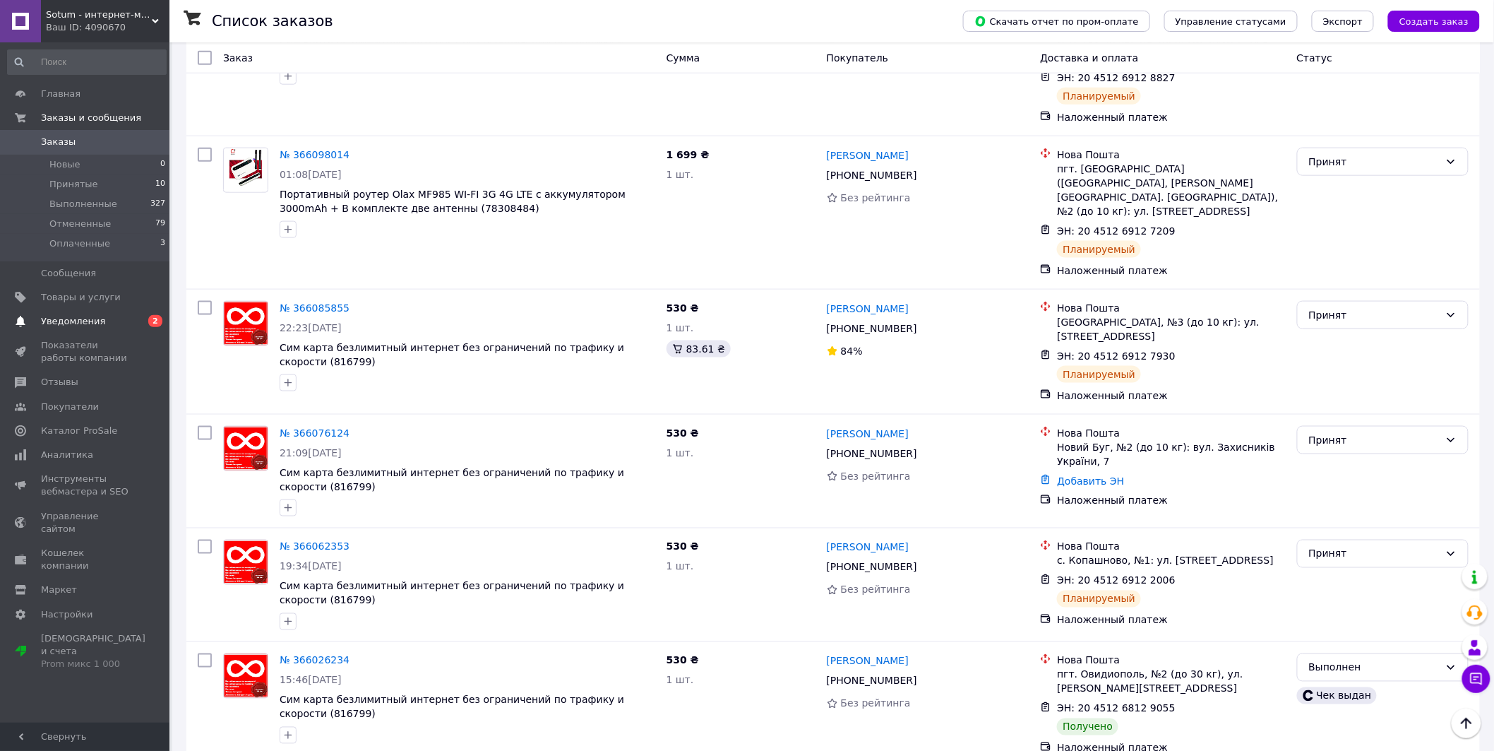
click at [103, 326] on span "Уведомления" at bounding box center [86, 321] width 90 height 13
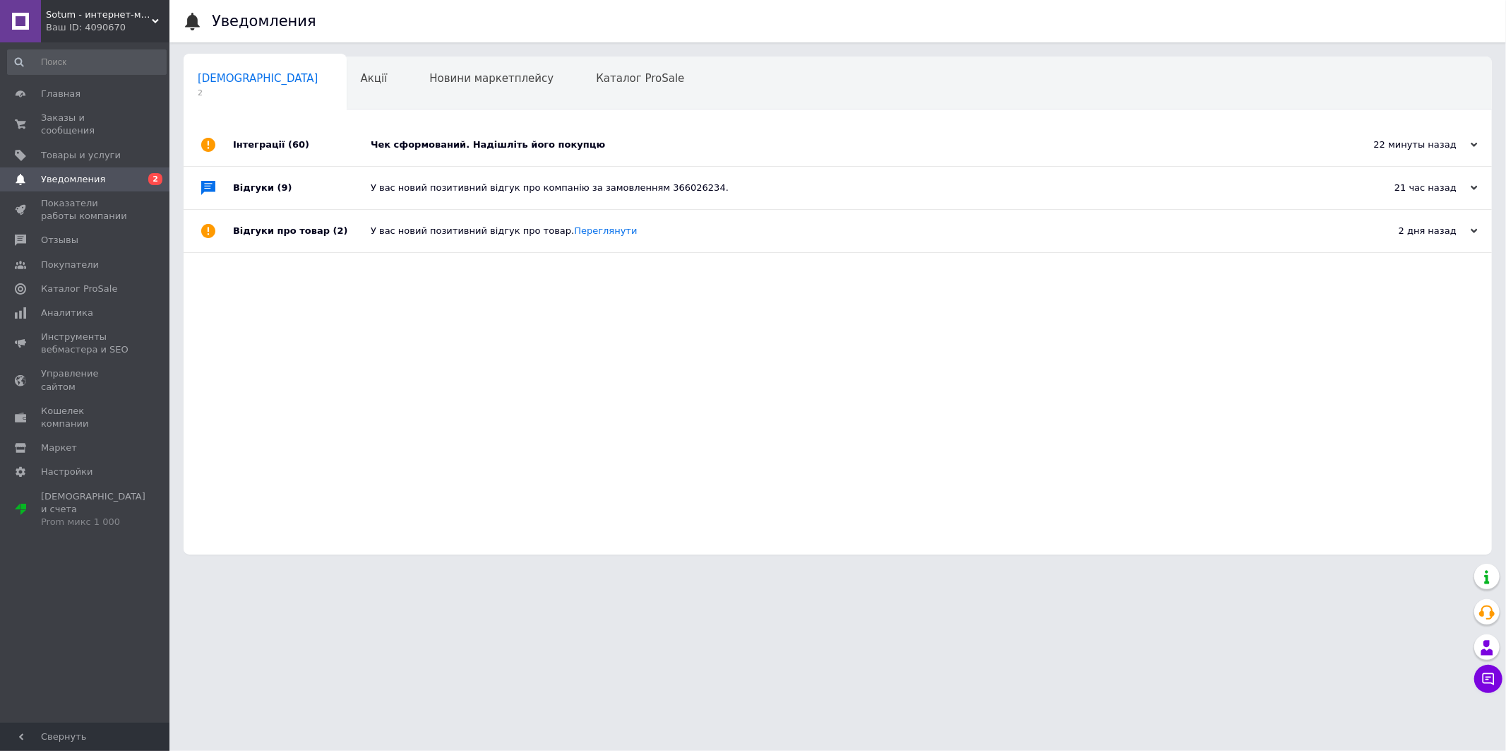
click at [439, 138] on div "Чек сформований. Надішліть його покупцю" at bounding box center [854, 144] width 966 height 13
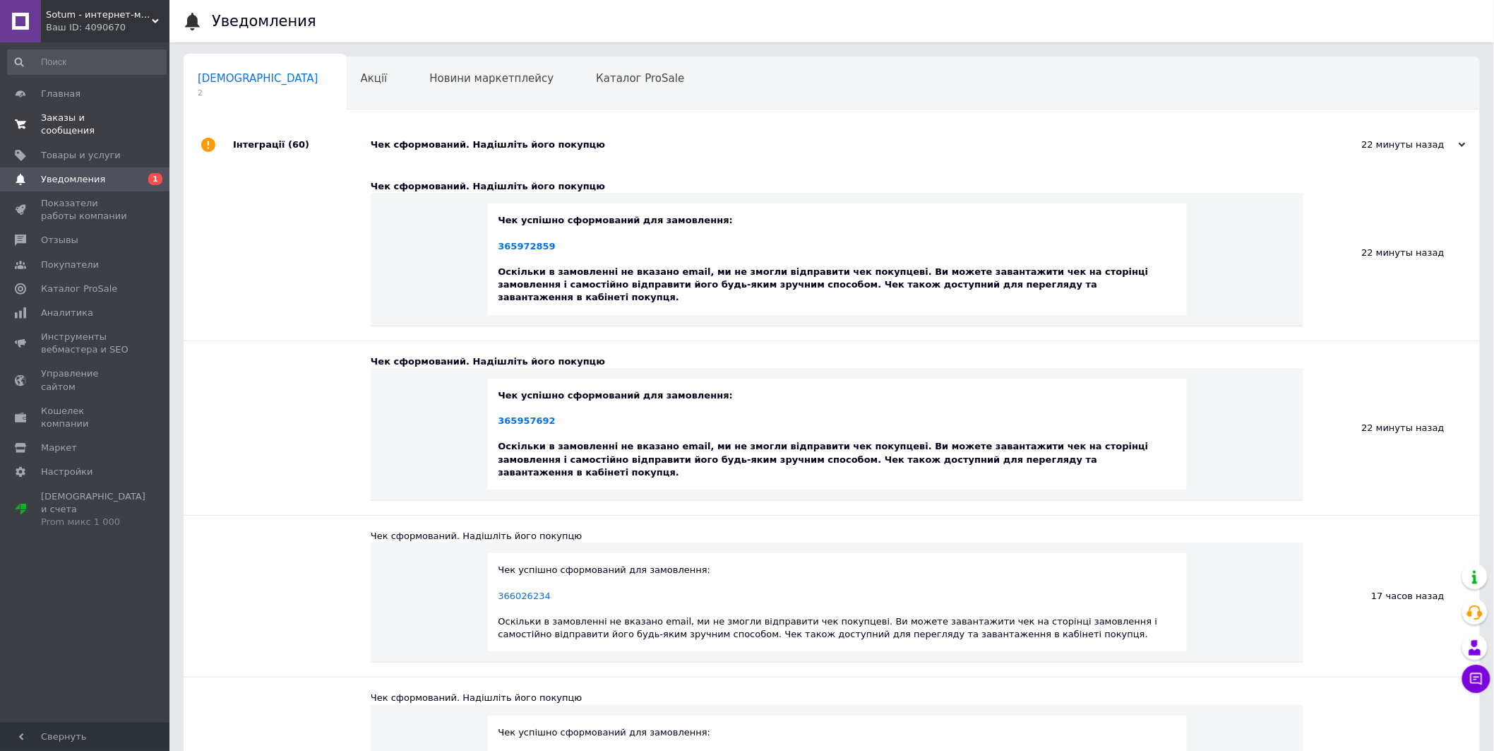
click at [102, 114] on span "Заказы и сообщения" at bounding box center [86, 124] width 90 height 25
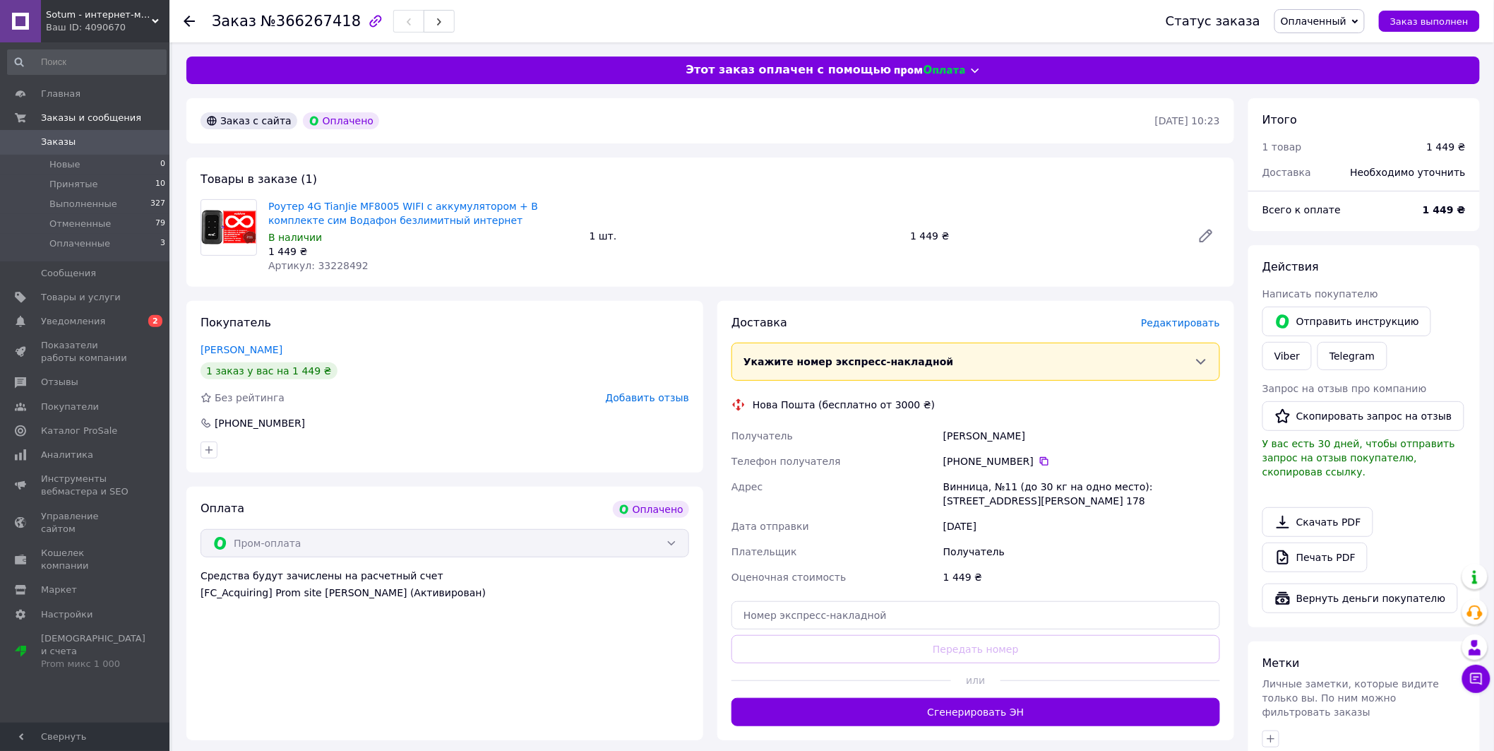
click at [1172, 319] on span "Редактировать" at bounding box center [1180, 322] width 79 height 11
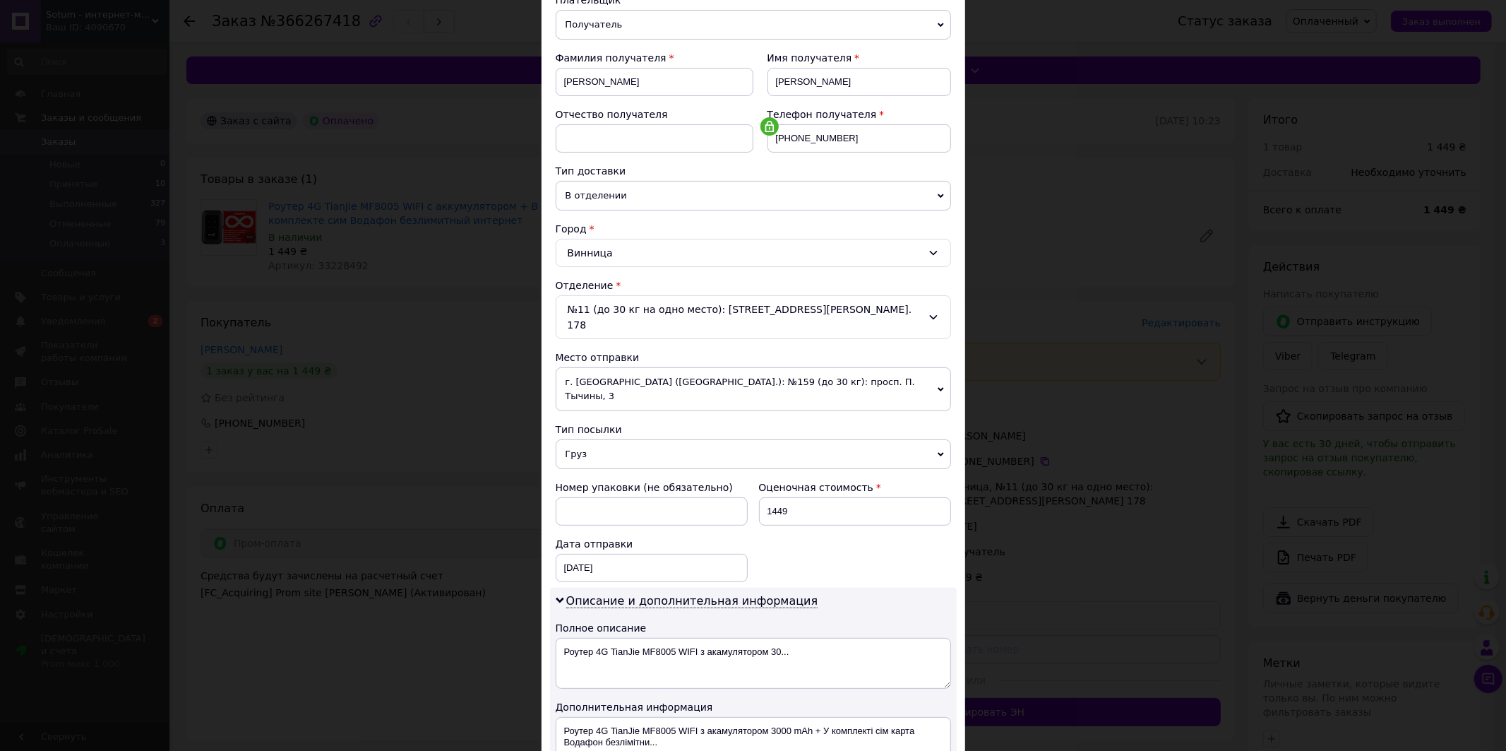
scroll to position [235, 0]
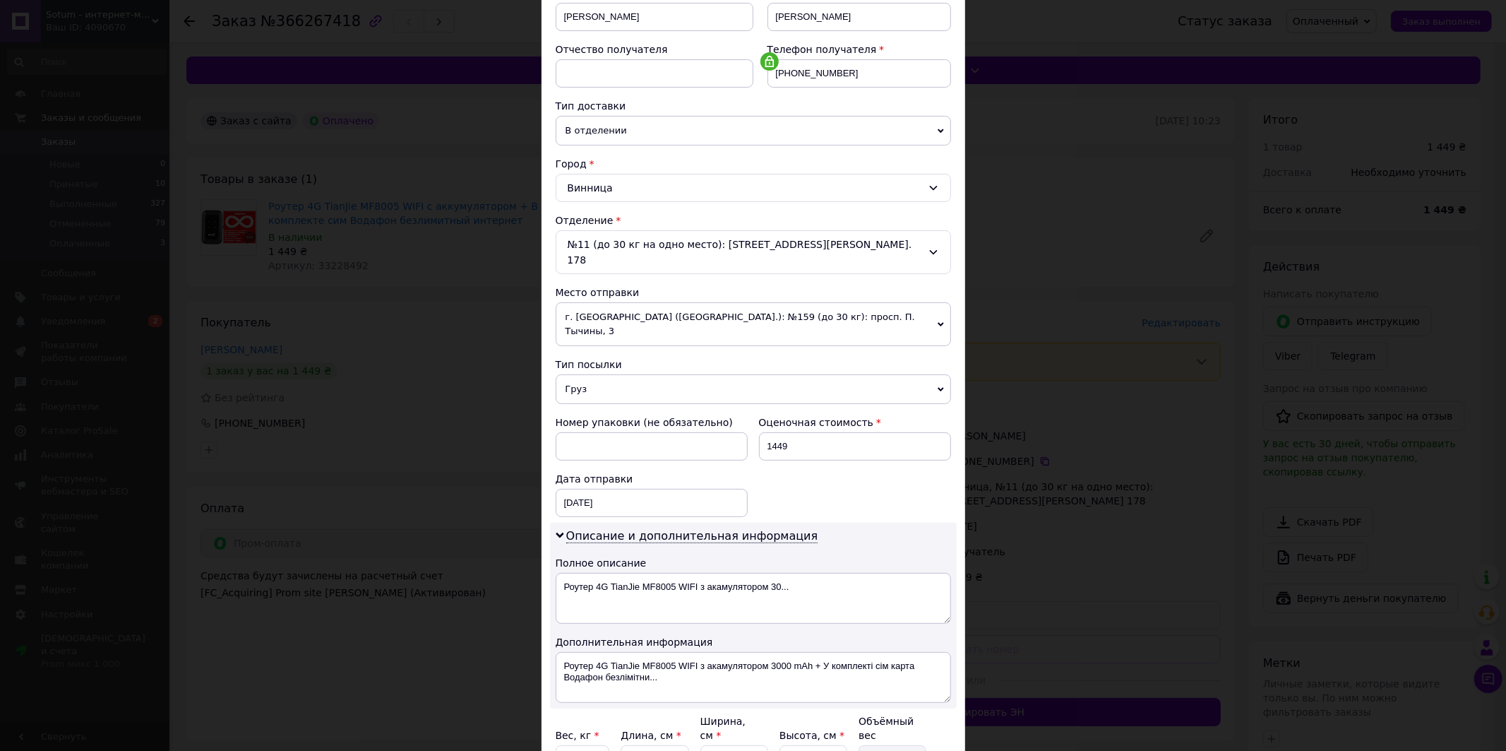
click at [735, 302] on span "г. [GEOGRAPHIC_DATA] ([GEOGRAPHIC_DATA].): №159 (до 30 кг): просп. П. Тычины, 3" at bounding box center [753, 324] width 395 height 44
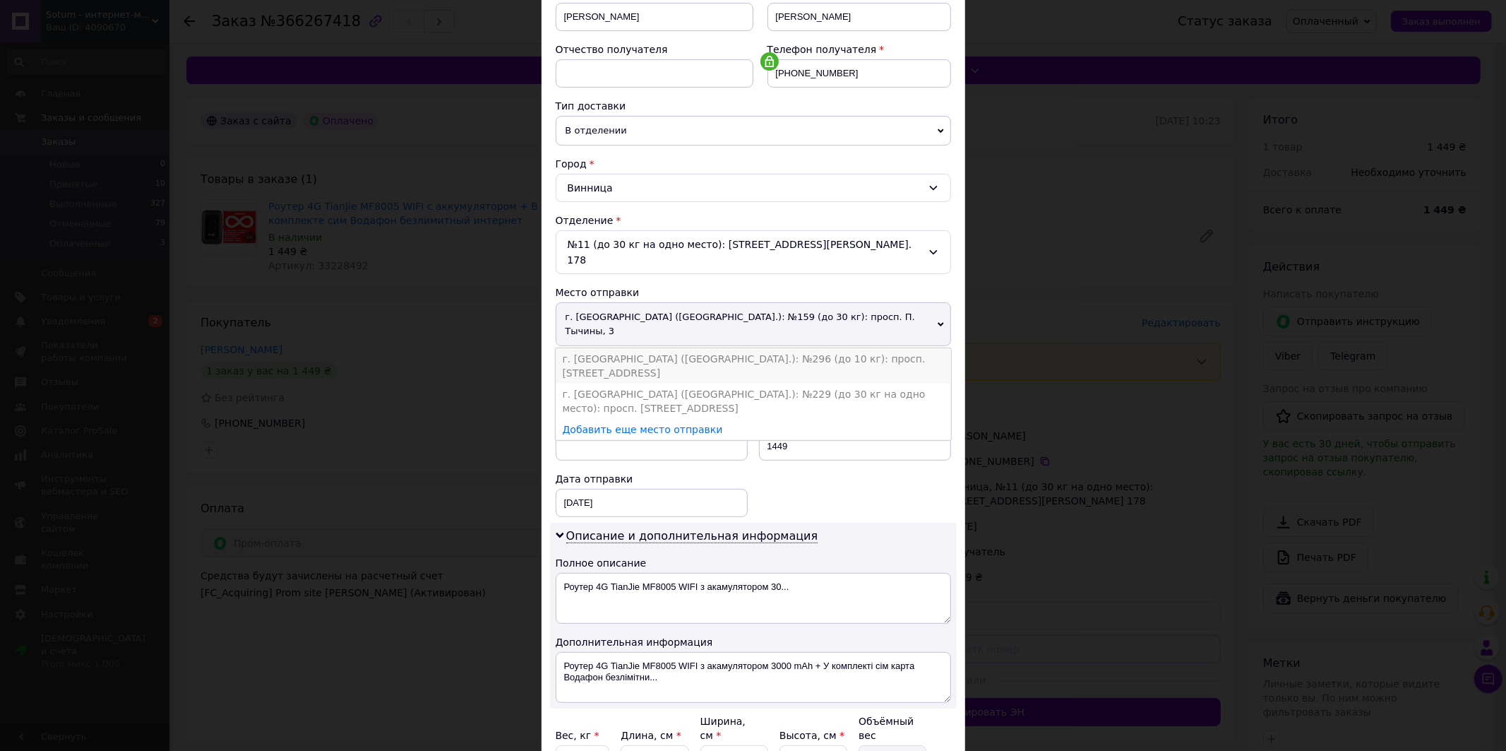
click at [726, 348] on li "г. [GEOGRAPHIC_DATA] ([GEOGRAPHIC_DATA].): №296 (до 10 кг): просп. [STREET_ADDR…" at bounding box center [753, 365] width 395 height 35
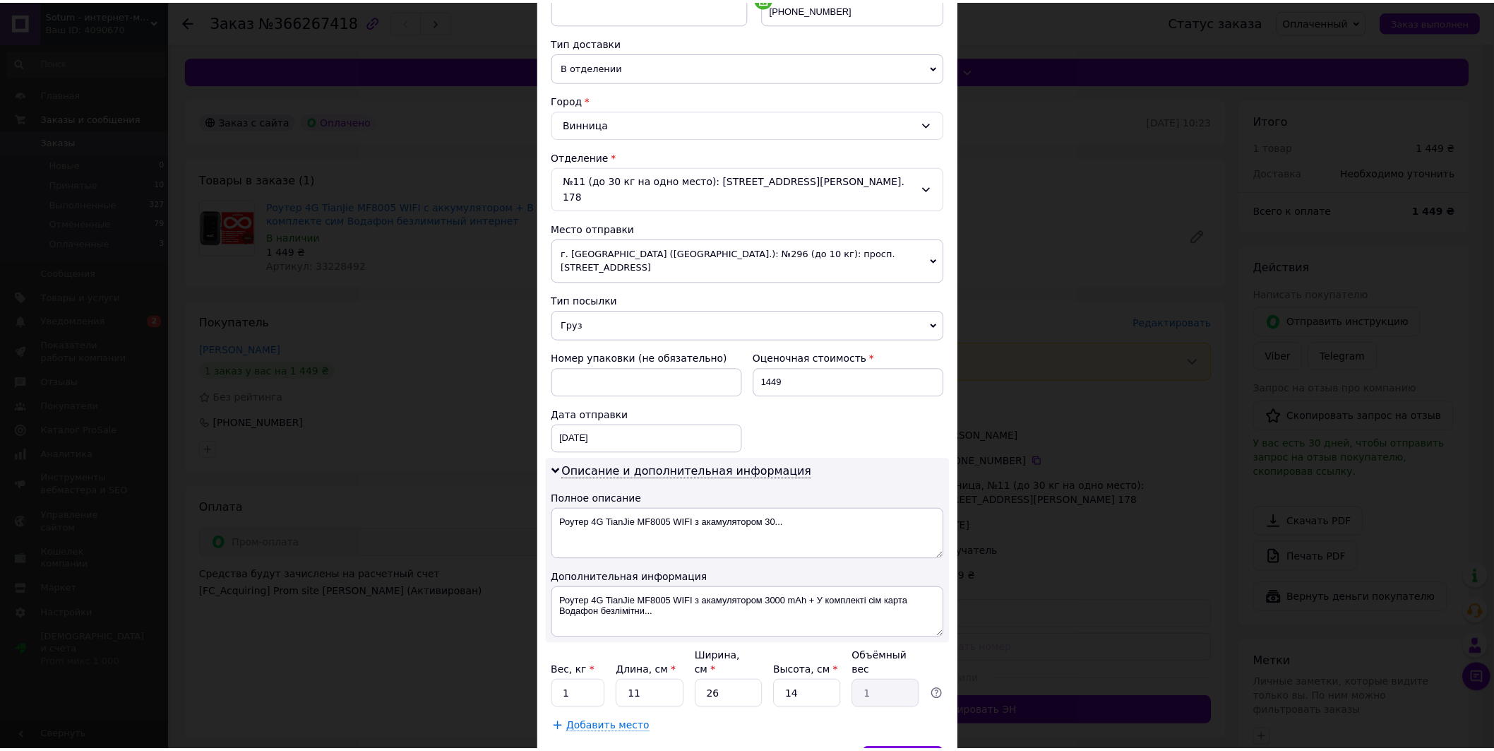
scroll to position [347, 0]
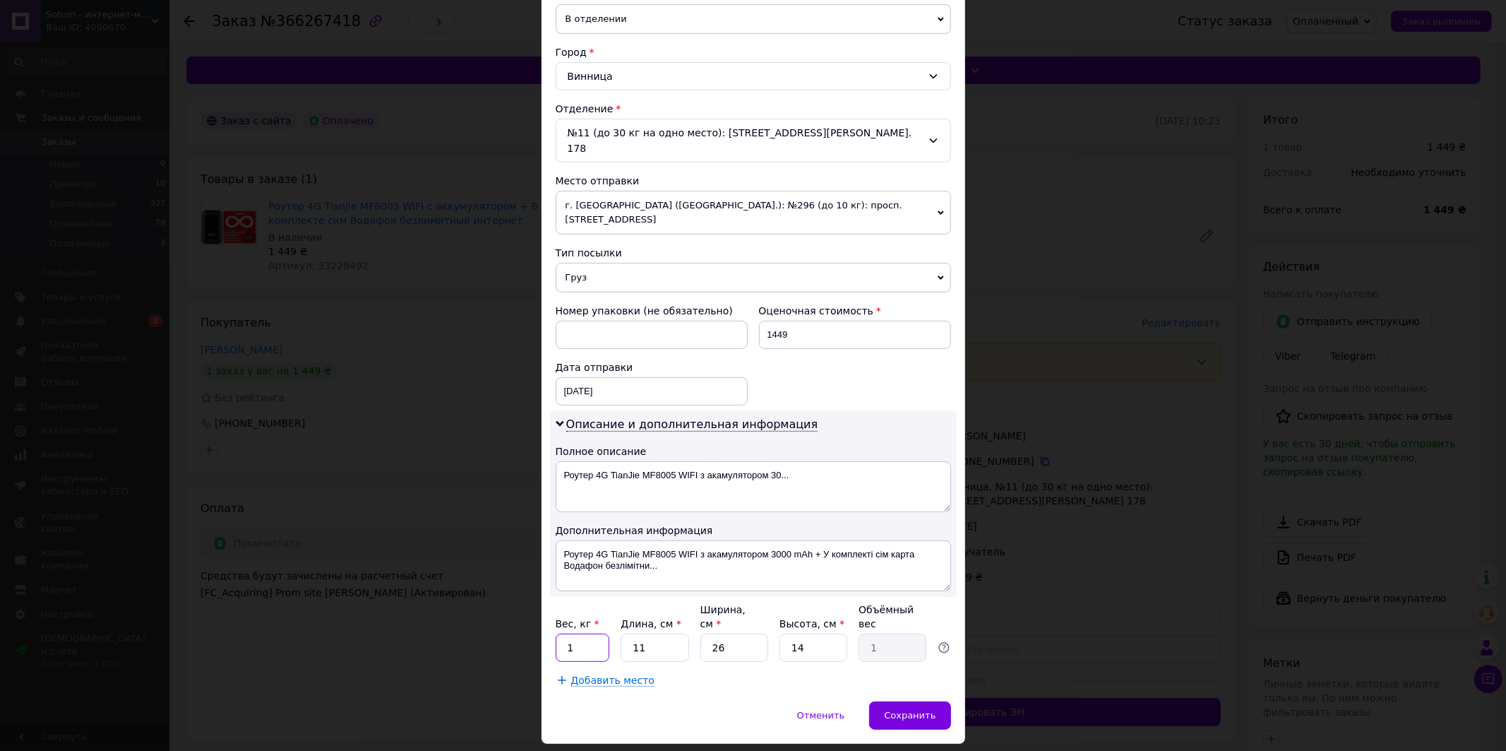
click at [588, 633] on input "1" at bounding box center [583, 647] width 54 height 28
type input "0.1"
type input "5"
type input "0.46"
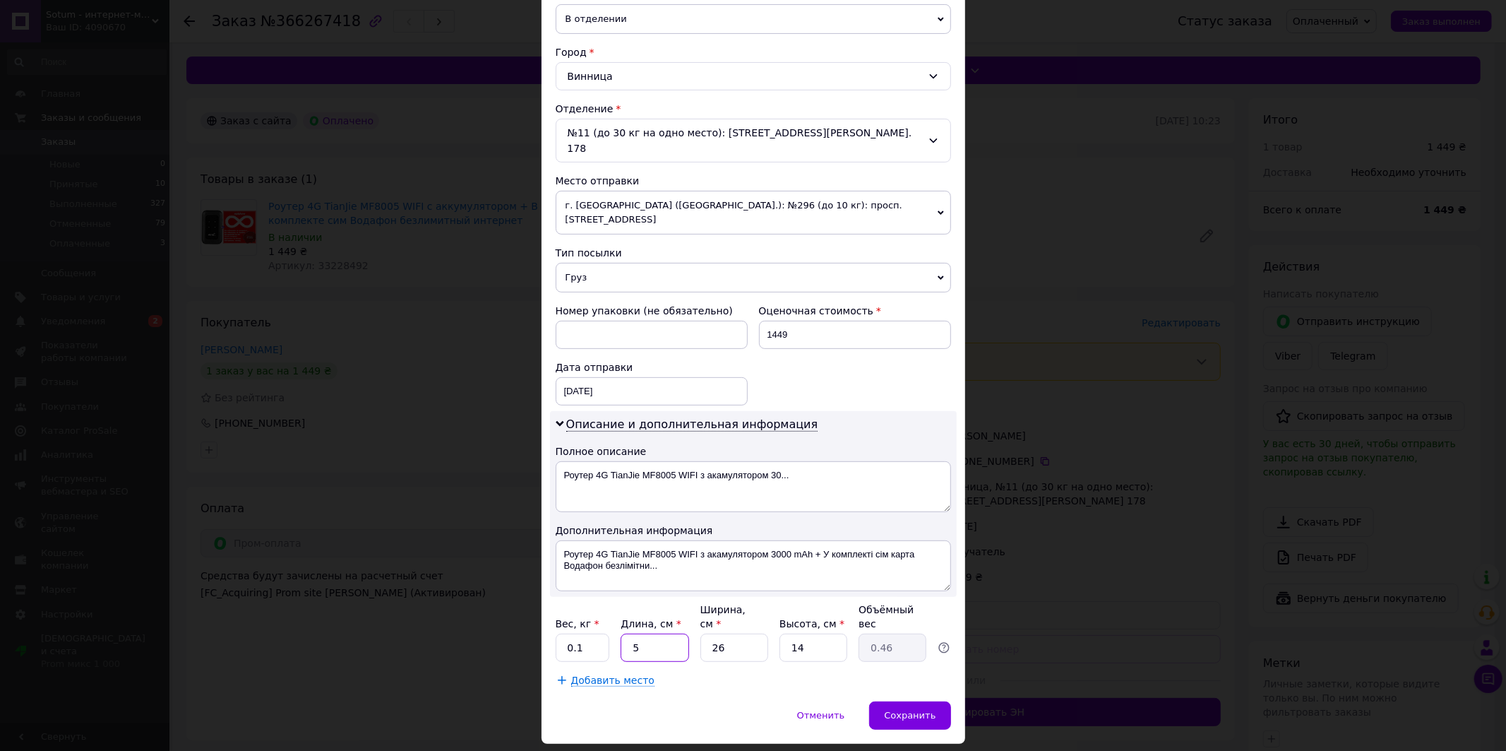
type input "5"
type input "0.1"
type input "5"
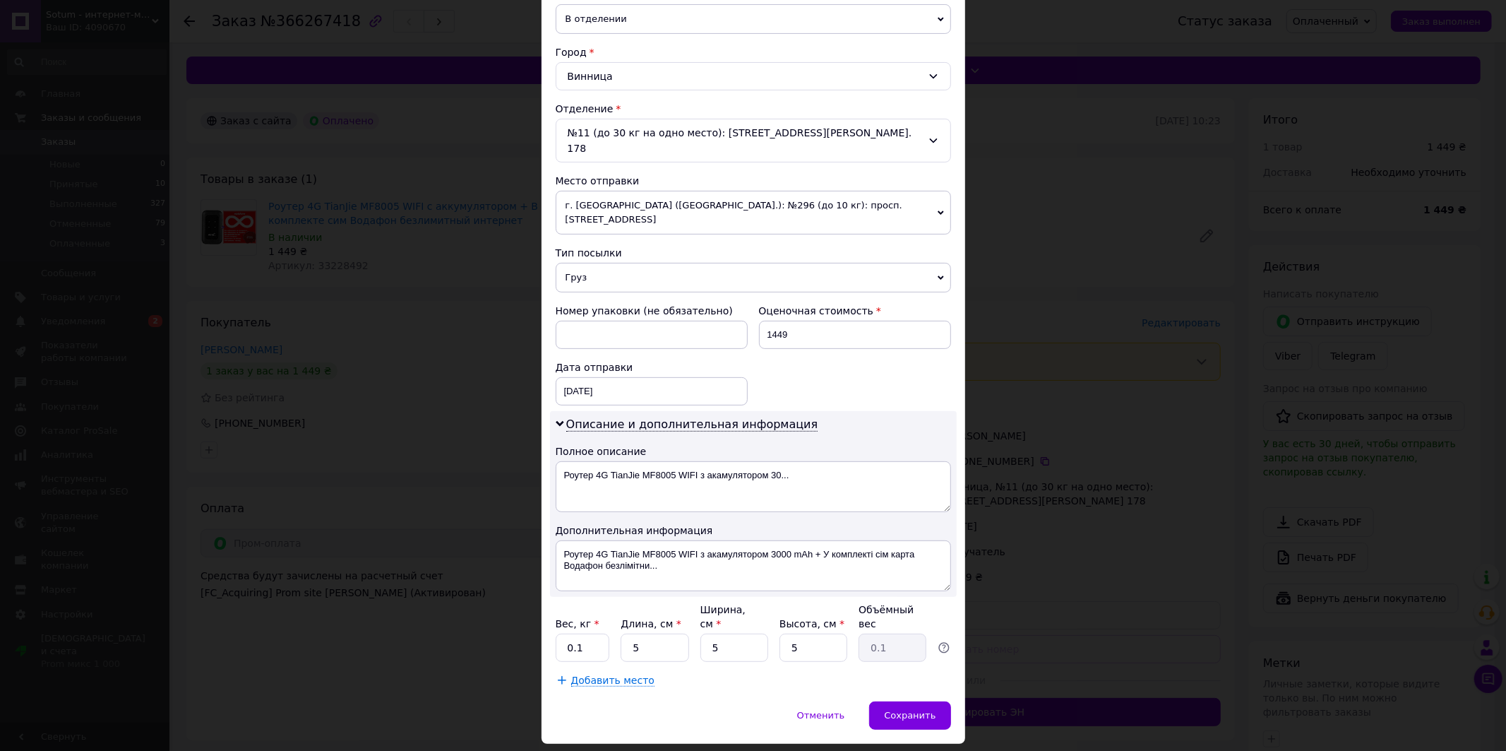
click at [907, 657] on div "Способ доставки Нова Пошта (бесплатно от 3000 ₴) Плательщик Получатель Отправит…" at bounding box center [754, 223] width 424 height 955
click at [909, 701] on div "Сохранить" at bounding box center [909, 715] width 81 height 28
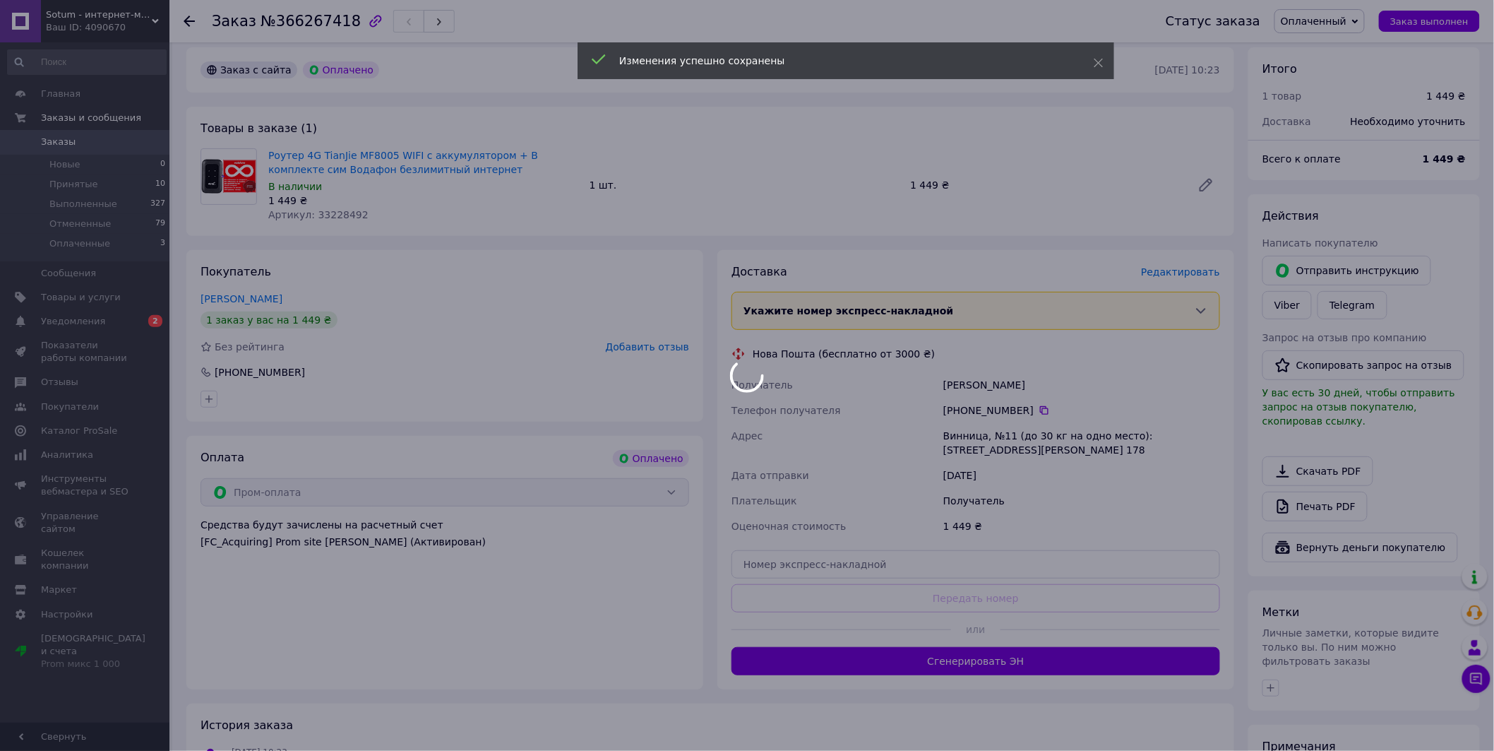
scroll to position [78, 0]
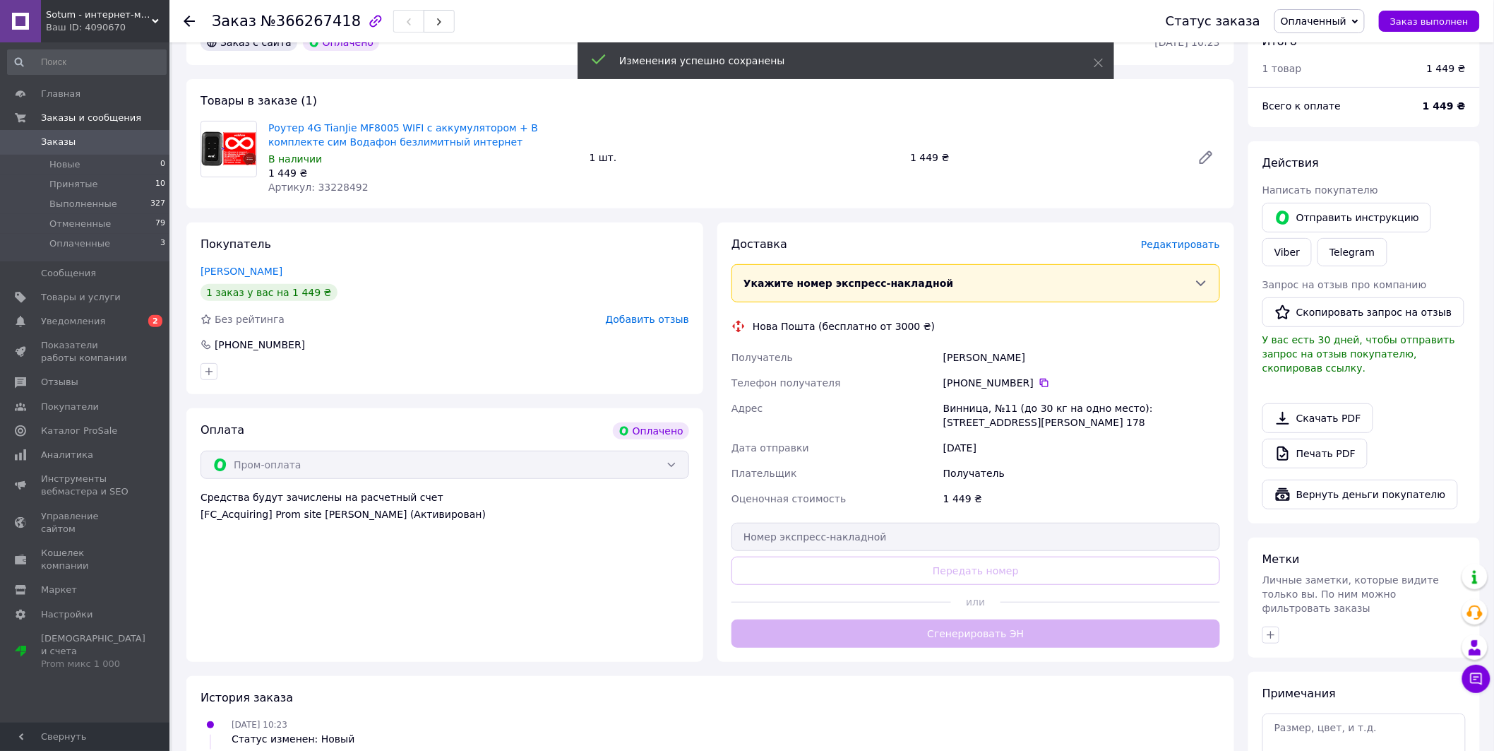
click at [961, 631] on div "Доставка Редактировать Укажите номер экспресс-накладной Обязательно введите ном…" at bounding box center [976, 442] width 489 height 411
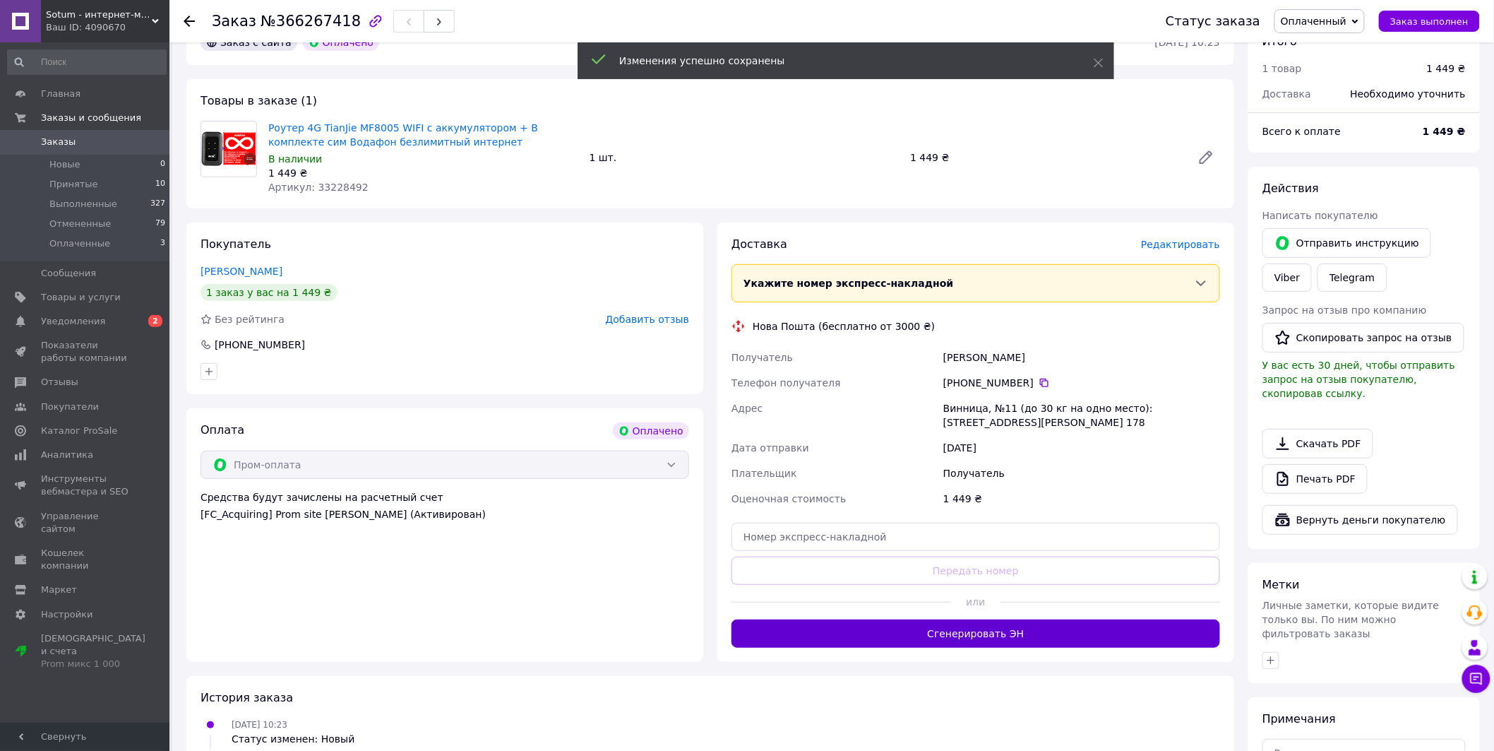
click at [961, 638] on button "Сгенерировать ЭН" at bounding box center [976, 633] width 489 height 28
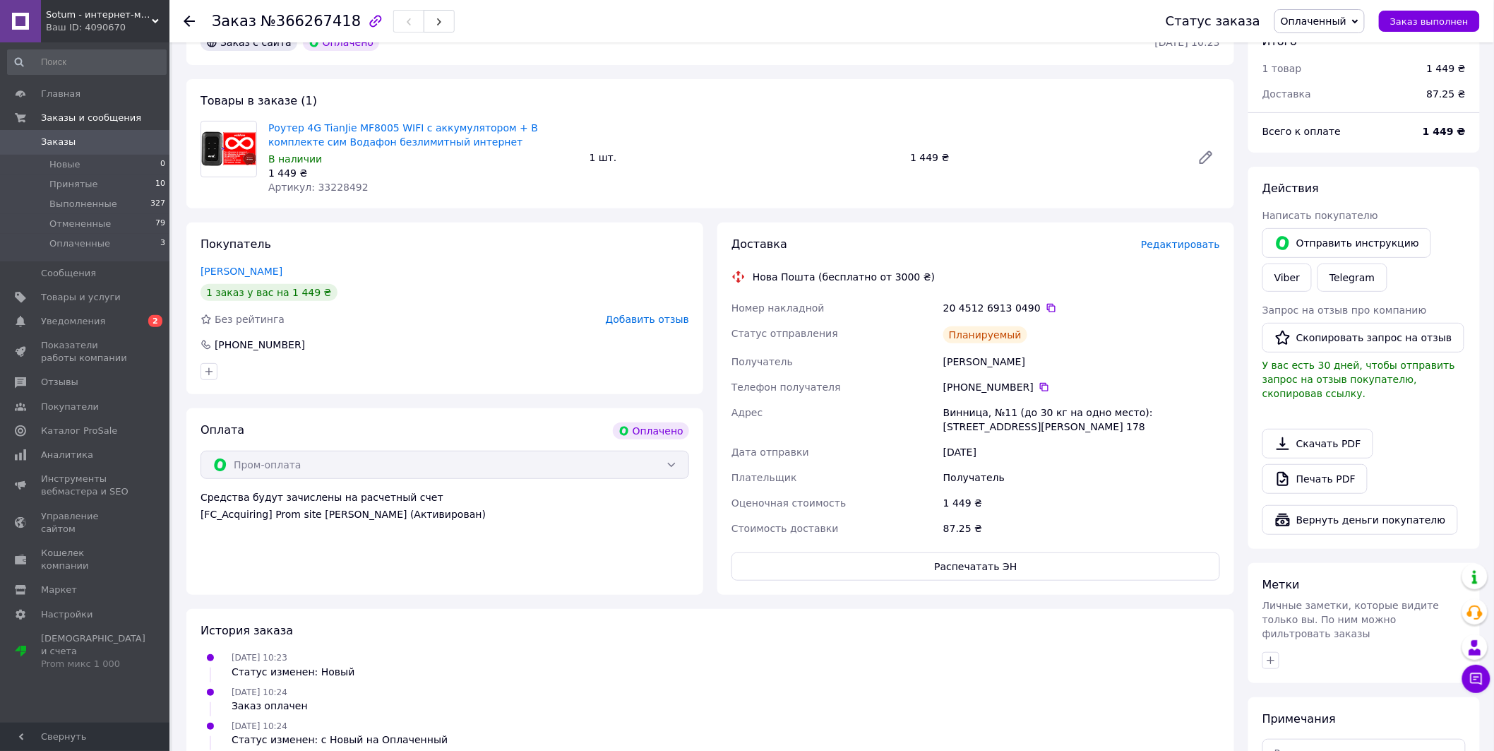
click at [960, 360] on div "[PERSON_NAME]" at bounding box center [1082, 361] width 282 height 25
copy div "[PERSON_NAME]"
click at [1039, 386] on icon at bounding box center [1044, 386] width 11 height 11
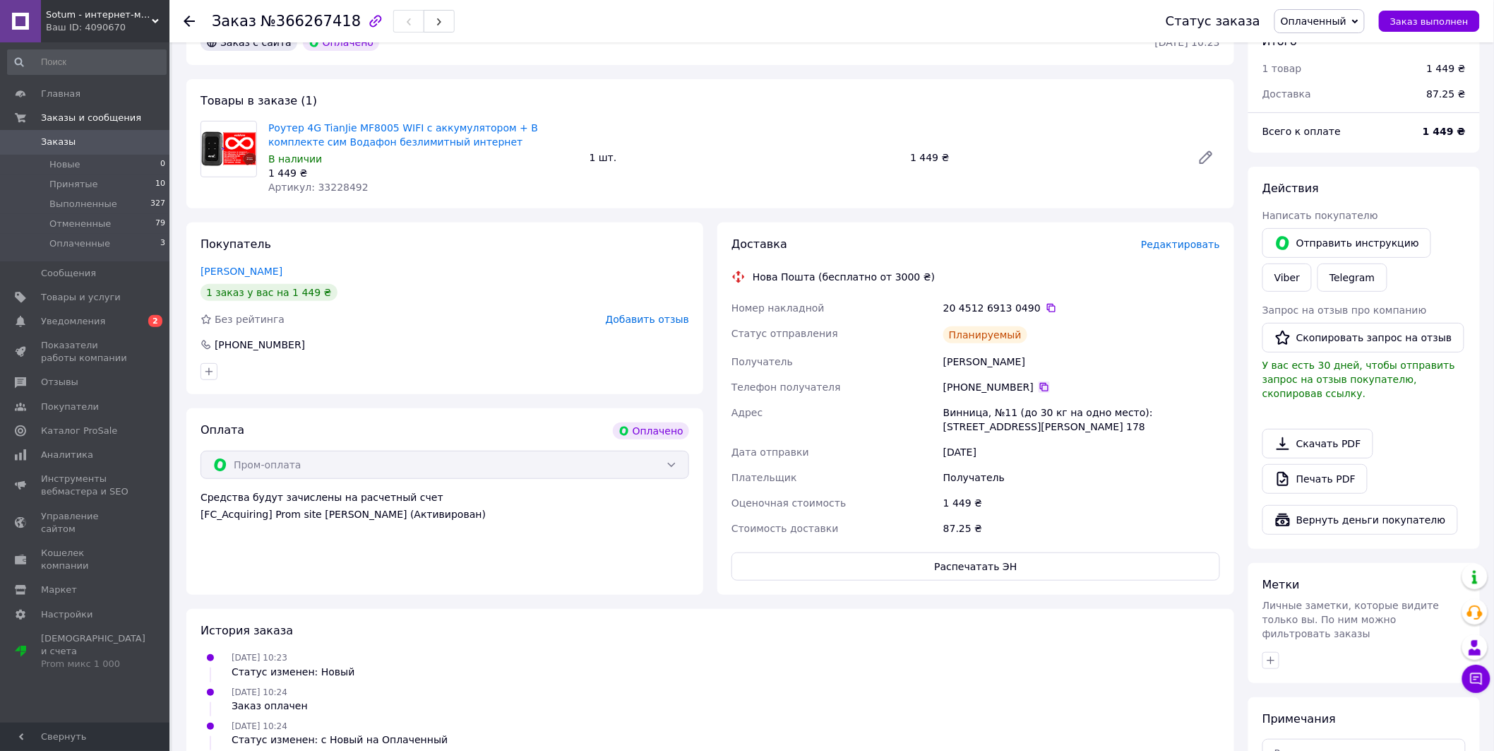
click at [1039, 383] on icon at bounding box center [1044, 386] width 11 height 11
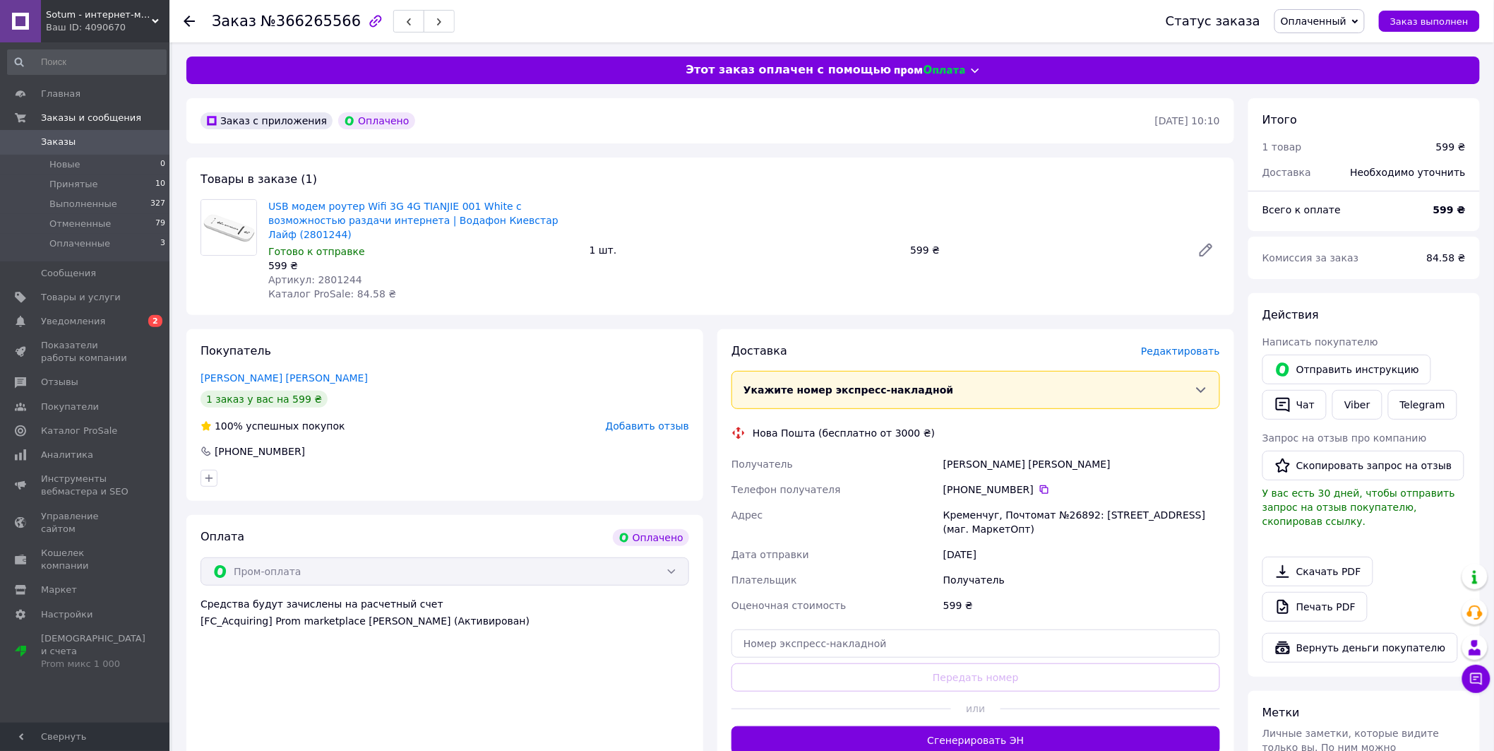
click at [1190, 345] on span "Редактировать" at bounding box center [1180, 350] width 79 height 11
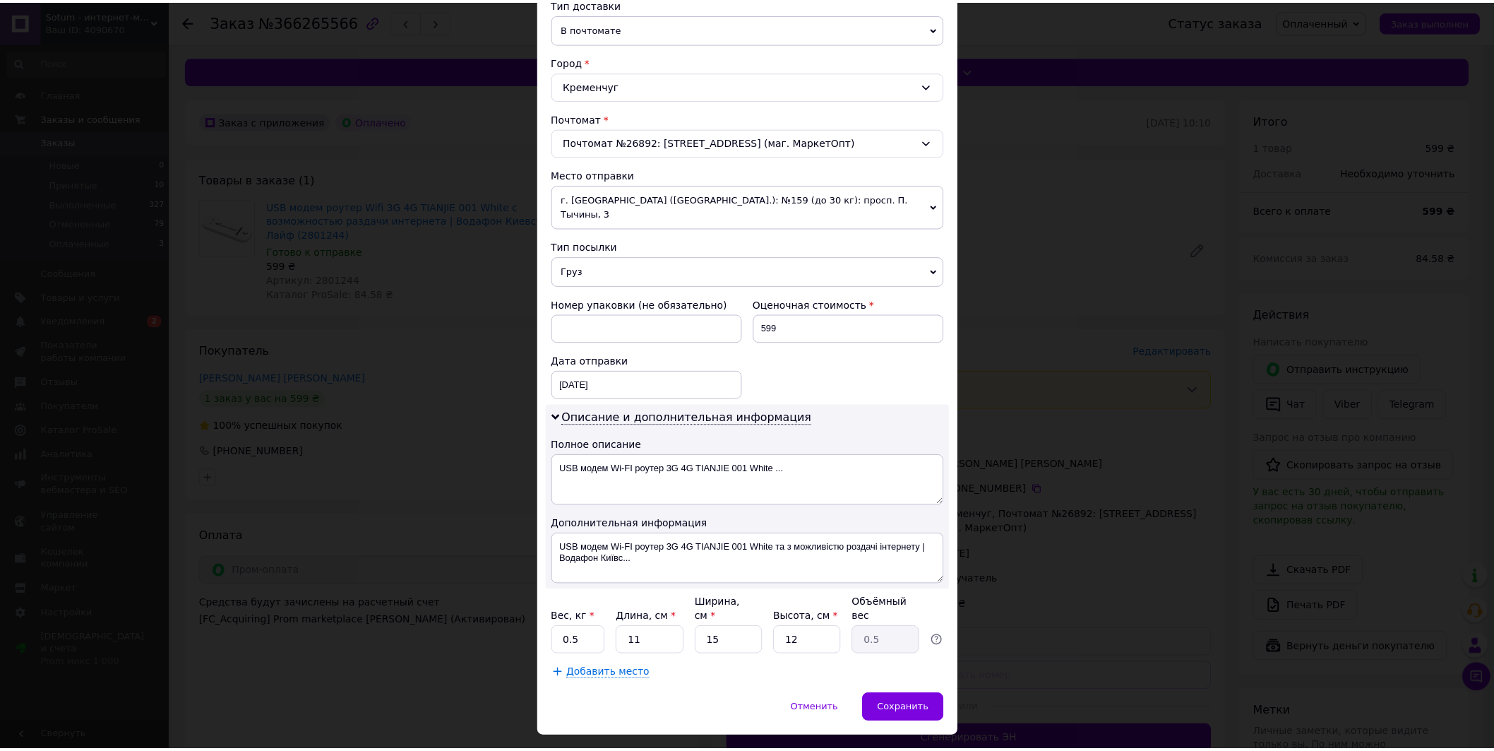
scroll to position [347, 0]
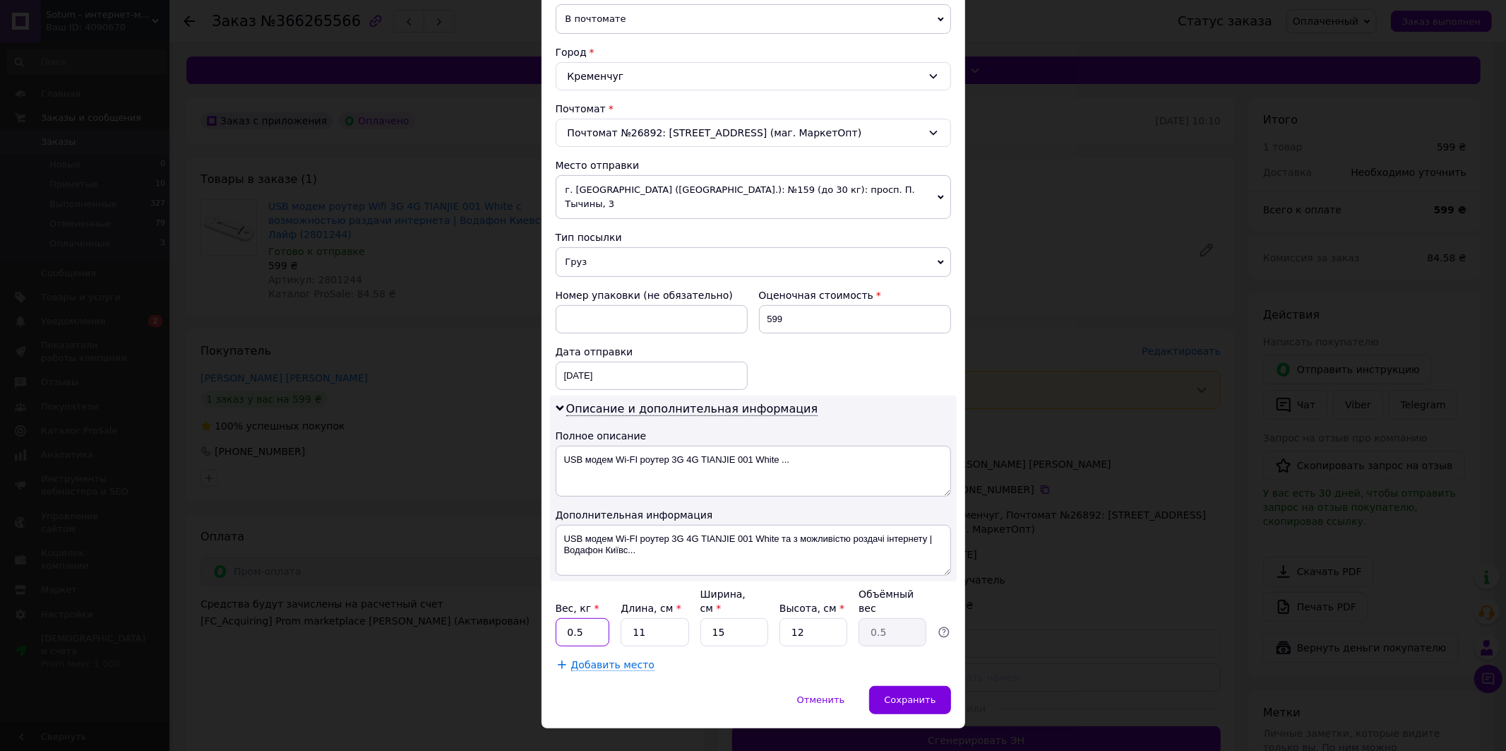
click at [577, 618] on input "0.5" at bounding box center [583, 632] width 54 height 28
type input "0.1"
type input "5"
type input "0.23"
type input "5"
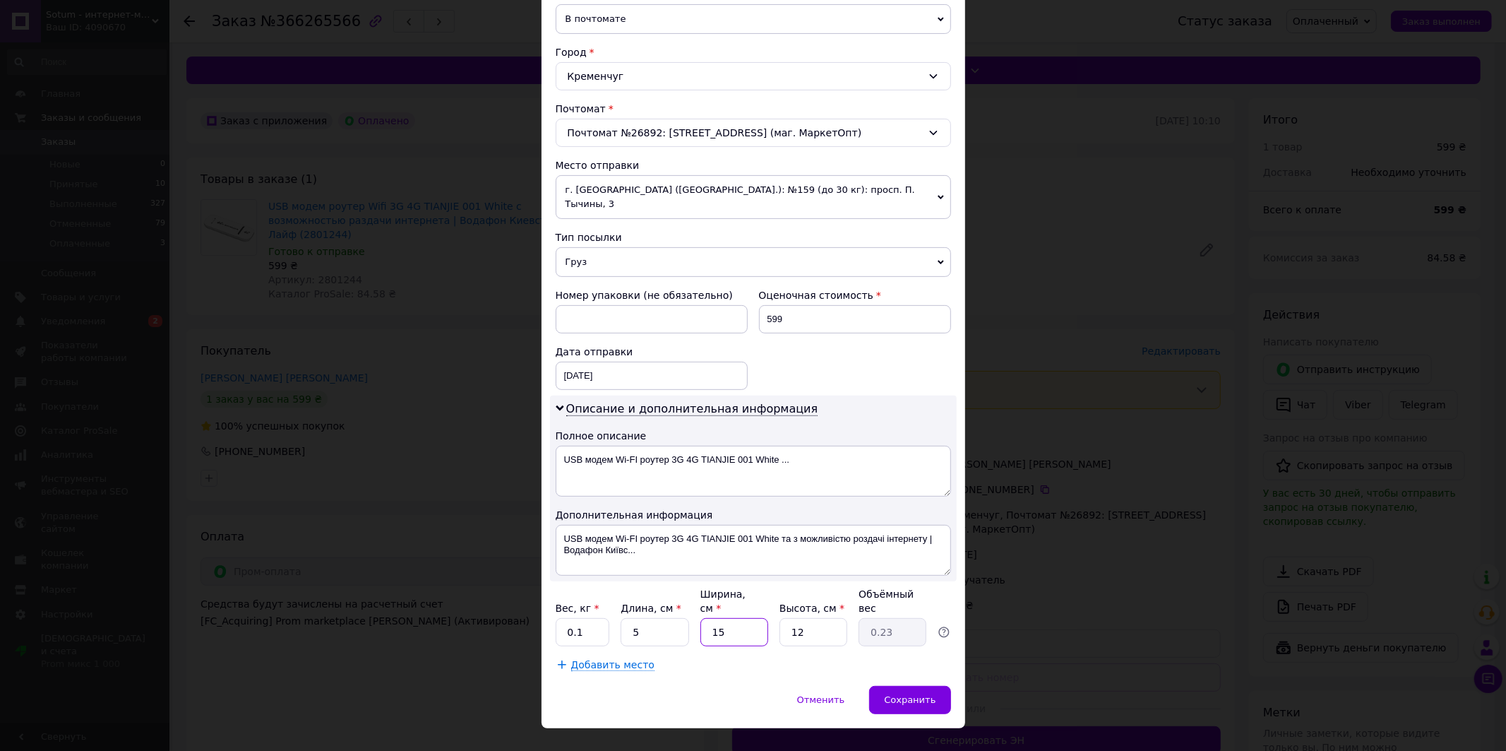
type input "5"
type input "0.1"
type input "5"
click at [919, 686] on div "Сохранить" at bounding box center [909, 700] width 81 height 28
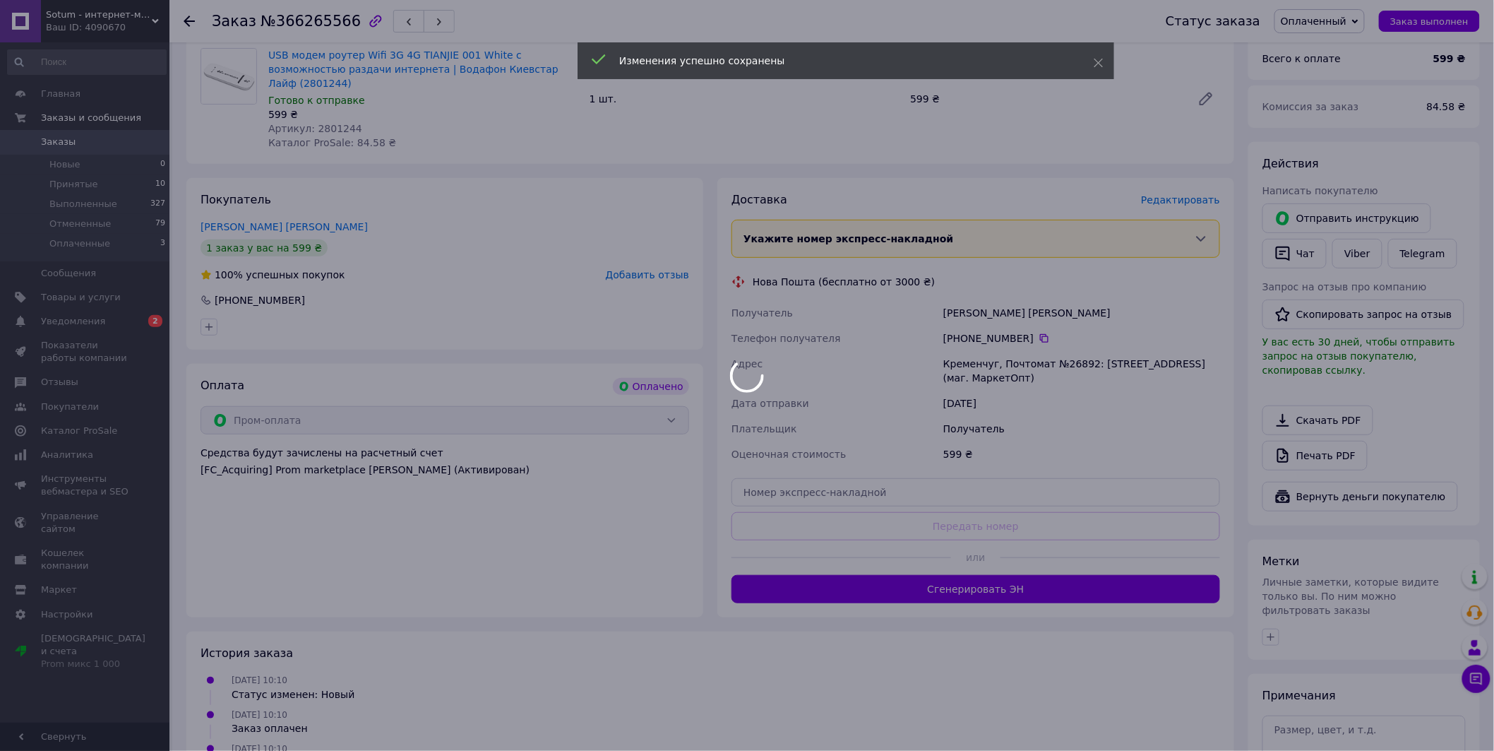
scroll to position [157, 0]
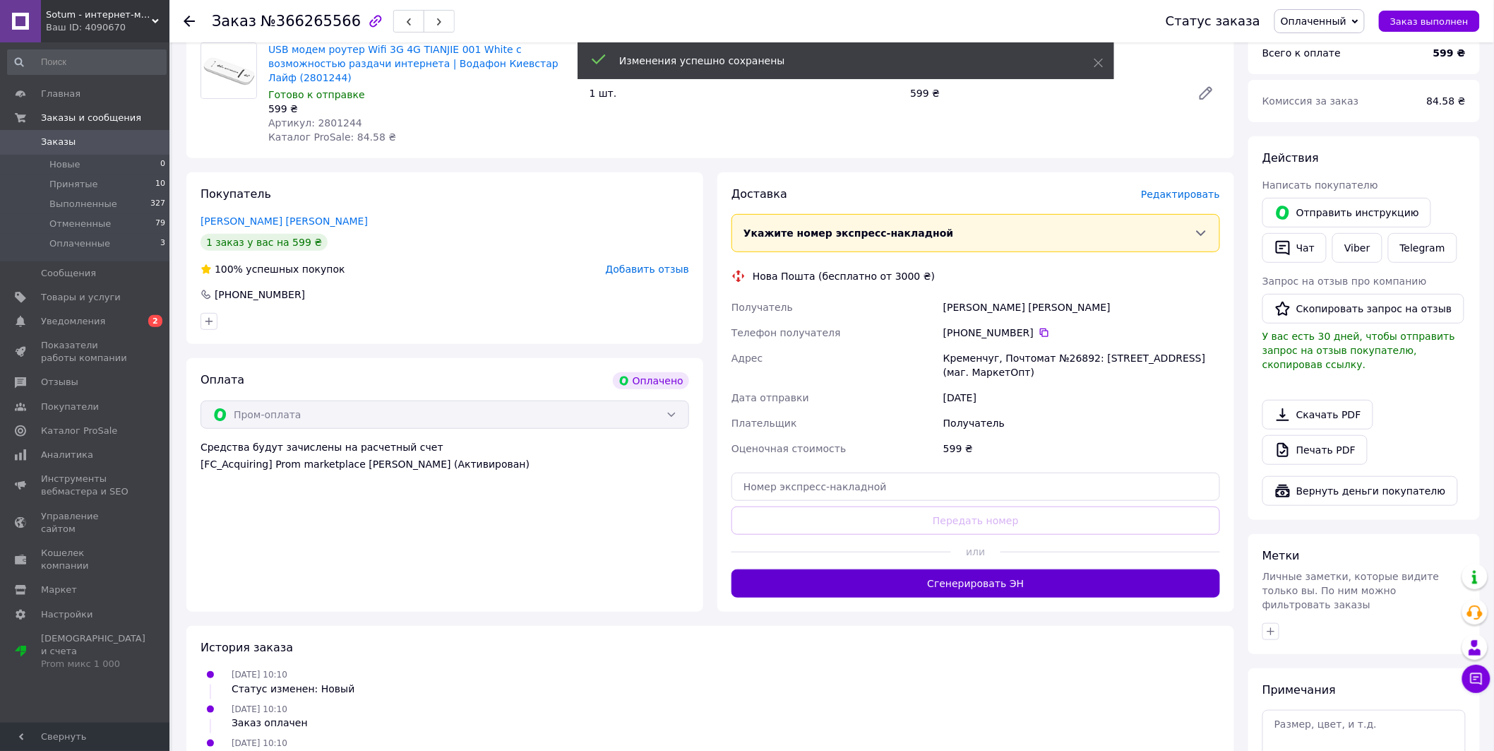
click at [964, 572] on button "Сгенерировать ЭН" at bounding box center [976, 583] width 489 height 28
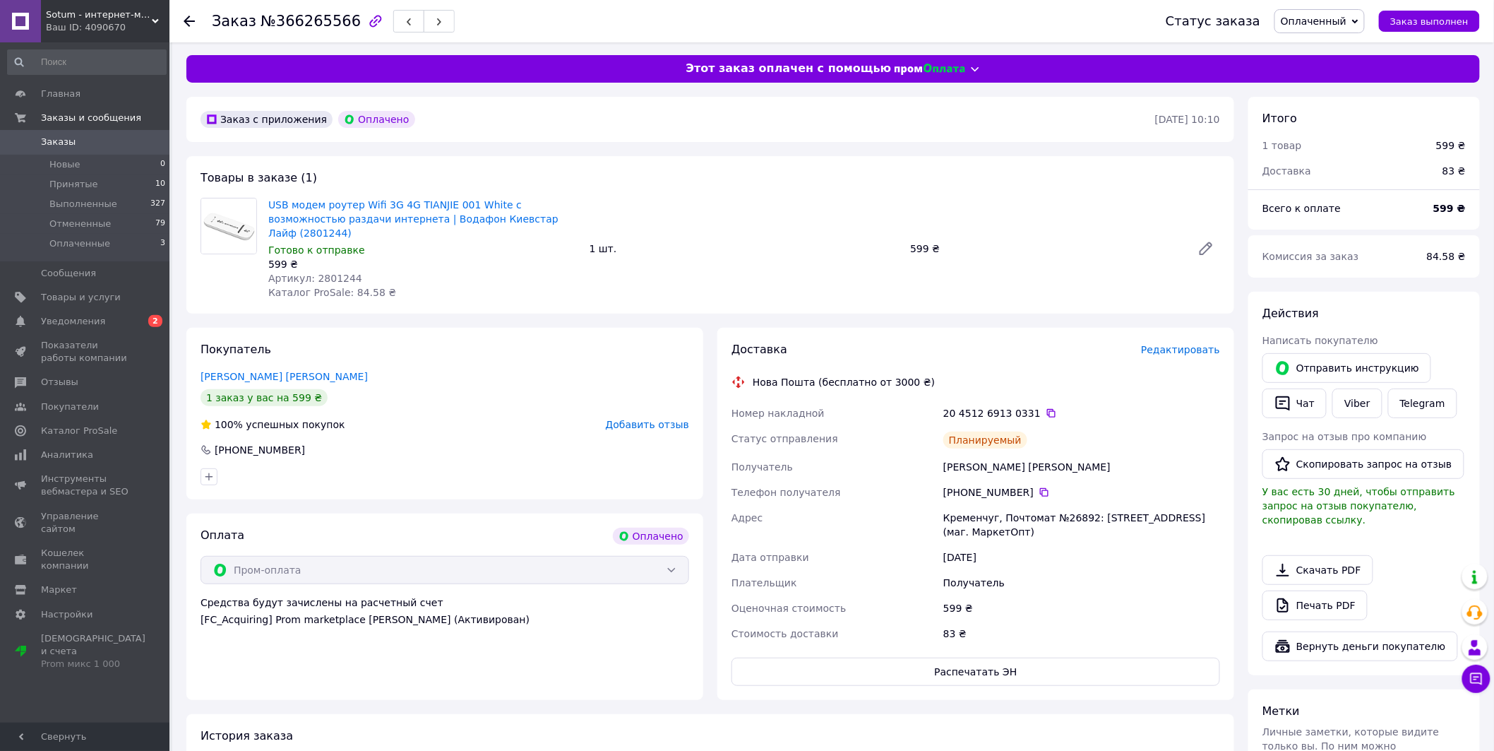
scroll to position [0, 0]
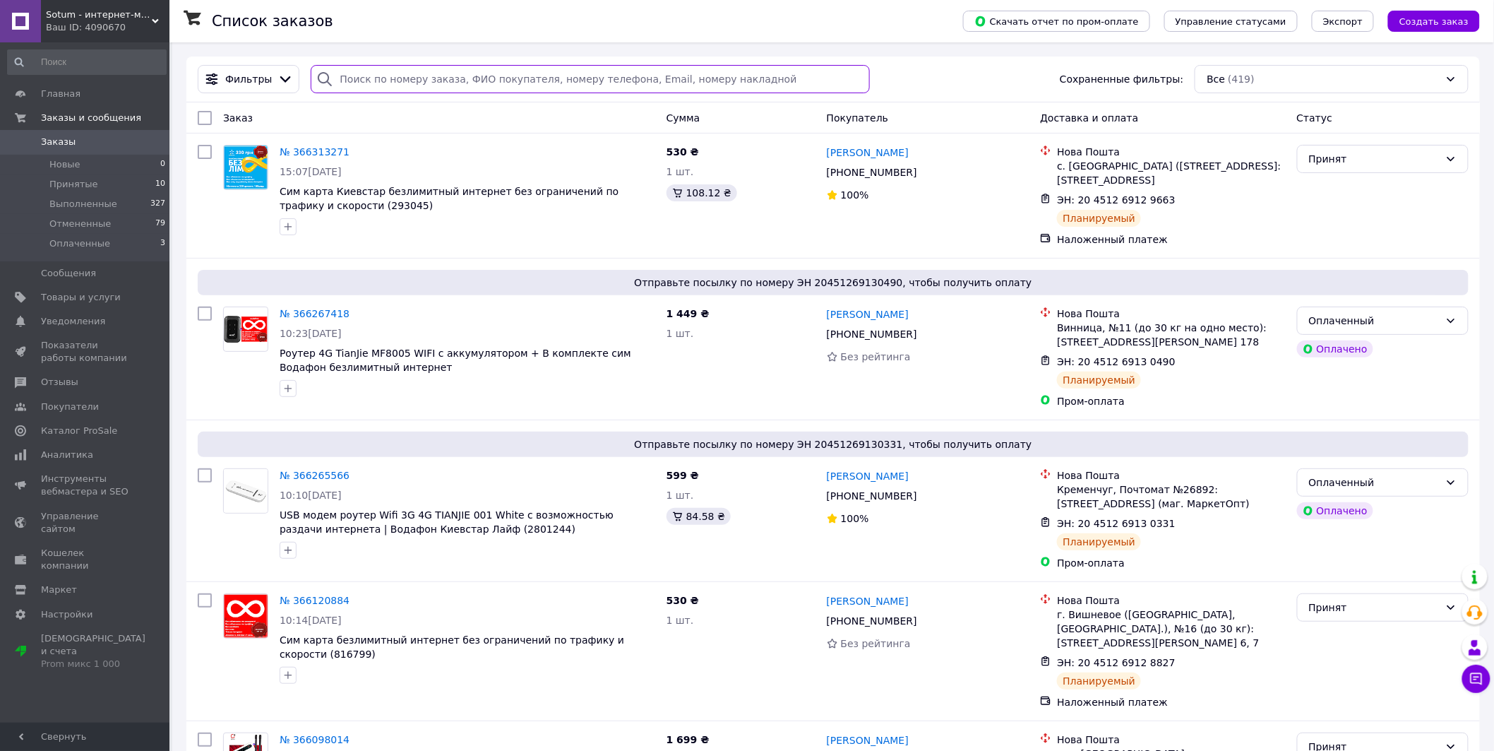
click at [548, 81] on input "search" at bounding box center [590, 79] width 559 height 28
paste input "Удут"
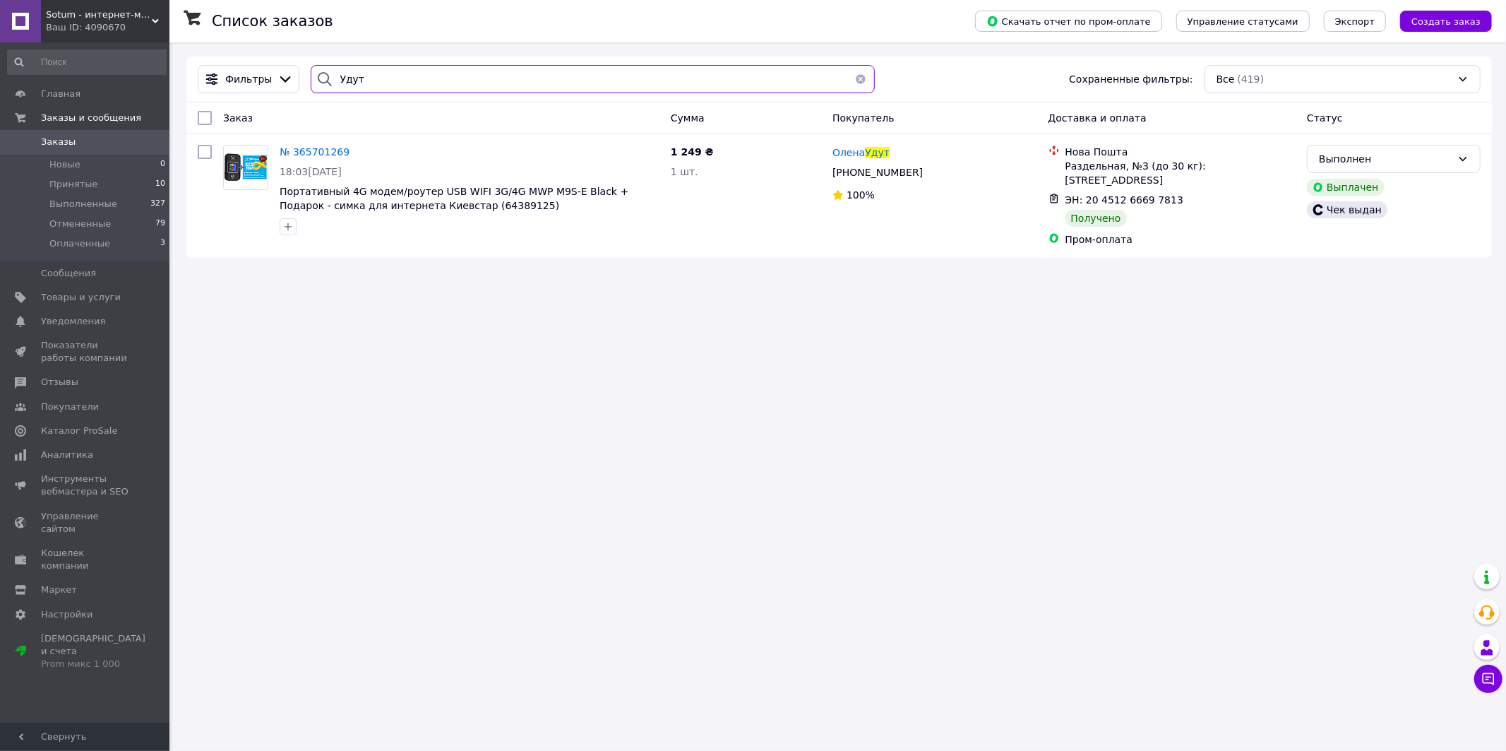
paste input "оломиец"
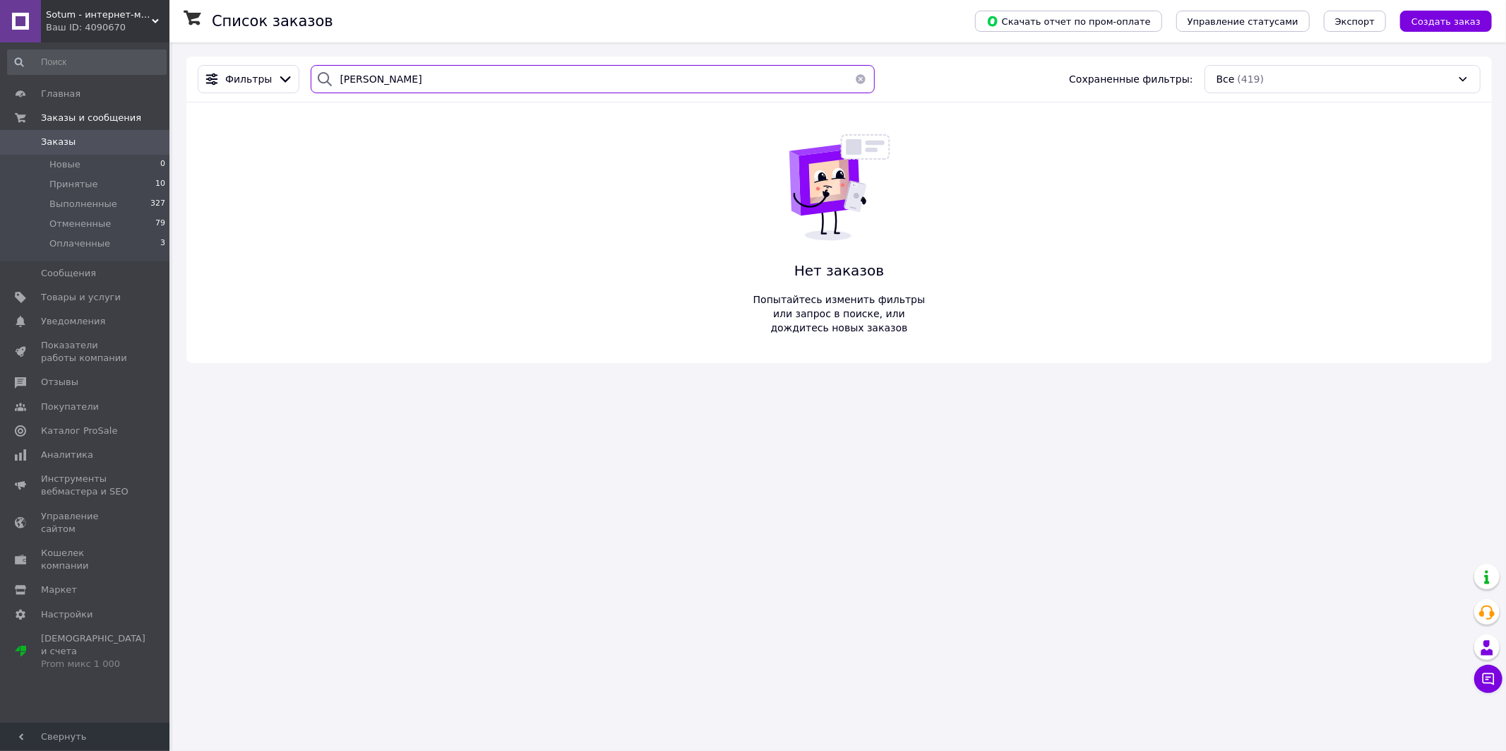
type input "Коломиец"
click at [95, 177] on li "Принятые 10" at bounding box center [87, 184] width 174 height 20
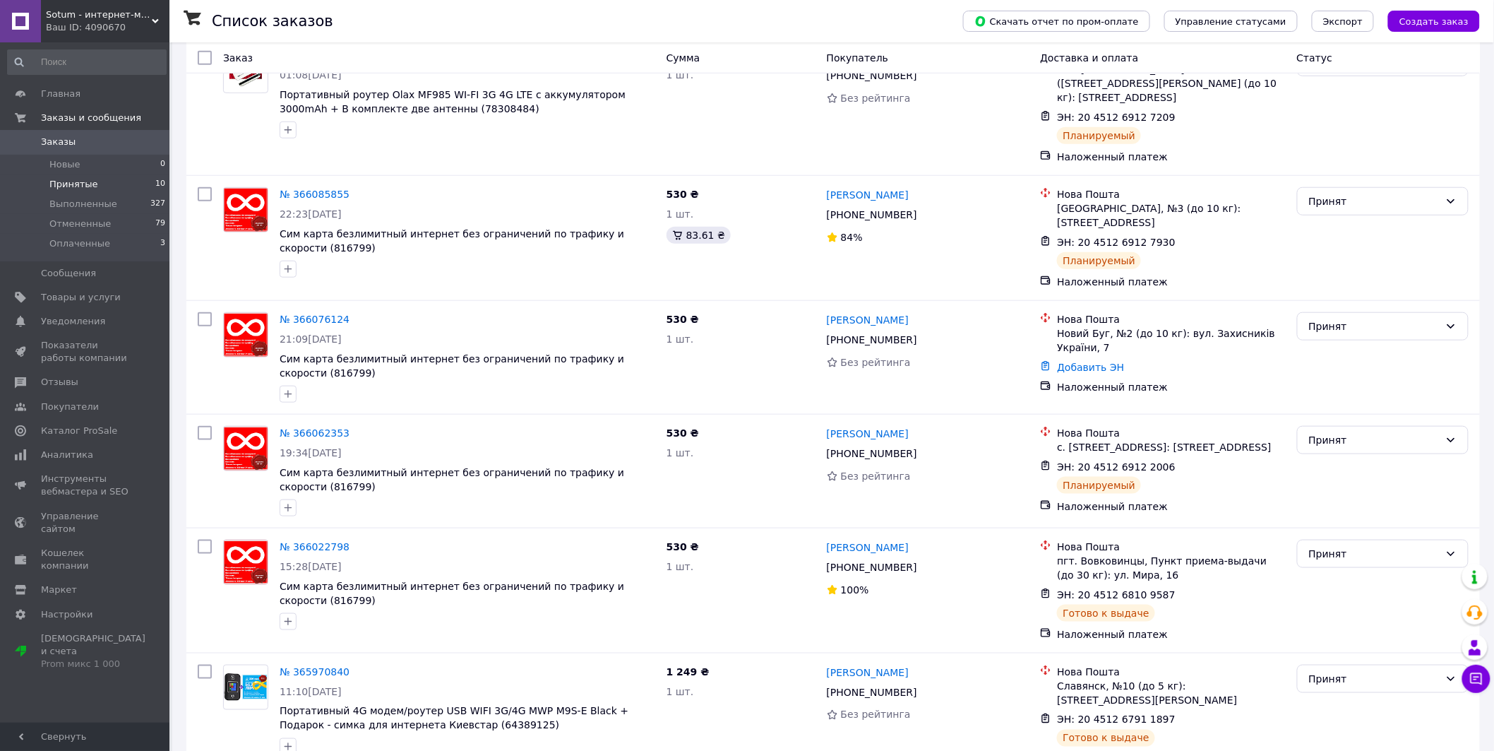
scroll to position [470, 0]
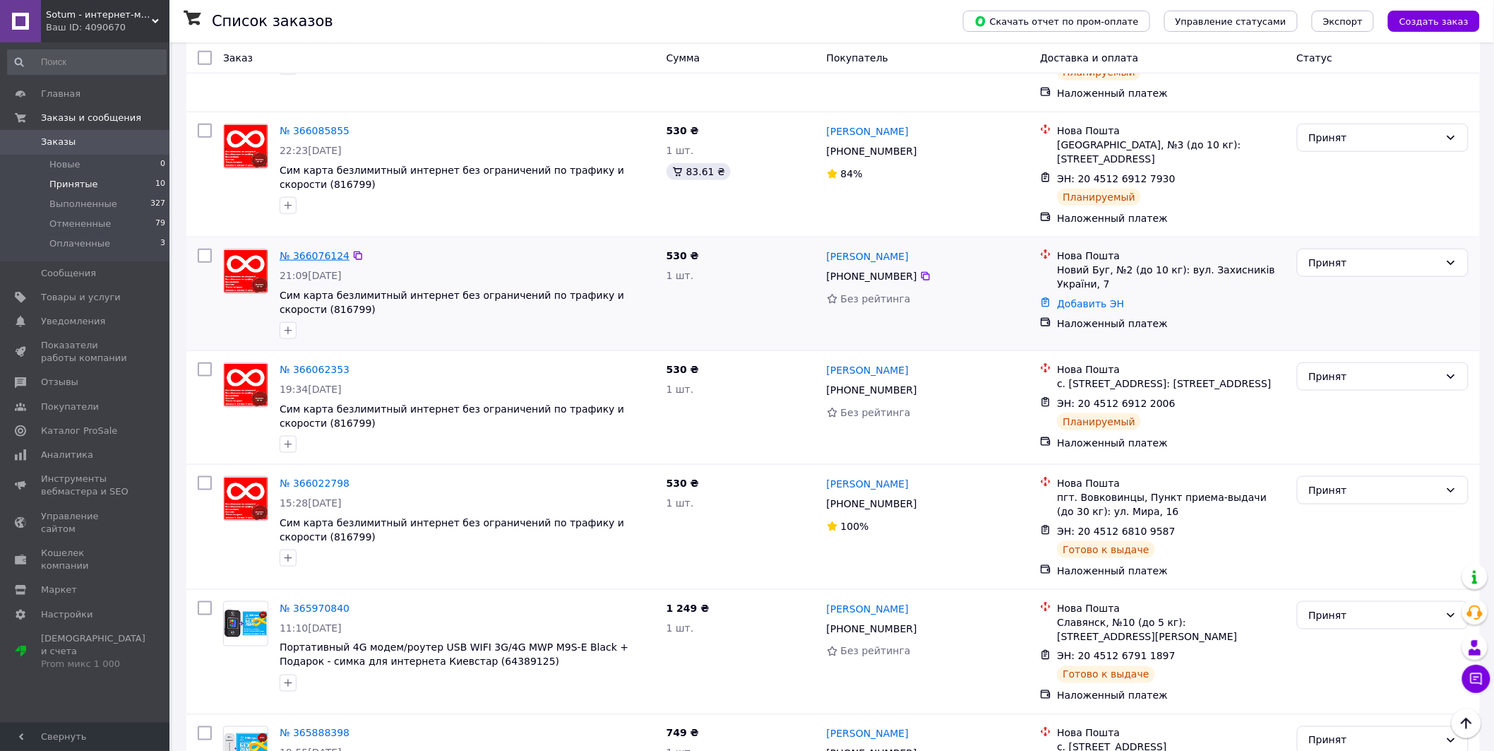
click at [325, 258] on link "№ 366076124" at bounding box center [315, 255] width 70 height 11
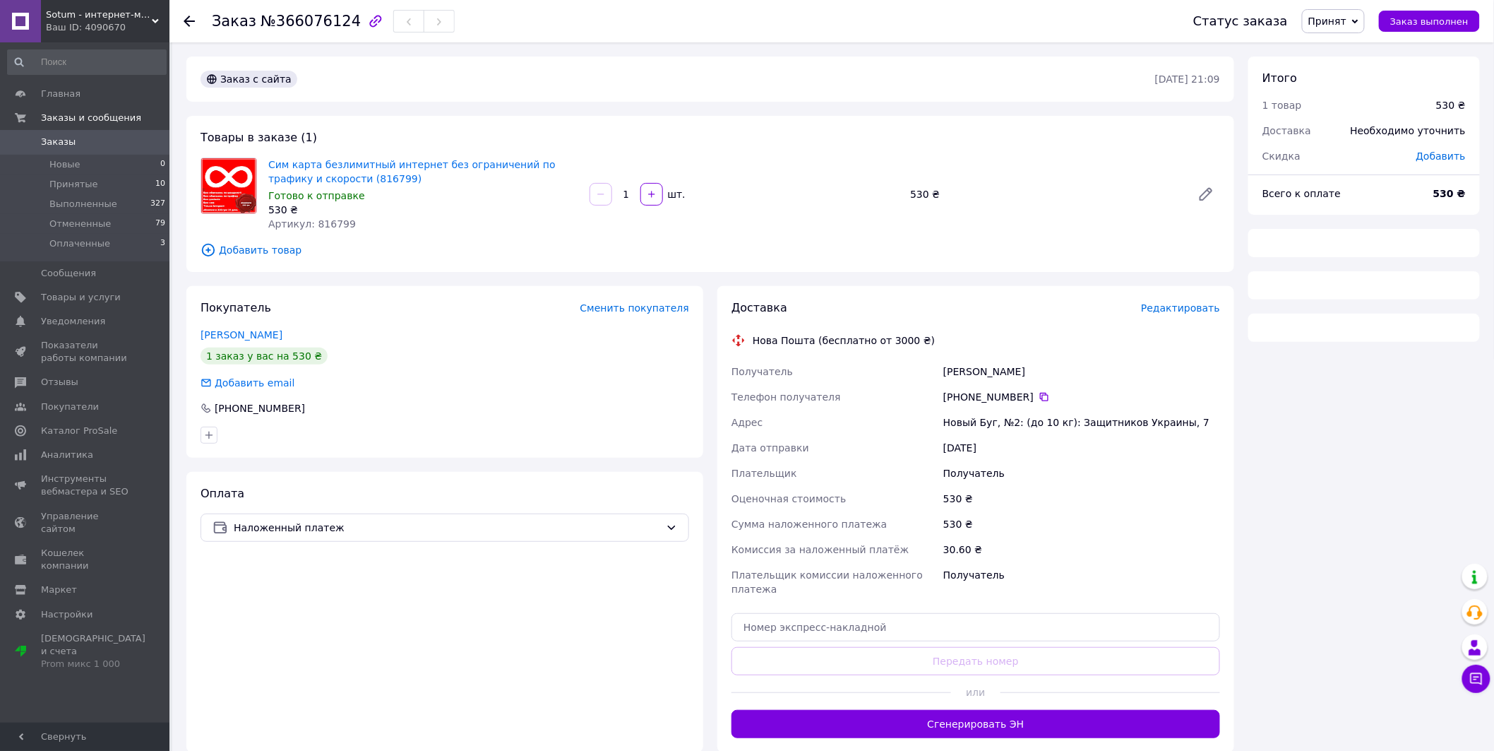
click at [1183, 311] on span "Редактировать" at bounding box center [1180, 307] width 79 height 11
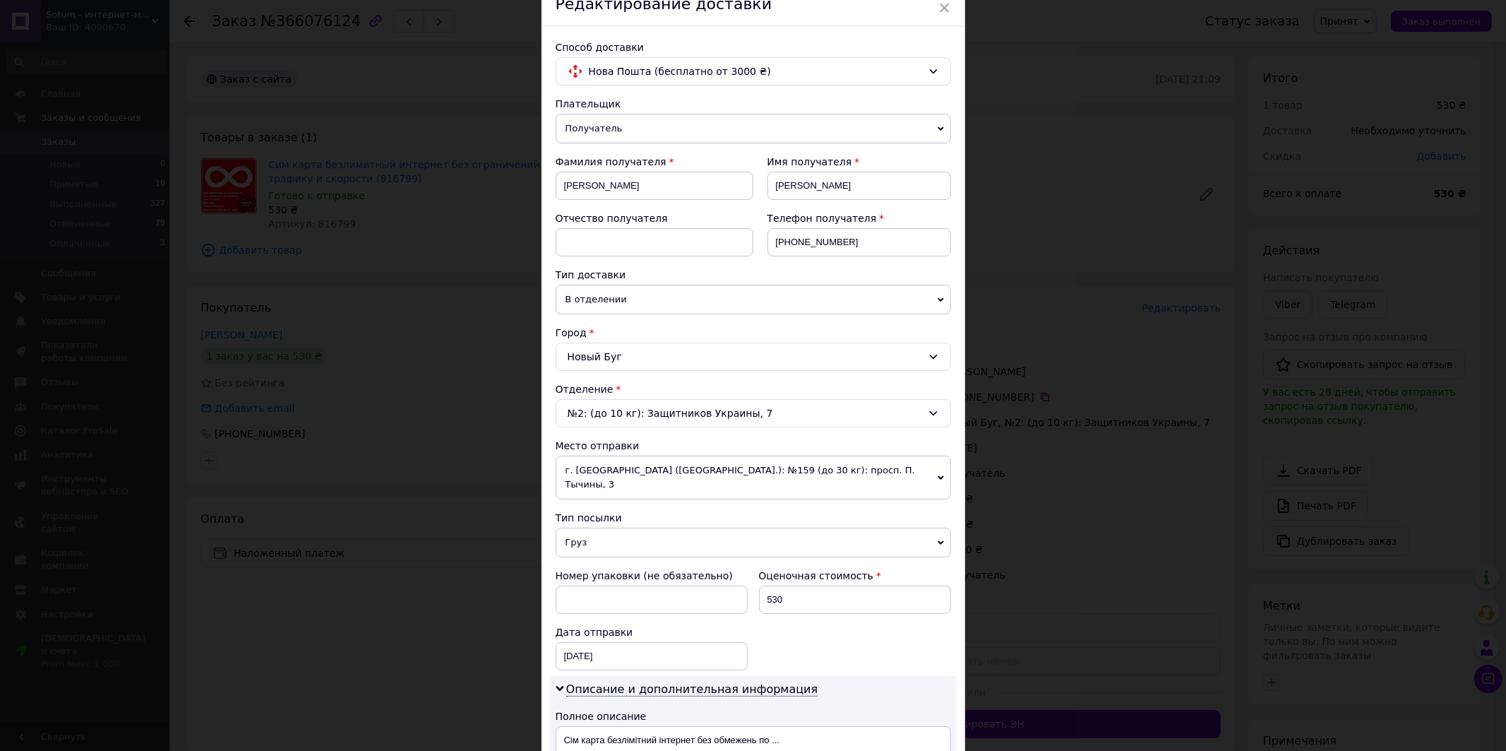
scroll to position [235, 0]
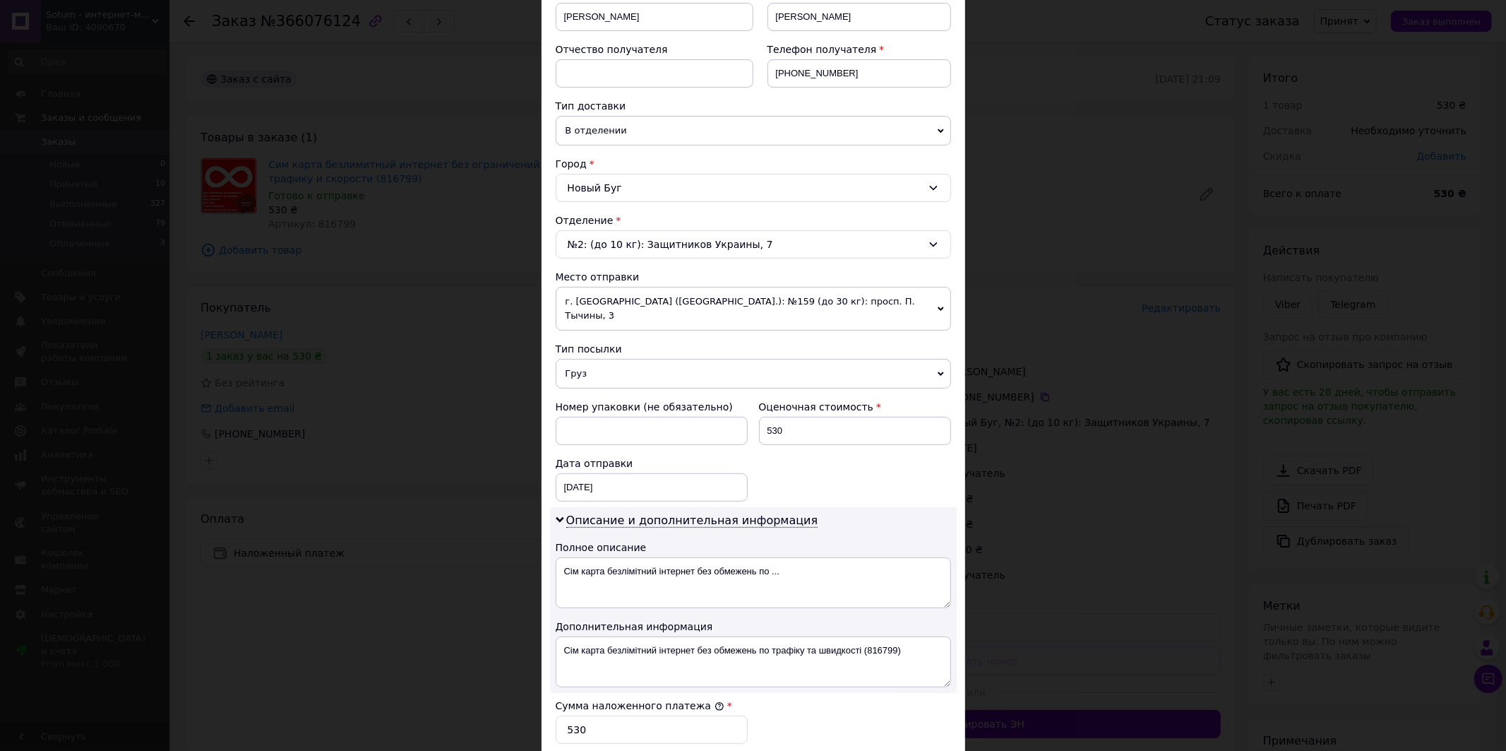
click at [704, 302] on span "г. [GEOGRAPHIC_DATA] ([GEOGRAPHIC_DATA].): №159 (до 30 кг): просп. П. Тычины, 3" at bounding box center [753, 309] width 395 height 44
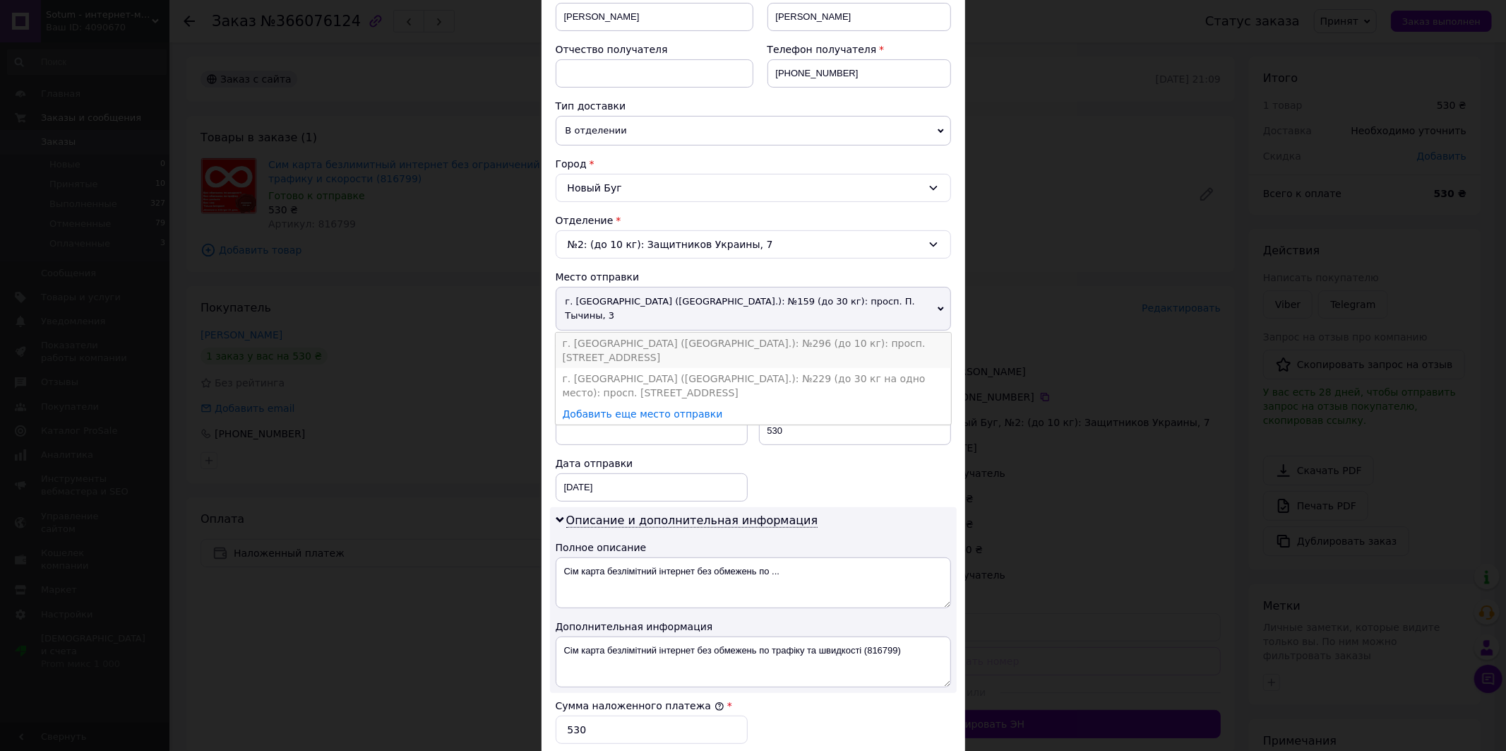
click at [707, 333] on li "г. [GEOGRAPHIC_DATA] ([GEOGRAPHIC_DATA].): №296 (до 10 кг): просп. [STREET_ADDR…" at bounding box center [753, 350] width 395 height 35
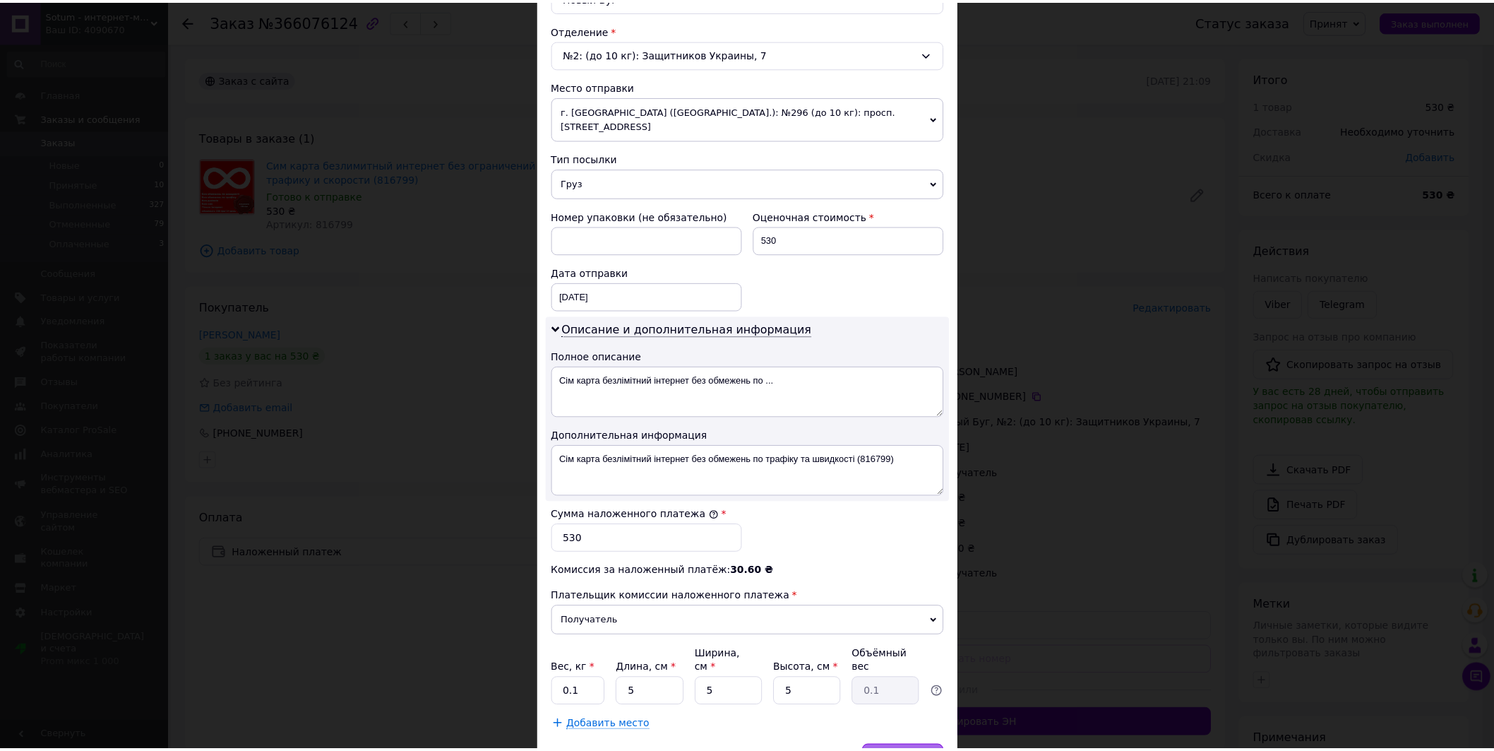
scroll to position [487, 0]
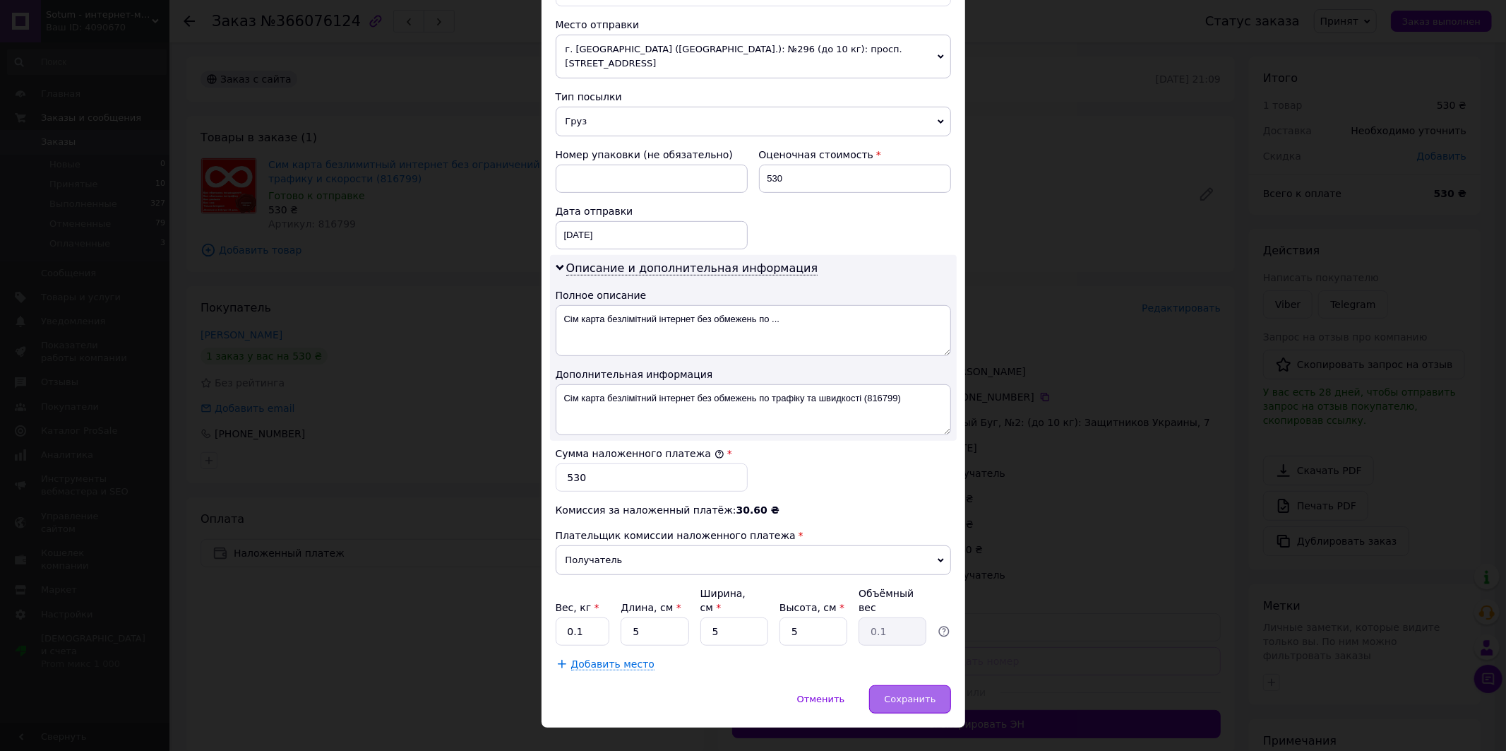
click at [923, 693] on span "Сохранить" at bounding box center [910, 698] width 52 height 11
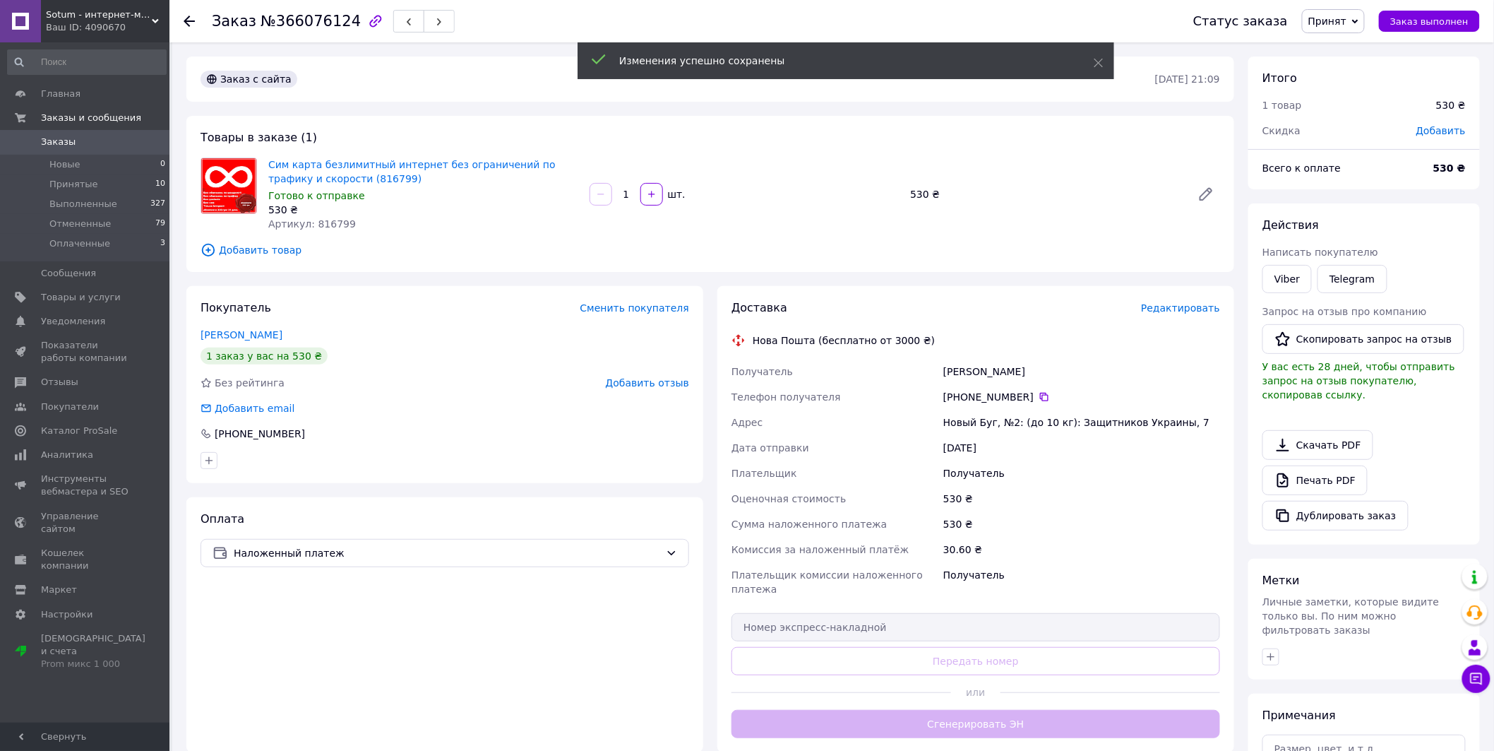
click at [973, 708] on div "Доставка Редактировать Нова Пошта (бесплатно от 3000 ₴) Получатель Мельничук Юр…" at bounding box center [976, 519] width 489 height 438
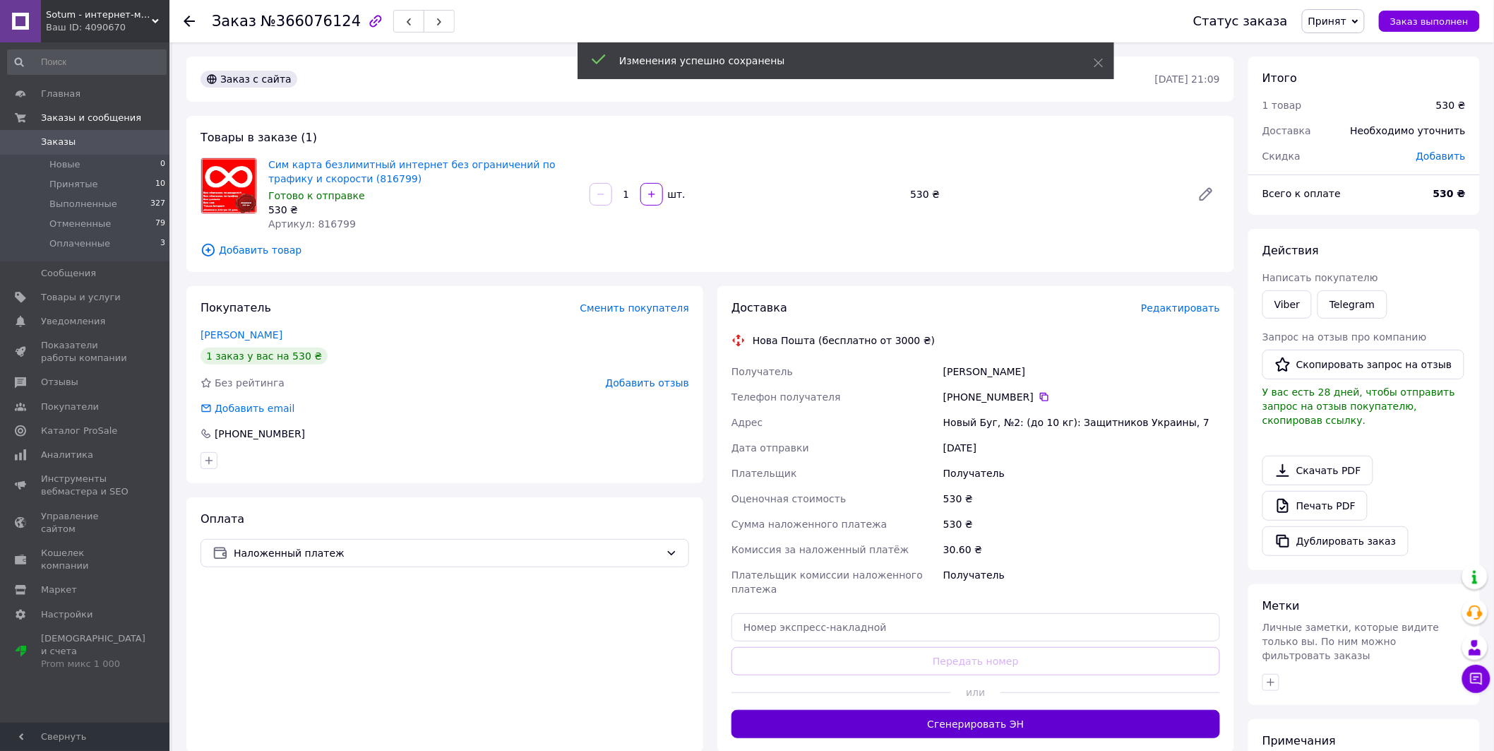
click at [961, 710] on button "Сгенерировать ЭН" at bounding box center [976, 724] width 489 height 28
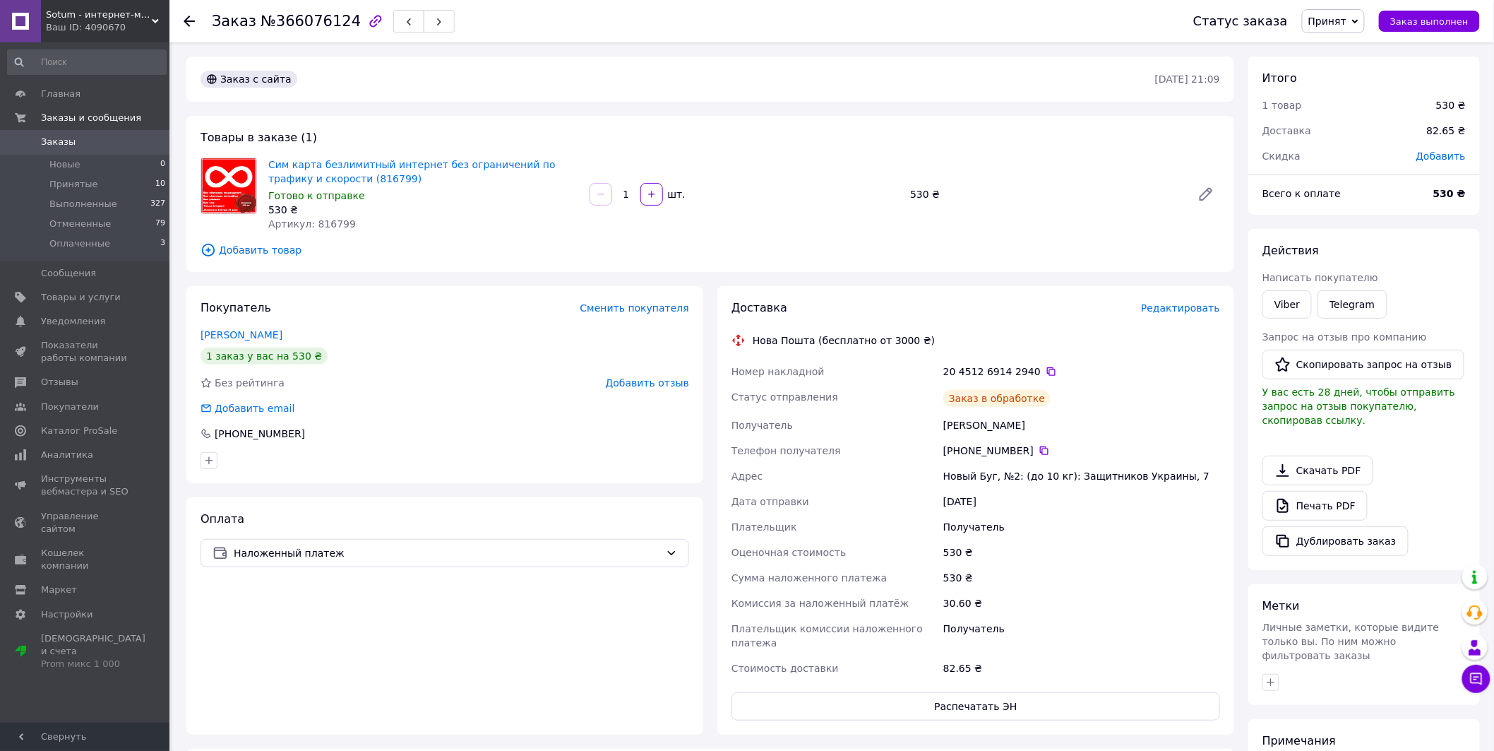
click at [117, 143] on span "Заказы" at bounding box center [86, 142] width 90 height 13
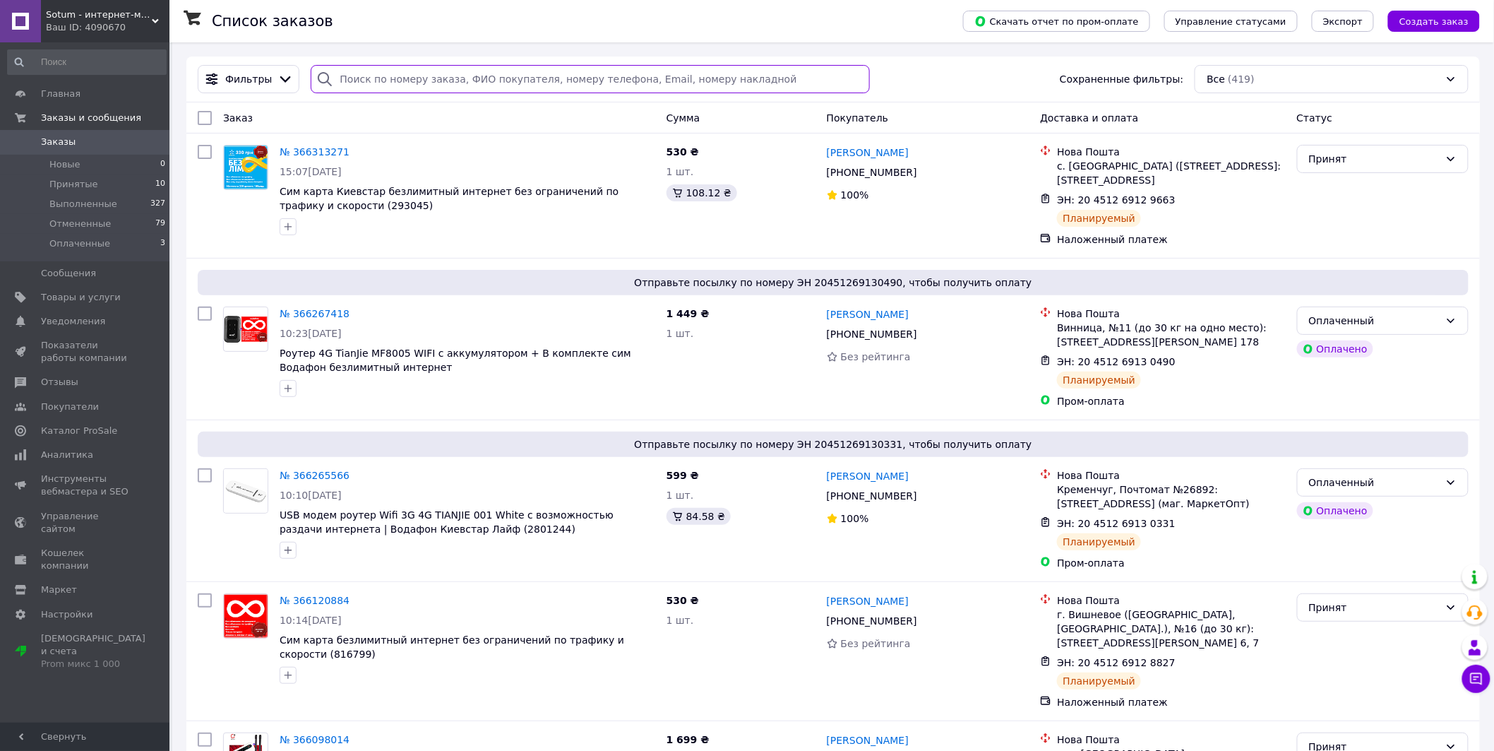
click at [554, 73] on input "search" at bounding box center [590, 79] width 559 height 28
paste input "Ковальов"
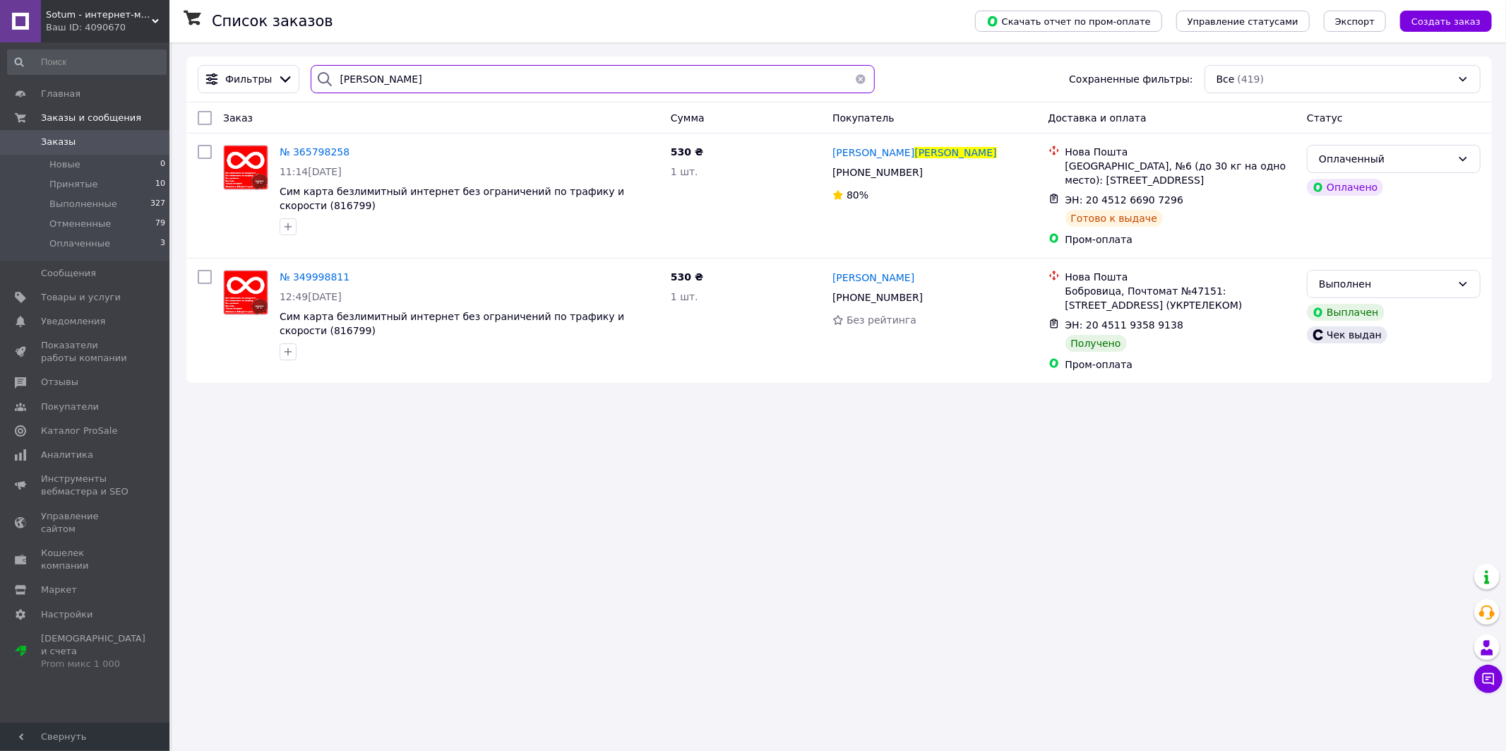
paste input "икаренко"
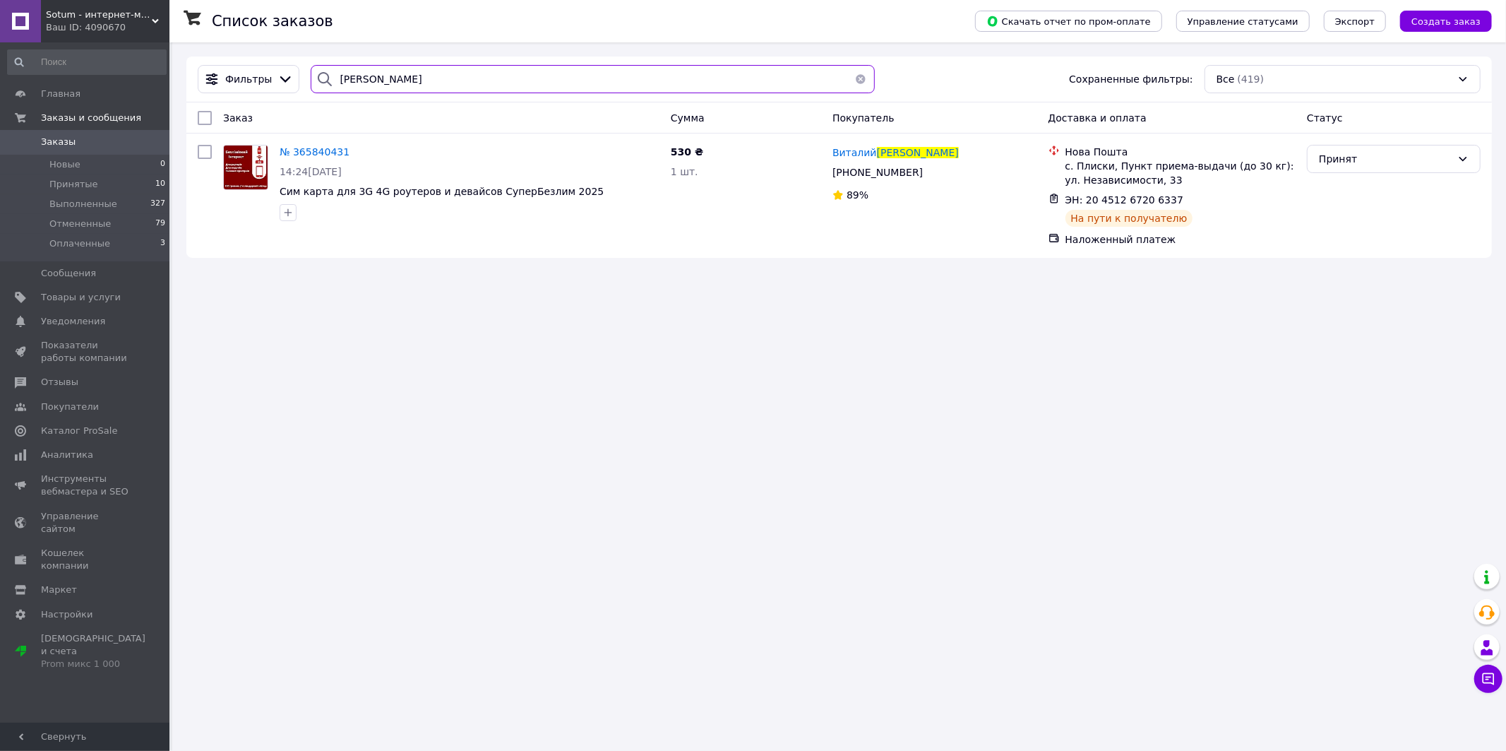
paste input "арч"
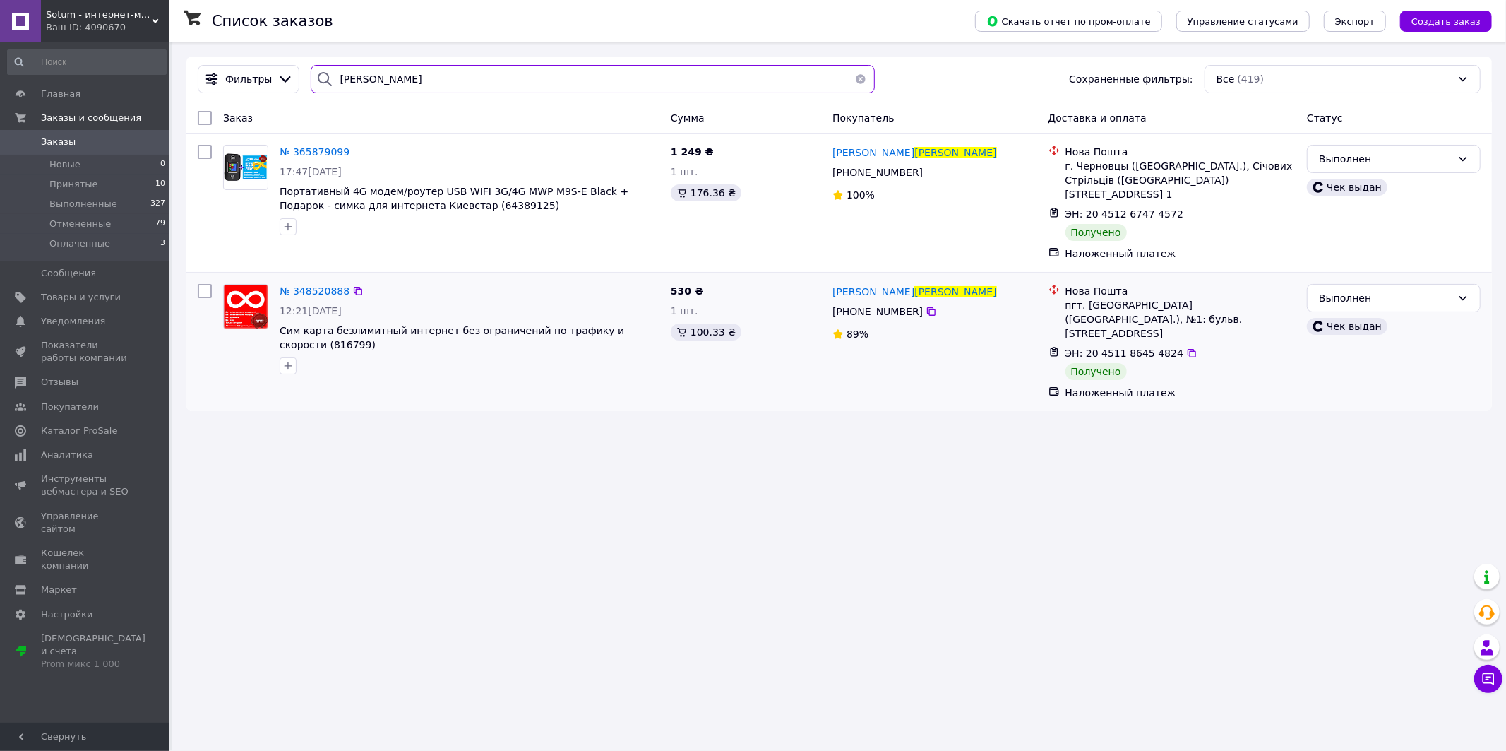
paste input "ведовський"
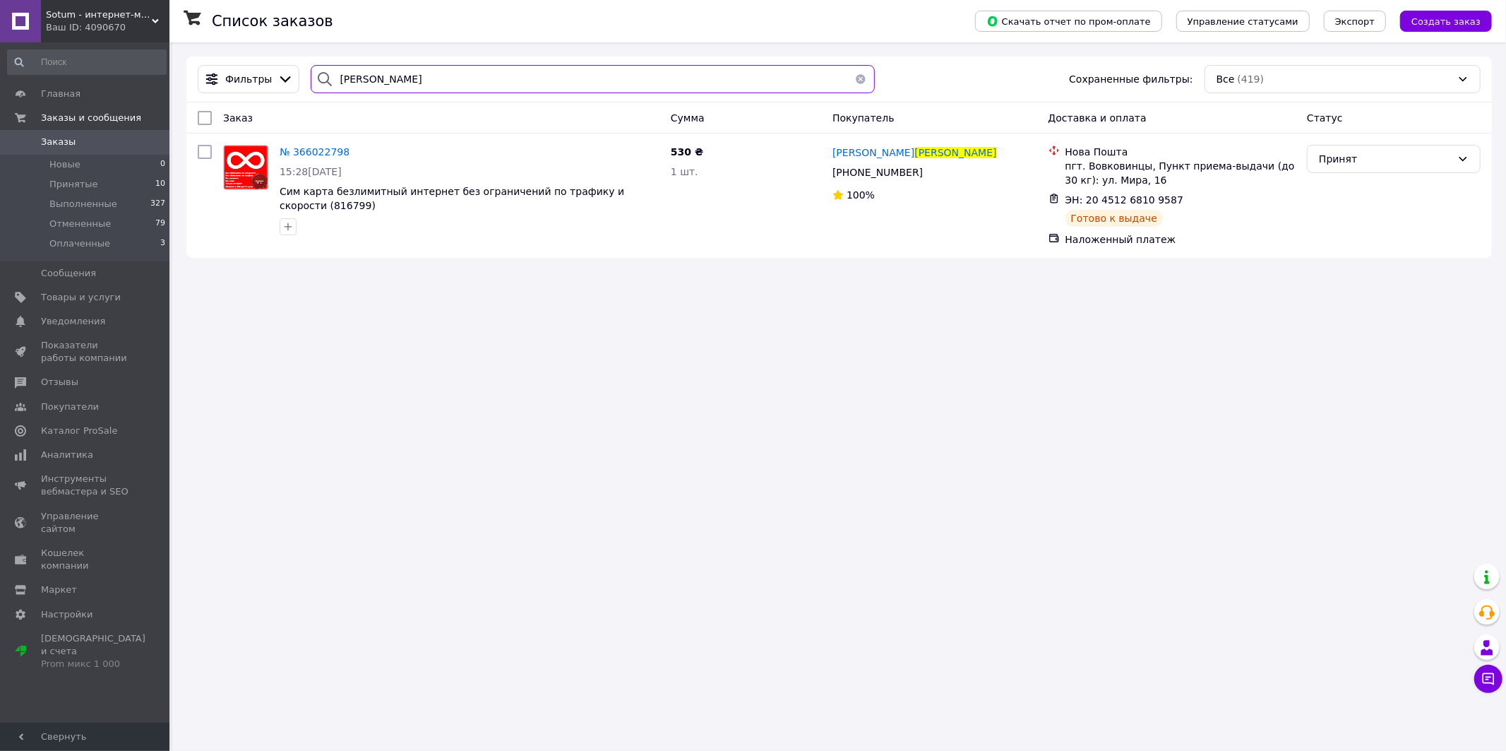
paste input "бора"
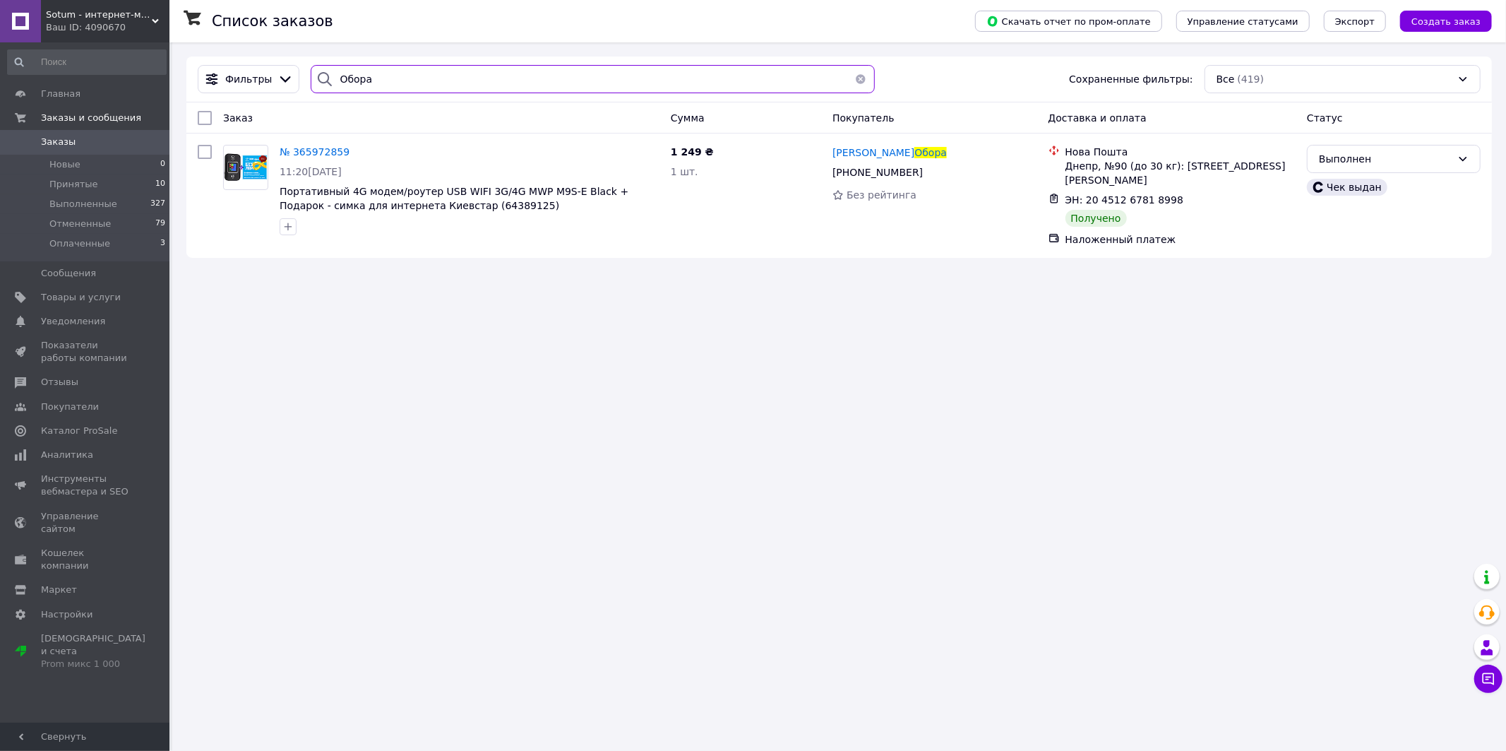
paste input "утрик"
paste input "отоцька"
paste input "тренко"
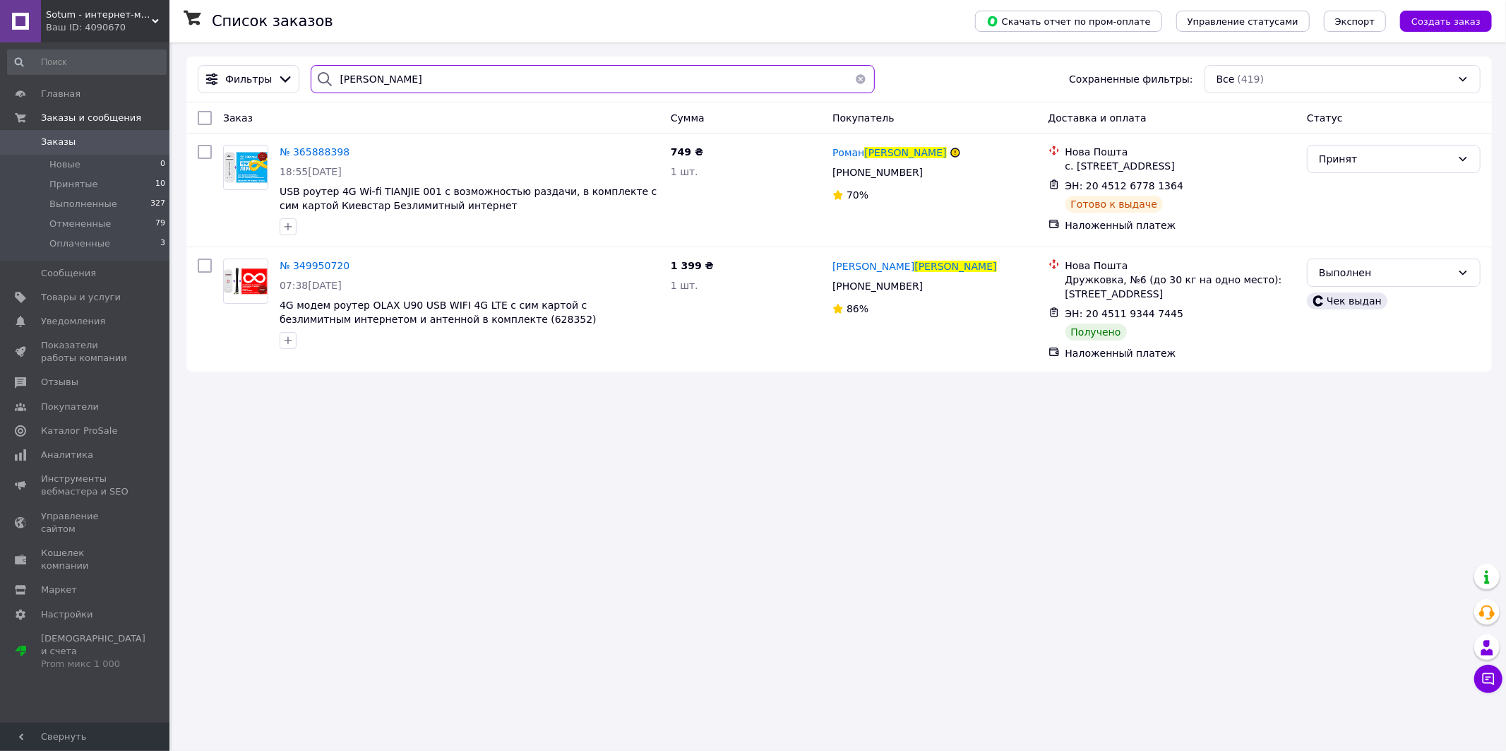
type input "Петренко"
click at [111, 143] on span "Заказы" at bounding box center [86, 142] width 90 height 13
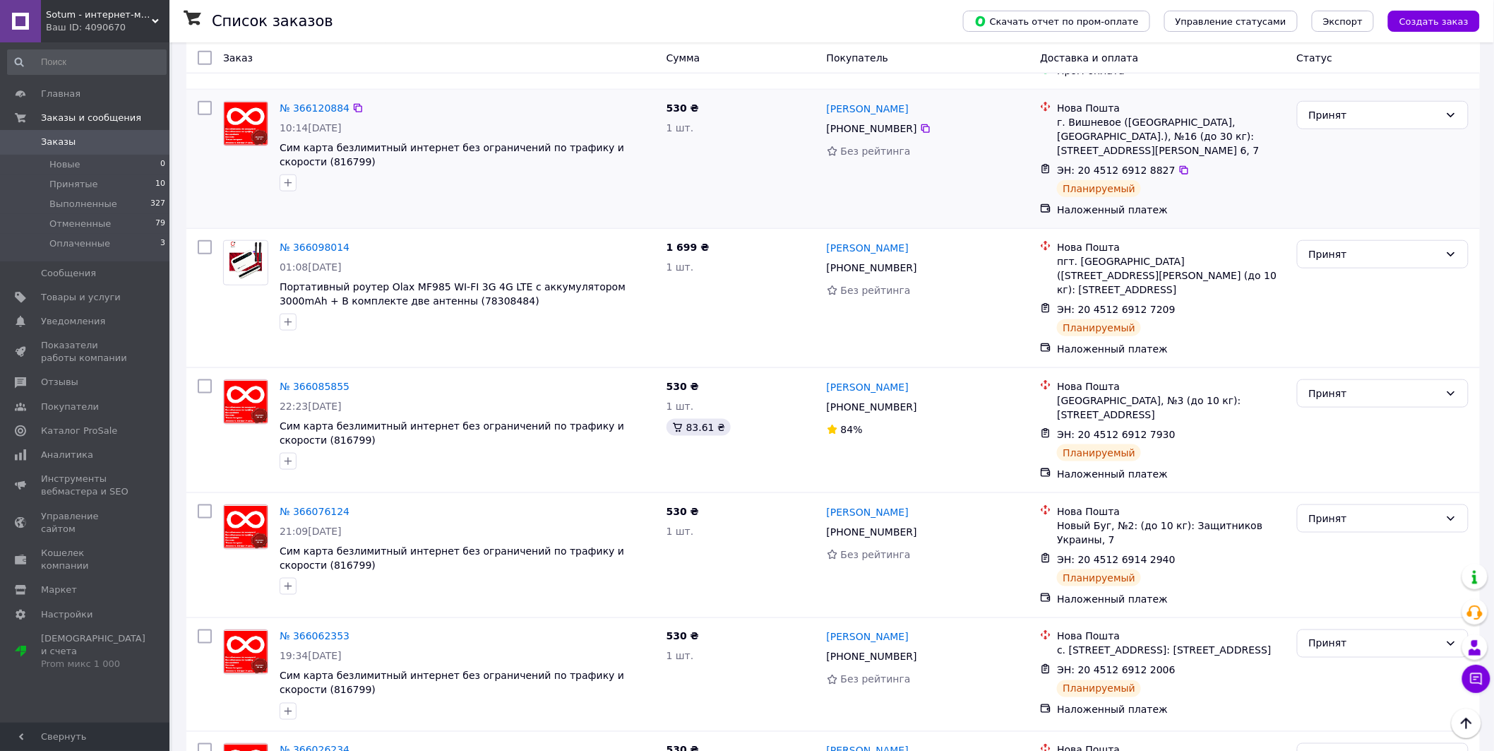
scroll to position [470, 0]
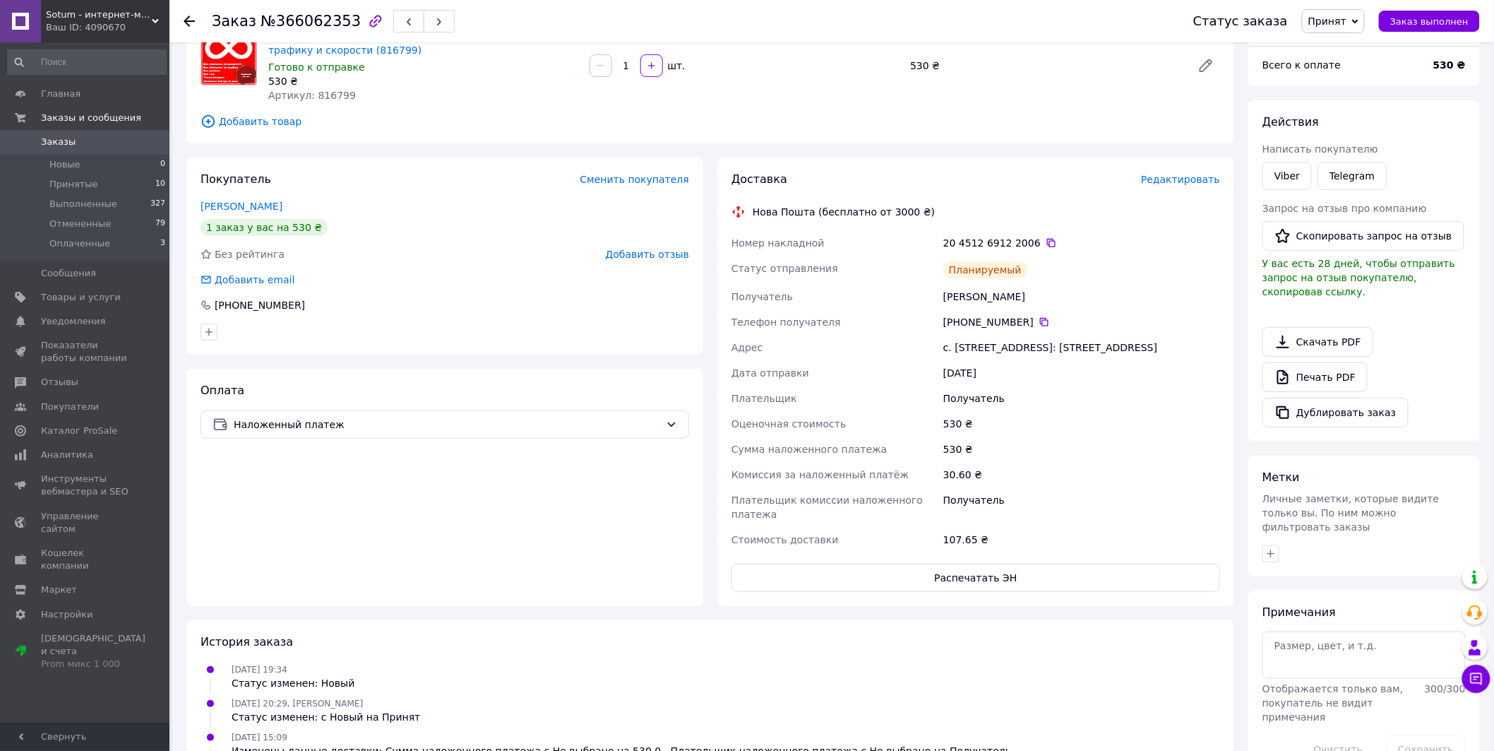
scroll to position [157, 0]
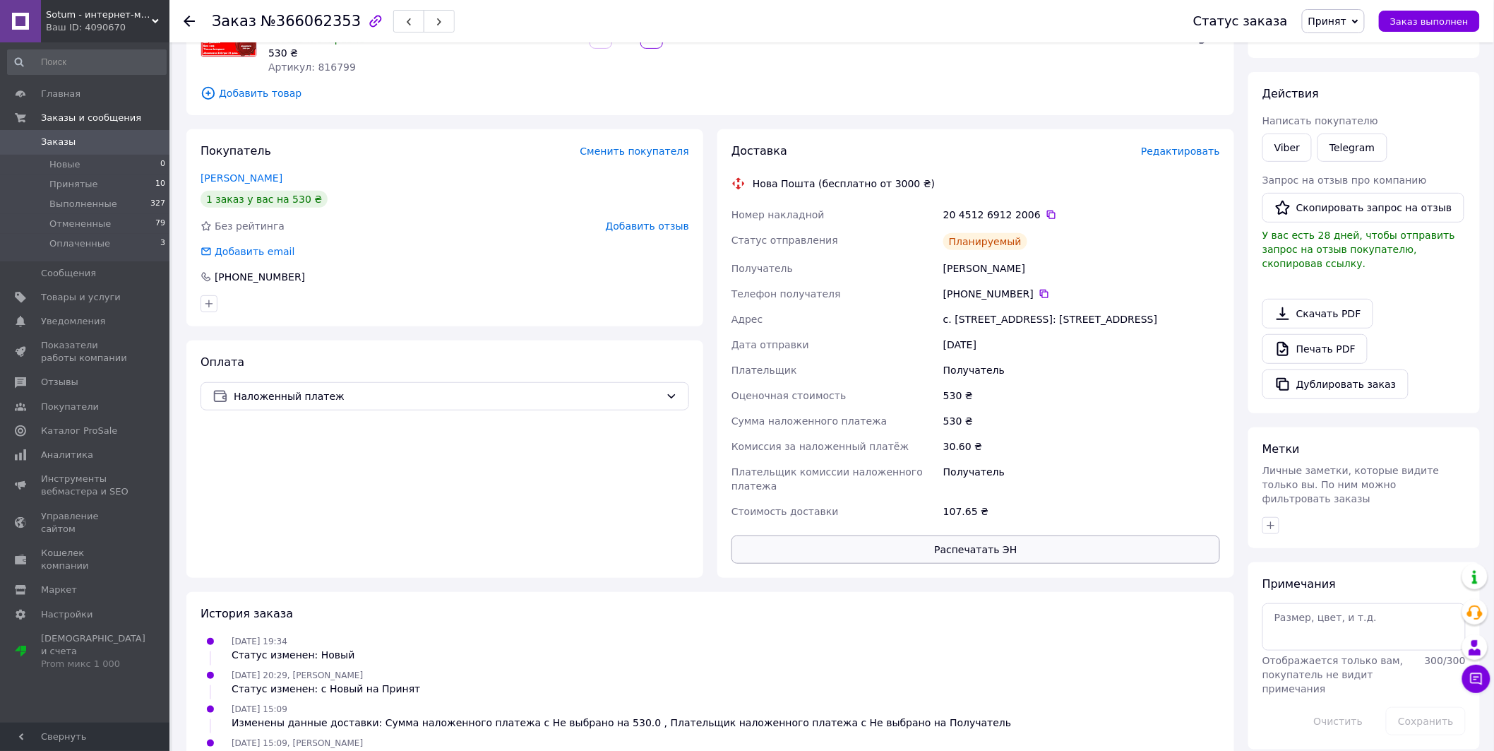
click at [979, 535] on button "Распечатать ЭН" at bounding box center [976, 549] width 489 height 28
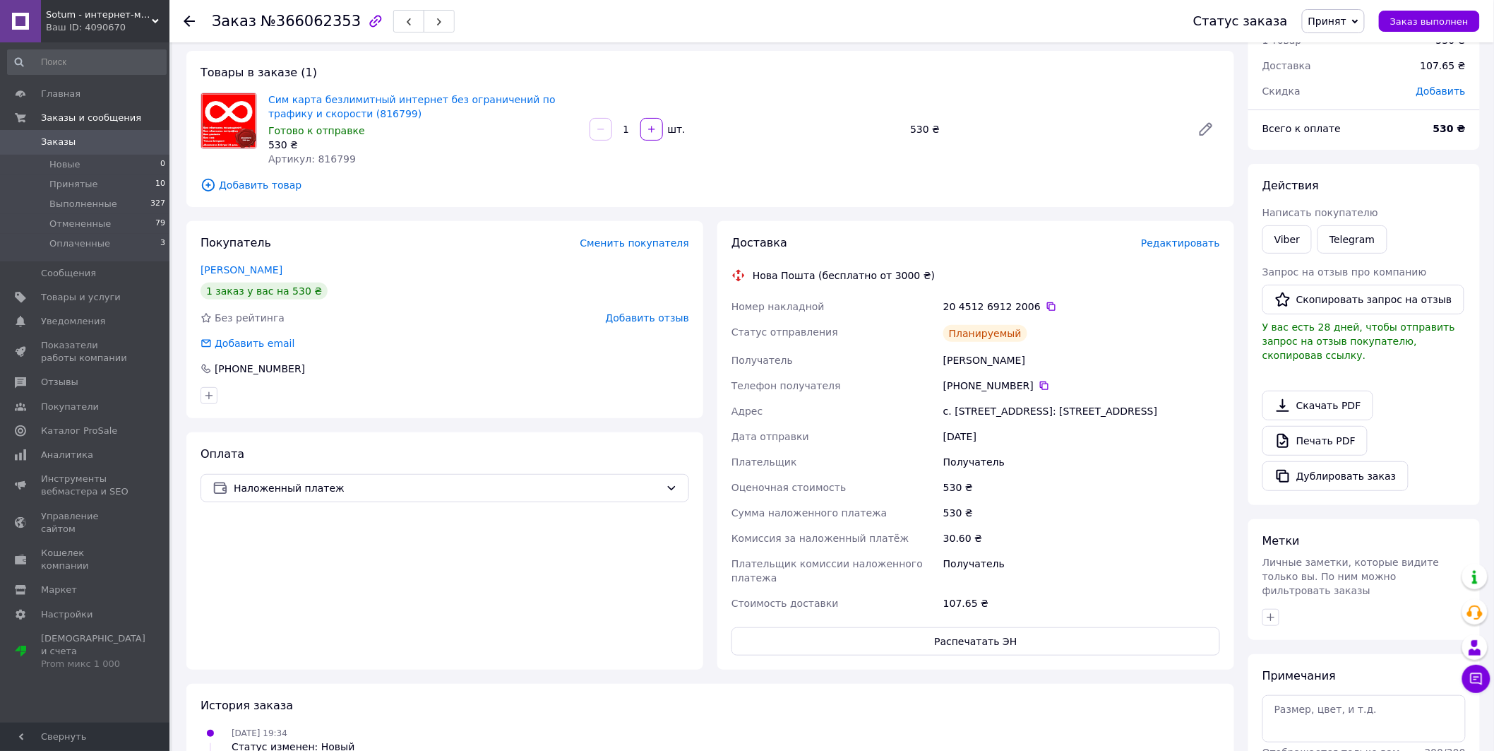
scroll to position [0, 0]
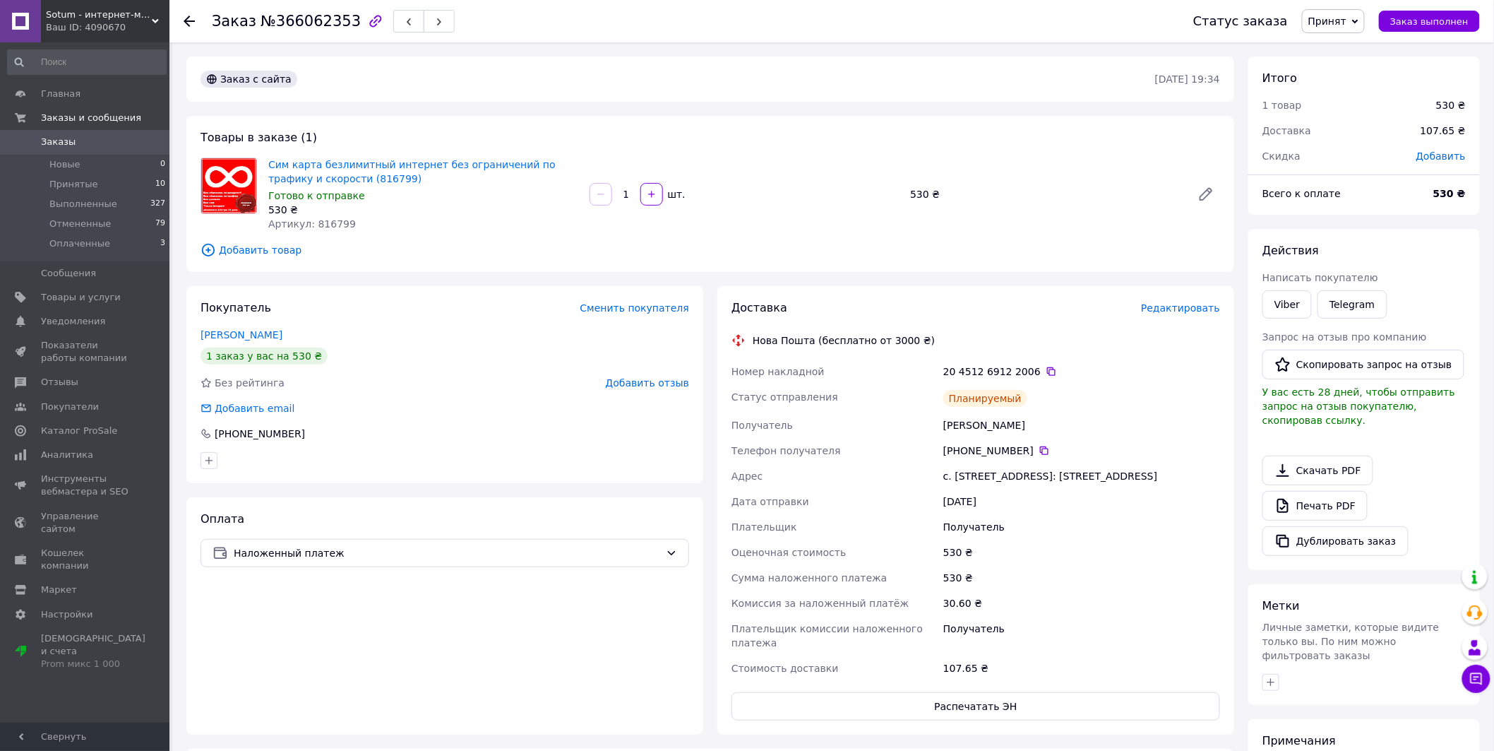
click at [961, 424] on div "[PERSON_NAME]" at bounding box center [1082, 424] width 282 height 25
copy div "[PERSON_NAME]"
click at [1040, 454] on icon at bounding box center [1044, 450] width 11 height 11
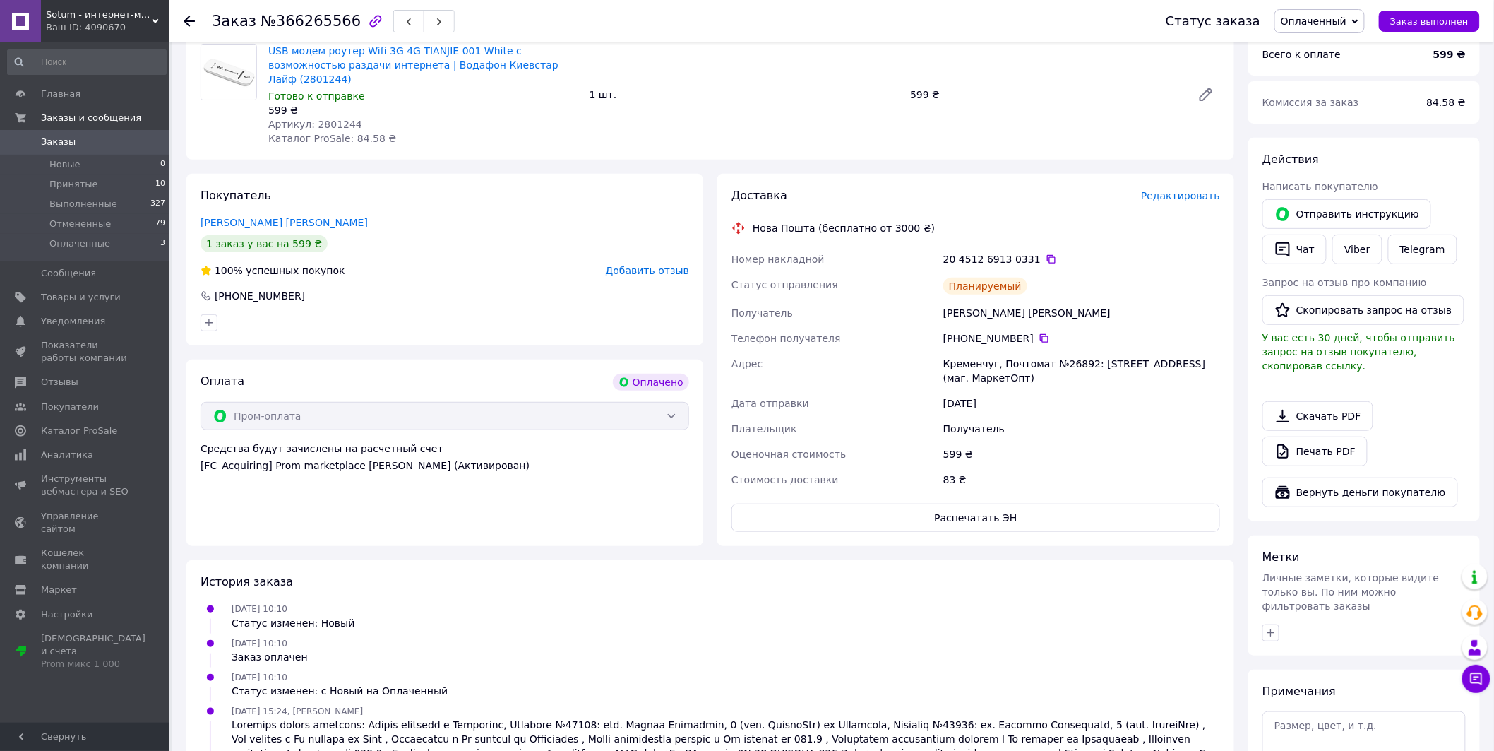
scroll to position [157, 0]
click at [1015, 502] on button "Распечатать ЭН" at bounding box center [976, 516] width 489 height 28
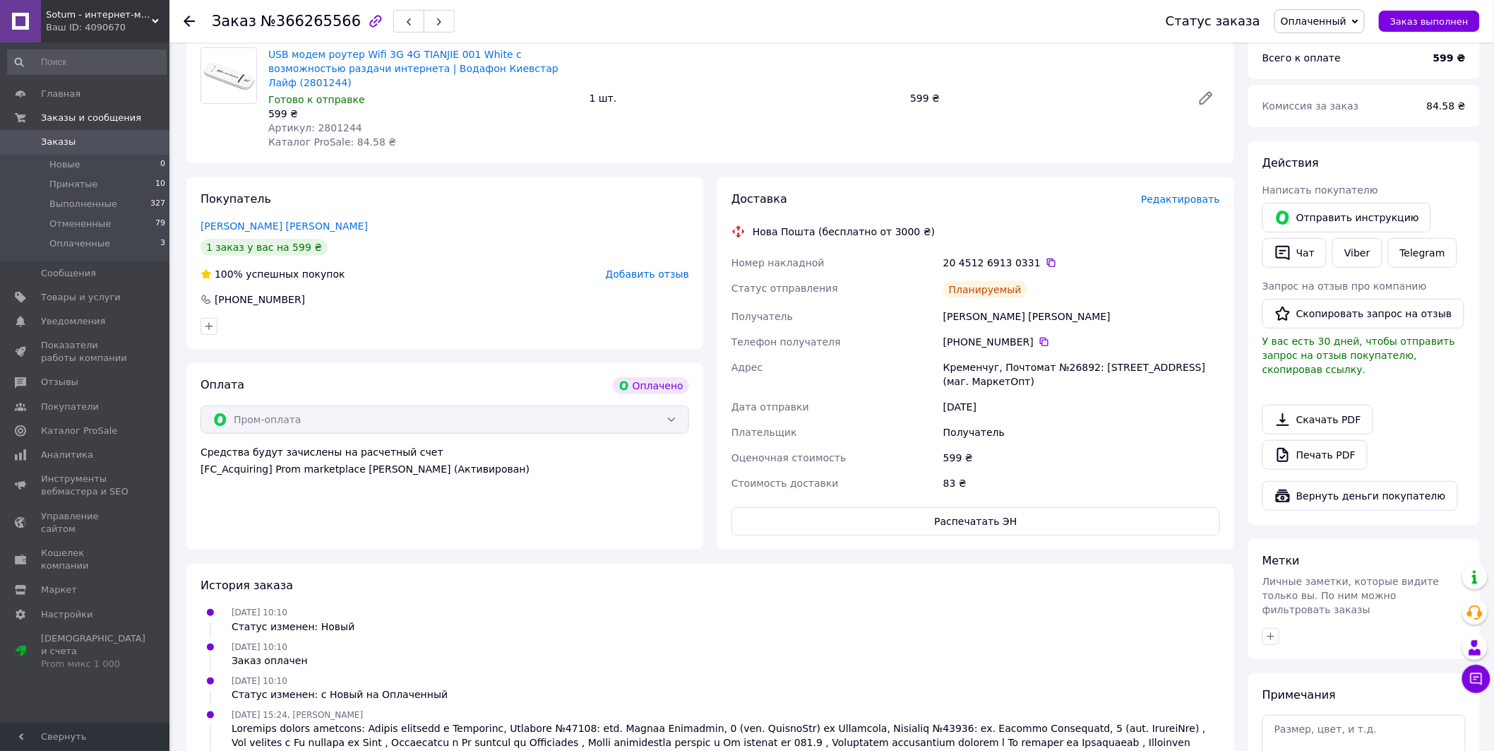
scroll to position [0, 0]
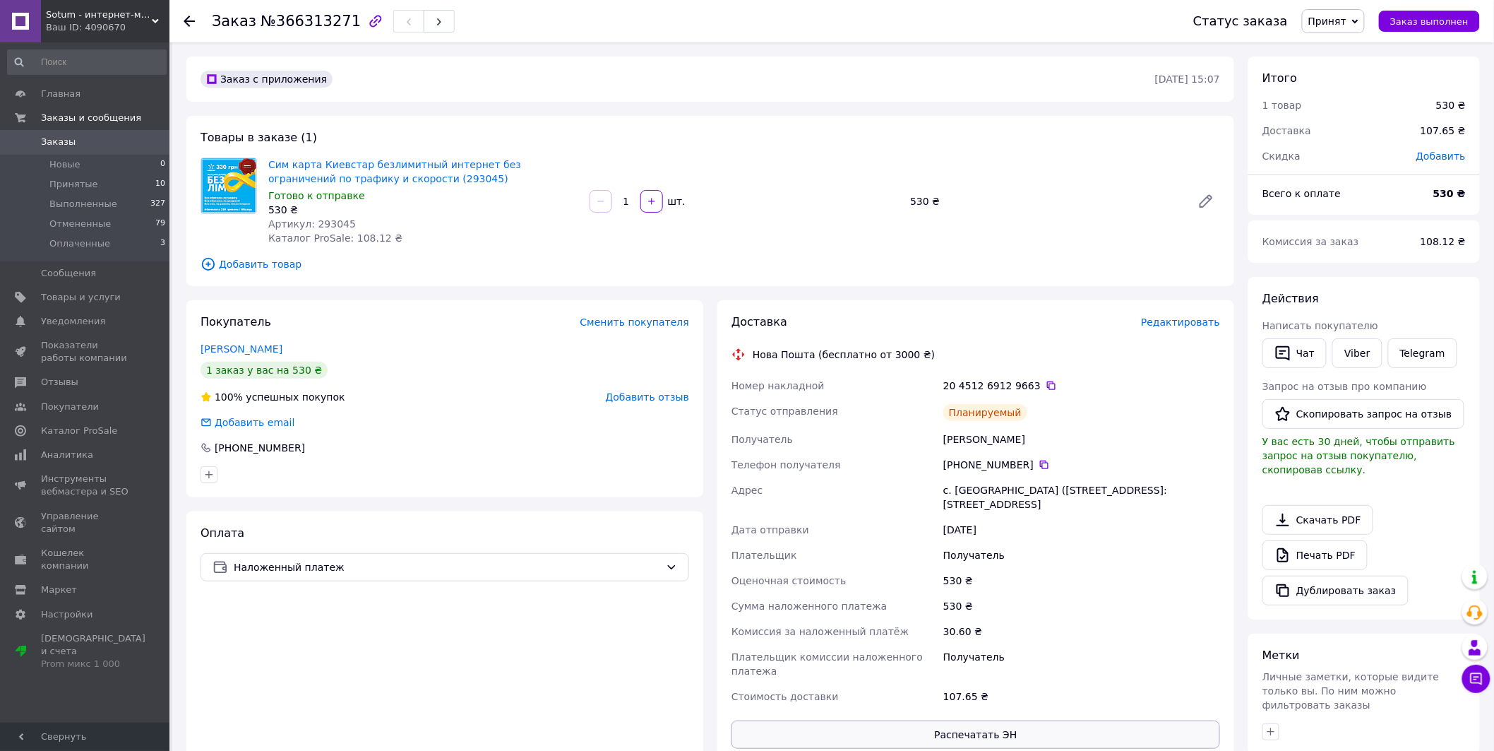
click at [929, 720] on button "Распечатать ЭН" at bounding box center [976, 734] width 489 height 28
click at [66, 187] on span "Принятые" at bounding box center [73, 184] width 49 height 13
click at [968, 436] on div "[PERSON_NAME]" at bounding box center [1082, 438] width 282 height 25
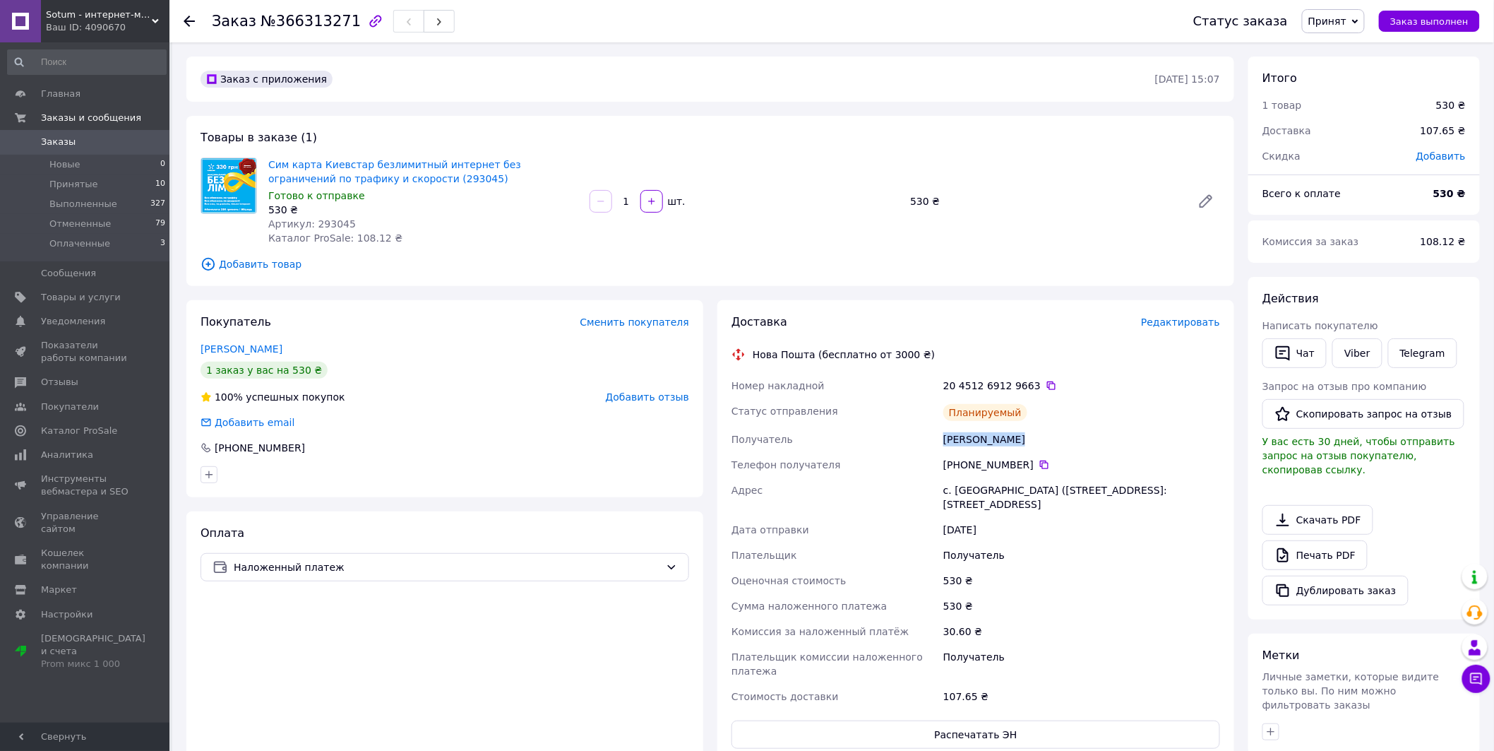
copy div "[PERSON_NAME]"
click at [1042, 463] on div "[PHONE_NUMBER]" at bounding box center [1081, 465] width 277 height 14
click at [1039, 464] on icon at bounding box center [1044, 464] width 11 height 11
